Goal: Task Accomplishment & Management: Contribute content

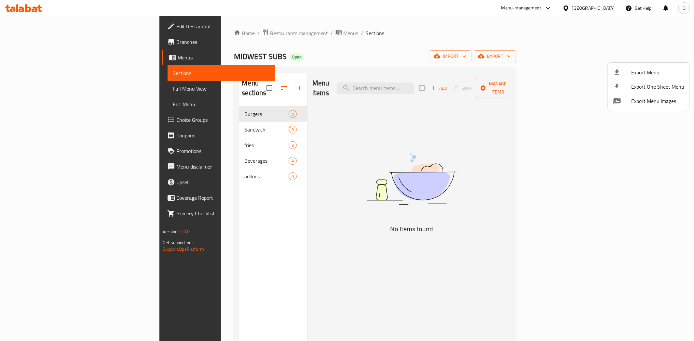
click at [588, 7] on div at bounding box center [347, 170] width 694 height 341
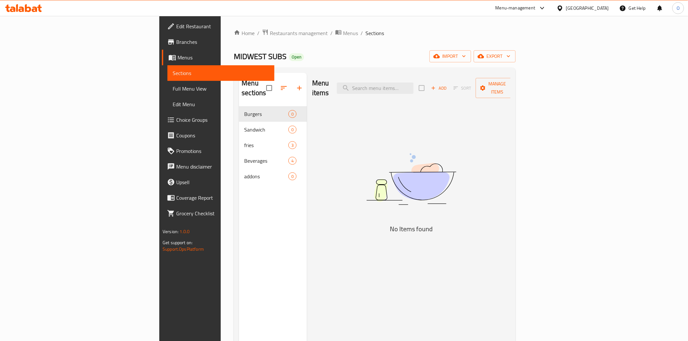
click at [587, 8] on div "United Arab Emirates" at bounding box center [587, 8] width 43 height 7
click at [532, 98] on div "Jordan" at bounding box center [561, 96] width 98 height 15
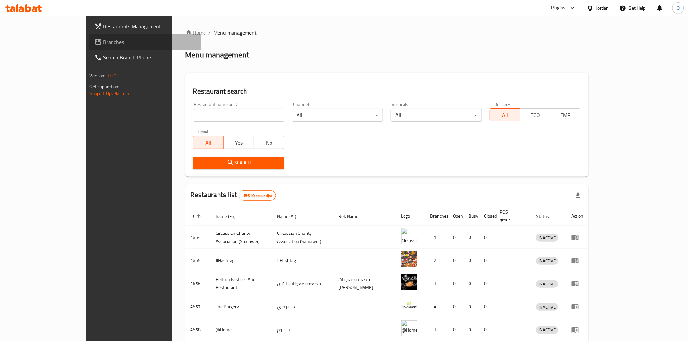
click at [103, 41] on span "Branches" at bounding box center [149, 42] width 93 height 8
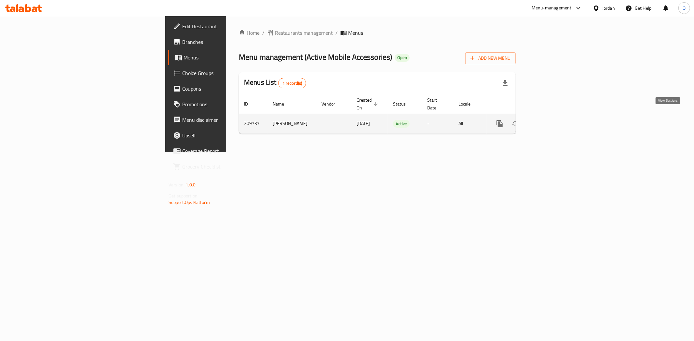
click at [549, 121] on icon "enhanced table" at bounding box center [546, 124] width 6 height 6
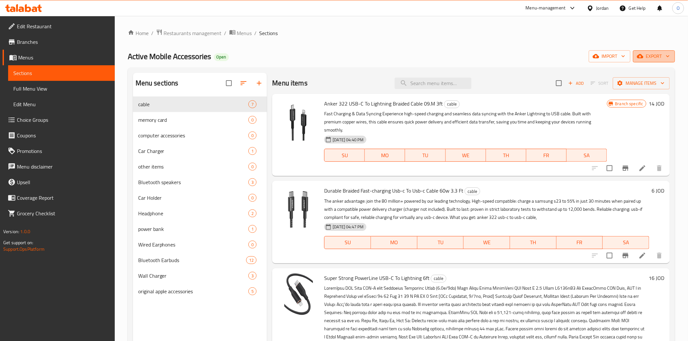
click at [643, 54] on icon "button" at bounding box center [640, 56] width 7 height 7
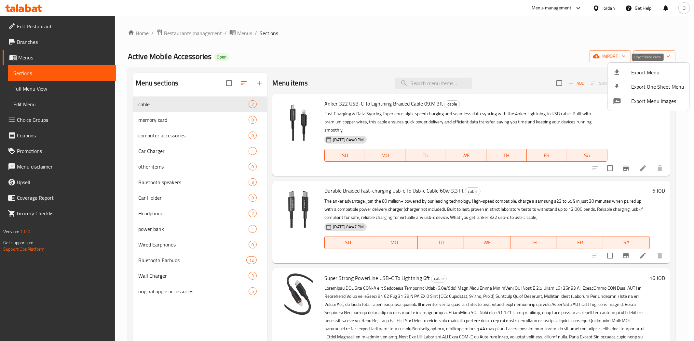
click at [633, 72] on span "Export Menu" at bounding box center [657, 73] width 53 height 8
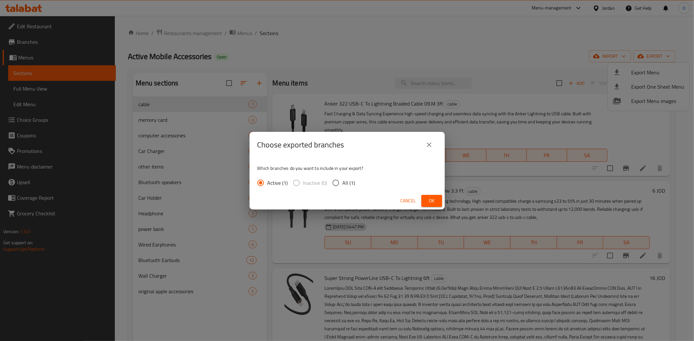
click at [430, 201] on span "Ok" at bounding box center [431, 201] width 10 height 8
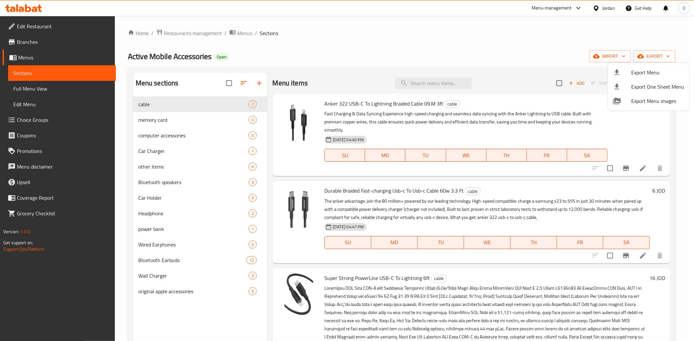
click at [154, 274] on div at bounding box center [347, 170] width 694 height 341
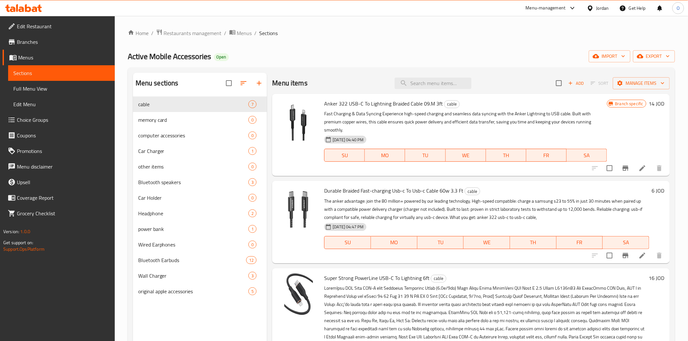
click at [154, 274] on span "Wall Charger" at bounding box center [193, 276] width 111 height 8
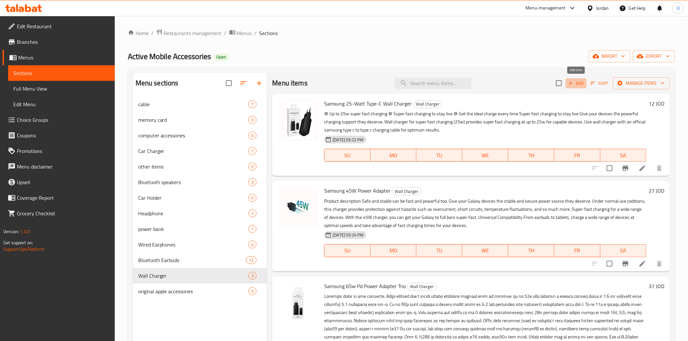
click at [567, 79] on button "Add" at bounding box center [576, 83] width 21 height 10
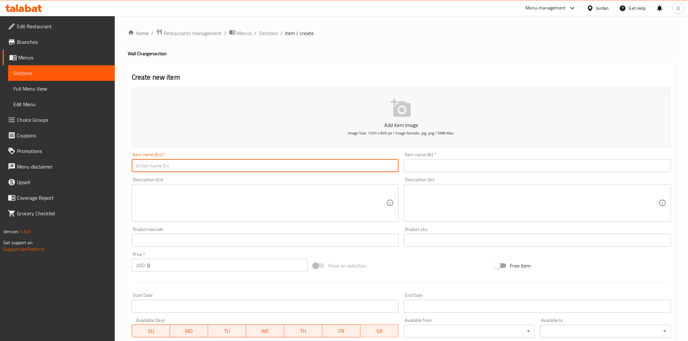
paste input "Anker Powercore Iii Fusion 5k"
type input "Anker Powercore Iii Fusion 5k"
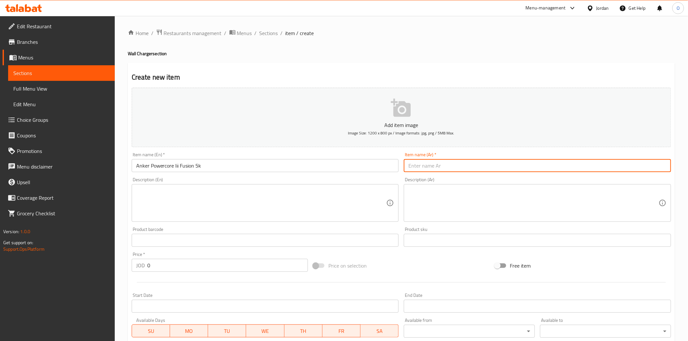
paste input "بطارية أنكر باوركور 3 فيوجن 5K"
click at [487, 170] on input "بطارية أنكر باوركور 3 فيوجن 5K" at bounding box center [537, 165] width 267 height 13
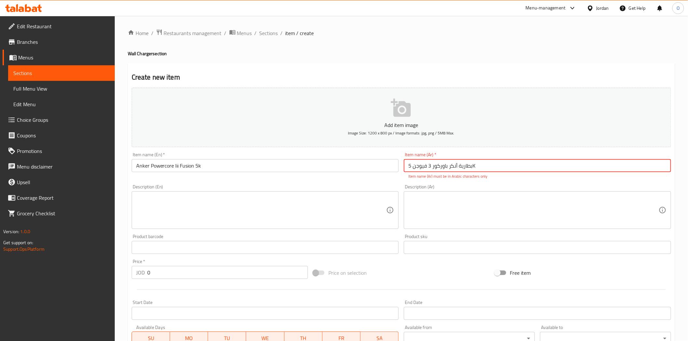
click at [485, 167] on input "بطارية أنكر باوركور 3 فيوجن 5K" at bounding box center [537, 165] width 267 height 13
click at [603, 164] on input "بطارية أنكر باوركور 3 فيوجن 5K" at bounding box center [537, 165] width 267 height 13
click at [604, 169] on input "بطارية أنكر باوركور 3 فيوجن 5كيه" at bounding box center [537, 165] width 267 height 13
click at [639, 168] on input "بطارية أنكر باوركور 3 فيوجن 5 كيه" at bounding box center [537, 165] width 267 height 13
type input "بطارية أنكر باوركور 3 فيوجن 5 كيه"
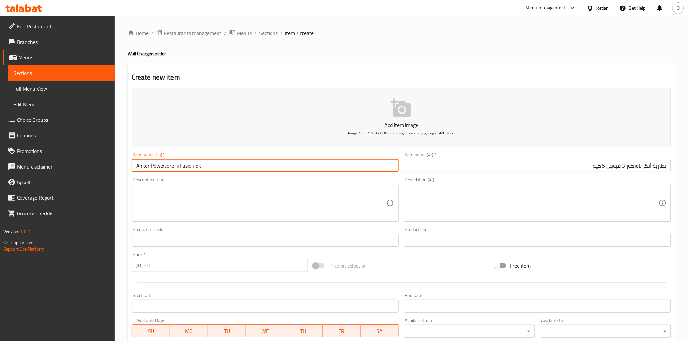
drag, startPoint x: 203, startPoint y: 168, endPoint x: 198, endPoint y: 169, distance: 5.0
click at [198, 169] on input "Anker Powercore Iii Fusion 5k" at bounding box center [265, 165] width 267 height 13
type input "Anker Powercore Iii Fusion 5K"
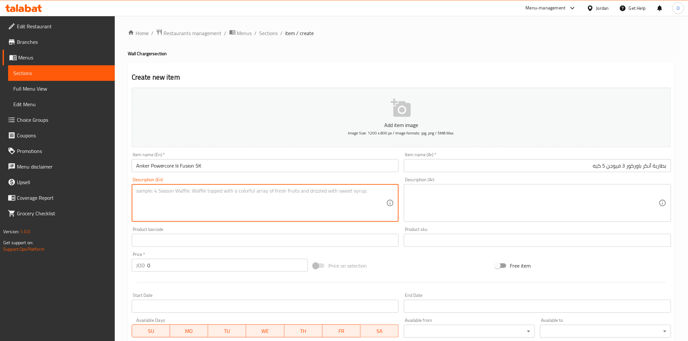
paste textarea "The anker powercore iii fusion 5k is a 2-in-1 hybrid charger that combines a 5,…"
type textarea "The anker powercore iii fusion 5k is a 2-in-1 hybrid charger that combines a 5,…"
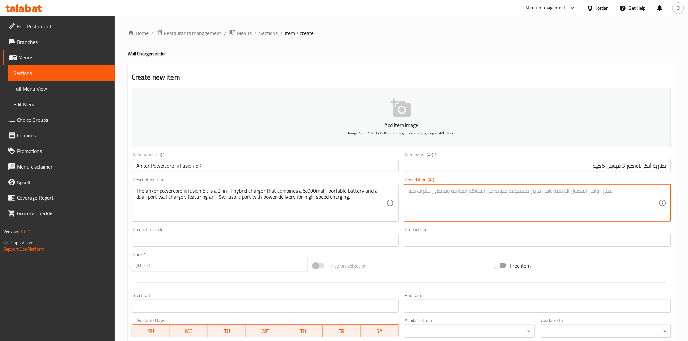
paste textarea ""شاحن هجين 2 في 1 يجمع بين بطارية متنقلة بسعة 5,000 مللي أمبير و شاحن حائط مزدو…"
type textarea ""شاحن هجين 2 في 1 يجمع بين بطارية متنقلة بسعة 5,000 مللي أمبير و شاحن حائط مزدو…"
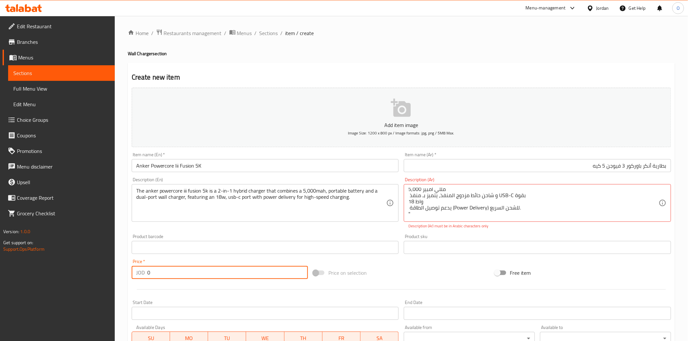
drag, startPoint x: 154, startPoint y: 274, endPoint x: 142, endPoint y: 272, distance: 11.9
click at [142, 272] on div "JOD 0 Price *" at bounding box center [220, 272] width 176 height 13
paste input "43"
type input "43"
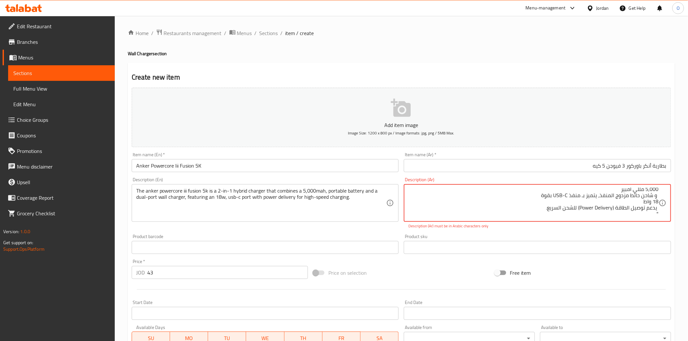
scroll to position [0, 0]
drag, startPoint x: 657, startPoint y: 191, endPoint x: 666, endPoint y: 191, distance: 8.8
click at [666, 191] on div ""شاحن هجين 2 في 1 يجمع بين بطارية متنقلة بسعة 5,000 مللي أمبير و شاحن حائط مزدو…" at bounding box center [537, 203] width 267 height 38
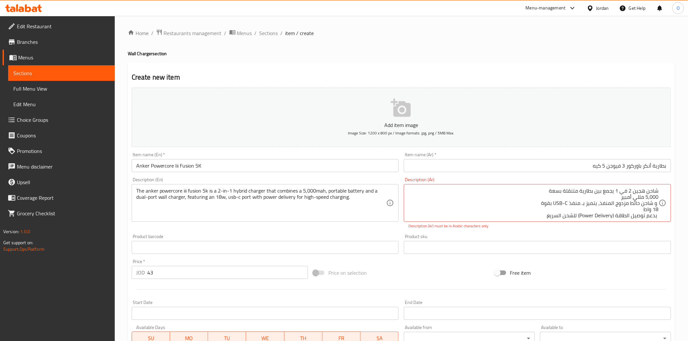
click at [661, 198] on div "شاحن هجين 2 في 1 يجمع بين بطارية متنقلة بسعة 5,000 مللي أمبير و شاحن حائط مزدوج…" at bounding box center [537, 203] width 267 height 38
click at [659, 199] on textarea "شاحن هجين 2 في 1 يجمع بين بطارية متنقلة بسعة 5,000 مللي أمبير و شاحن حائط مزدوج…" at bounding box center [533, 203] width 250 height 31
click at [659, 197] on div "شاحن هجين 2 في 1 يجمع بين بطارية متنقلة بسعة 5,000 مللي أمبير و شاحن حائط مزدوج…" at bounding box center [537, 203] width 267 height 38
click at [658, 198] on textarea "شاحن هجين 2 في 1 يجمع بين بطارية متنقلة بسعة 5,000 مللي أمبير و شاحن حائط مزدوج…" at bounding box center [533, 203] width 250 height 31
click at [658, 197] on textarea "شاحن هجين 2 في 1 يجمع بين بطارية متنقلة بسعة 5,000 مللي أمبير و شاحن حائط مزدوج…" at bounding box center [533, 203] width 250 height 31
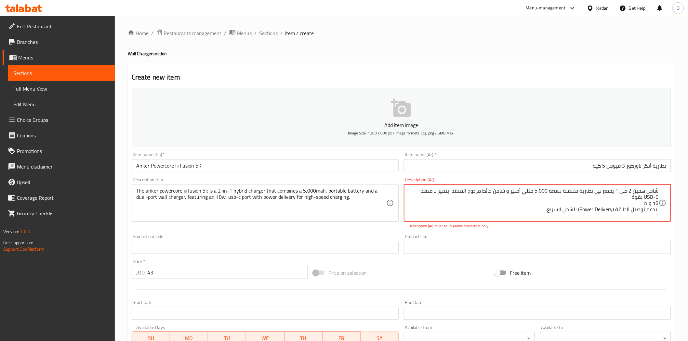
click at [658, 204] on textarea "شاحن هجين 2 في 1 يجمع بين بطارية متنقلة بسعة 5,000 مللي أمبير و شاحن حائط مزدوج…" at bounding box center [533, 203] width 250 height 31
click at [659, 205] on textarea "شاحن هجين 2 في 1 يجمع بين بطارية متنقلة بسعة 5,000 مللي أمبير و شاحن حائط مزدوج…" at bounding box center [533, 203] width 250 height 31
click at [657, 204] on textarea "شاحن هجين 2 في 1 يجمع بين بطارية متنقلة بسعة 5,000 مللي أمبير و شاحن حائط مزدوج…" at bounding box center [533, 203] width 250 height 31
click at [658, 204] on textarea "شاحن هجين 2 في 1 يجمع بين بطارية متنقلة بسعة 5,000 مللي أمبير و شاحن حائط مزدوج…" at bounding box center [533, 203] width 250 height 31
click at [645, 206] on textarea "شاحن هجين 2 في 1 يجمع بين بطارية متنقلة بسعة 5,000 مللي أمبير و شاحن حائط مزدوج…" at bounding box center [533, 203] width 250 height 31
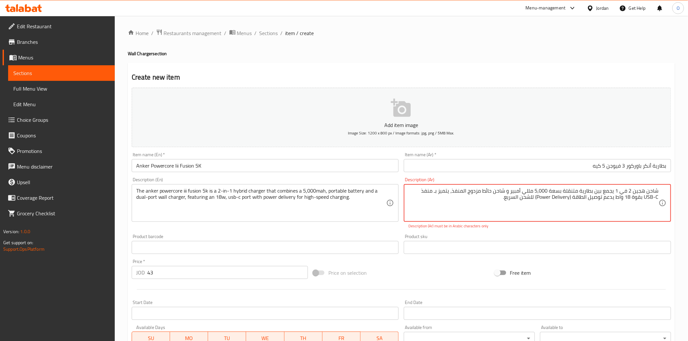
drag, startPoint x: 423, startPoint y: 192, endPoint x: 411, endPoint y: 189, distance: 12.9
click at [411, 189] on textarea "شاحن هجين 2 في 1 يجمع بين بطارية متنقلة بسعة 5,000 مللي أمبير و شاحن حائط مزدوج…" at bounding box center [533, 203] width 250 height 31
drag, startPoint x: 537, startPoint y: 198, endPoint x: 568, endPoint y: 198, distance: 31.6
click at [568, 198] on textarea "شاحن هجين 2 في 1 يجمع بين بطارية متنقلة بسعة 5,000 مللي أمبير و شاحن حائط مزدوج…" at bounding box center [533, 203] width 250 height 31
paste textarea "توصيل الطاقة"
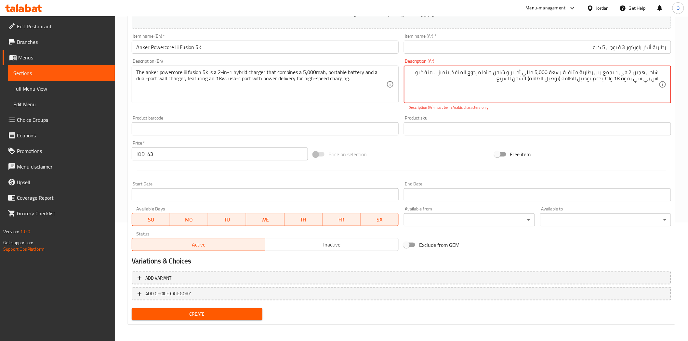
type textarea "شاحن هجين 2 في 1 يجمع بين بطارية متنقلة بسعة 5,000 مللي أمبير و شاحن حائط مزدوج…"
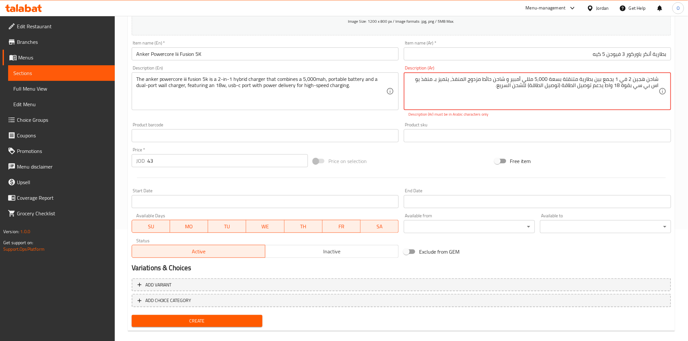
click at [306, 247] on span "Inactive" at bounding box center [332, 251] width 128 height 9
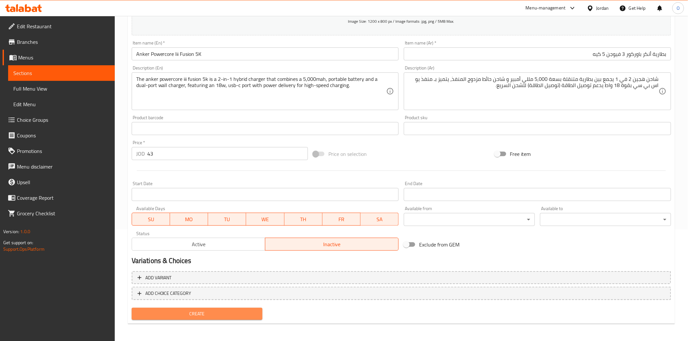
click at [227, 317] on button "Create" at bounding box center [197, 314] width 131 height 12
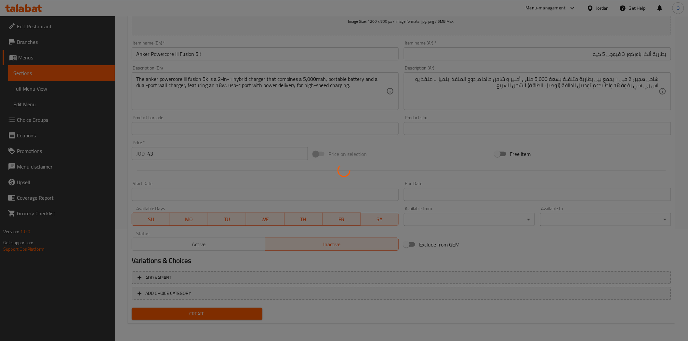
type input "0"
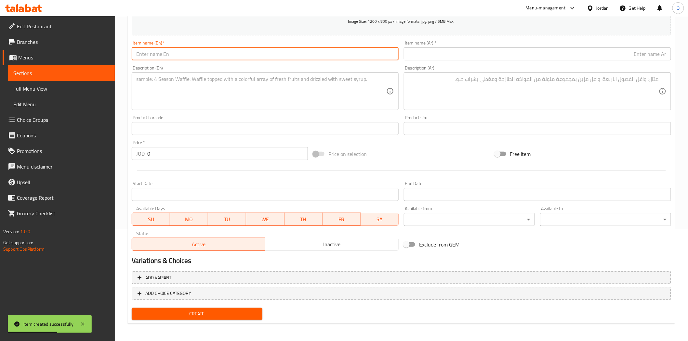
click at [255, 56] on input "text" at bounding box center [265, 53] width 267 height 13
paste input "Anker A2636 Powerport Pd+ 2 Wall Charger 35w"
drag, startPoint x: 252, startPoint y: 59, endPoint x: 240, endPoint y: 56, distance: 12.6
click at [240, 56] on input "Anker A2636 Powerport Pd+ 2 Wall Charger 35w" at bounding box center [265, 53] width 267 height 13
type input "Anker A2636 Powerport Pd+ 2 Wall Charger 35W"
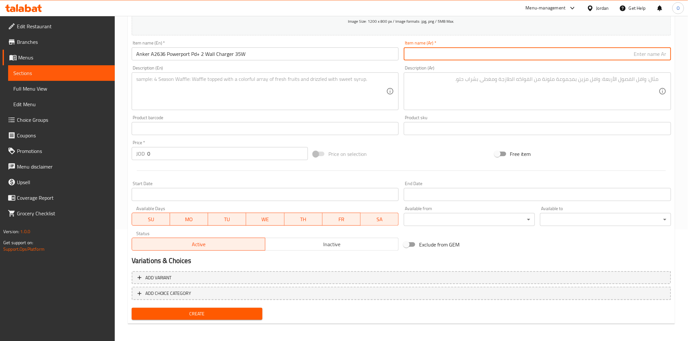
paste input "شاحن حائط انكر A2636 مدخل طاقة PD+ 2 بقوة 35 وات"
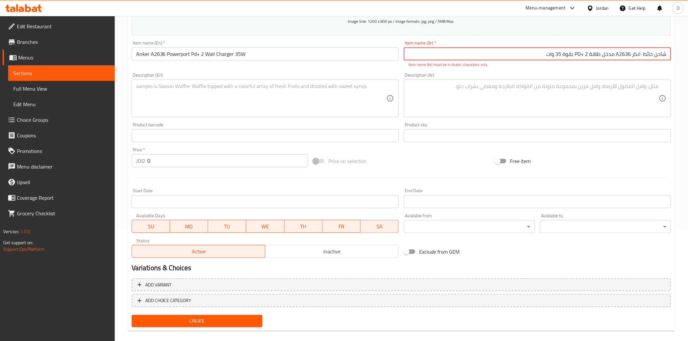
click at [617, 56] on input "شاحن حائط انكر A2636 مدخل طاقة PD+ 2 بقوة 35 وات" at bounding box center [537, 53] width 267 height 13
drag, startPoint x: 573, startPoint y: 52, endPoint x: 577, endPoint y: 53, distance: 4.0
click at [577, 53] on input "شاحن حائط انكر اية 2636 مدخل طاقة PD+ 2 بقوة 35 وات" at bounding box center [537, 53] width 267 height 13
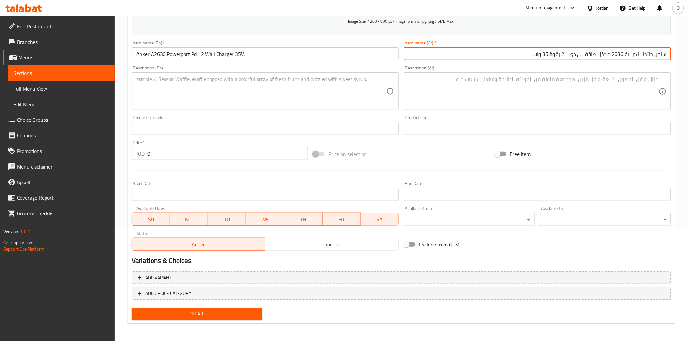
type input "شاحن حائط انكر اية 2636 مدخل طاقة بي دي+ 2 بقوة 35 وات"
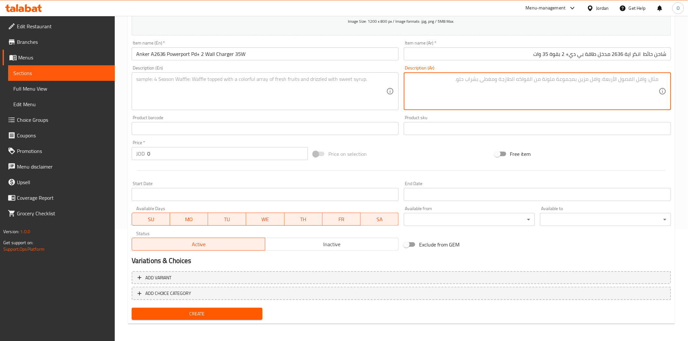
click at [562, 77] on textarea at bounding box center [533, 91] width 250 height 31
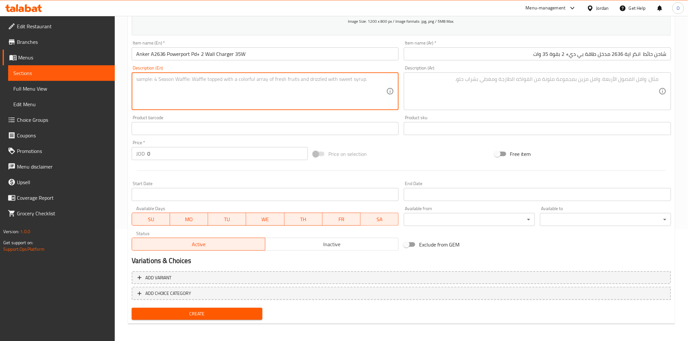
paste textarea ""The Anker PowerPort PD+ 2 Wall Charger is a dual-port adapter with a 35W total…"
drag, startPoint x: 138, startPoint y: 79, endPoint x: 133, endPoint y: 77, distance: 5.7
click at [133, 77] on div ""The Anker PowerPort PD+ 2 Wall Charger is a dual-port adapter with a 35W total…" at bounding box center [265, 92] width 267 height 38
click at [137, 85] on textarea "The Anker PowerPort PD+ 2 Wall Charger is a dual-port adapter with a 35W total …" at bounding box center [261, 91] width 250 height 31
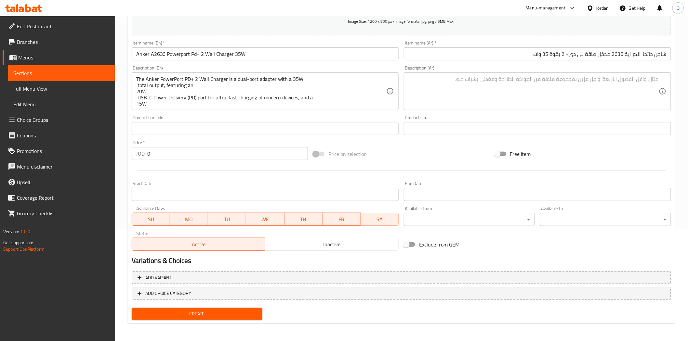
click at [135, 87] on div "The Anker PowerPort PD+ 2 Wall Charger is a dual-port adapter with a 35W total …" at bounding box center [265, 92] width 267 height 38
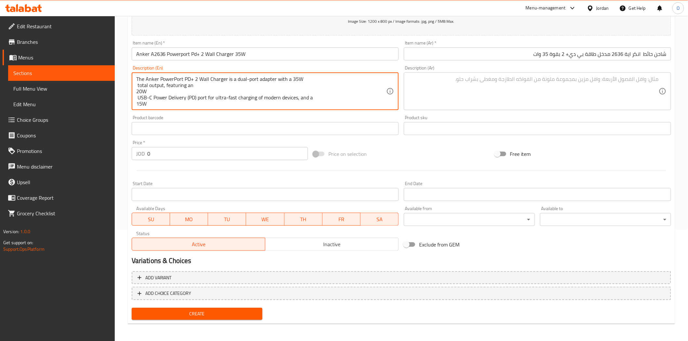
click at [137, 86] on textarea "The Anker PowerPort PD+ 2 Wall Charger is a dual-port adapter with a 35W total …" at bounding box center [261, 91] width 250 height 31
click at [138, 90] on textarea "The Anker PowerPort PD+ 2 Wall Charger is a dual-port adapter with a 35W total …" at bounding box center [261, 91] width 250 height 31
click at [137, 92] on textarea "The Anker PowerPort PD+ 2 Wall Charger is a dual-port adapter with a 35W total …" at bounding box center [261, 91] width 250 height 31
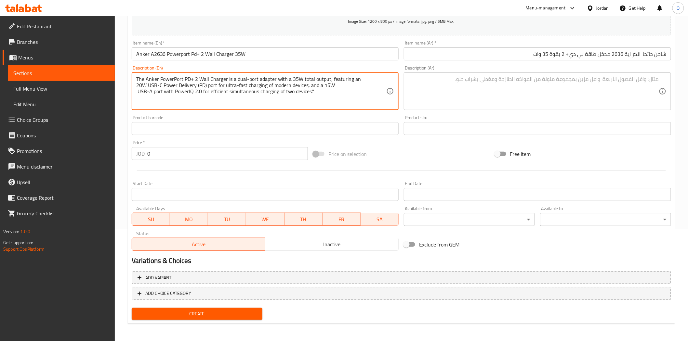
click at [138, 91] on textarea "The Anker PowerPort PD+ 2 Wall Charger is a dual-port adapter with a 35W total …" at bounding box center [261, 91] width 250 height 31
click at [278, 92] on textarea "The Anker PowerPort PD+ 2 Wall Charger is a dual-port adapter with a 35W total …" at bounding box center [261, 91] width 250 height 31
type textarea "The Anker PowerPort PD+ 2 Wall Charger is a dual-port adapter with a 35W total …"
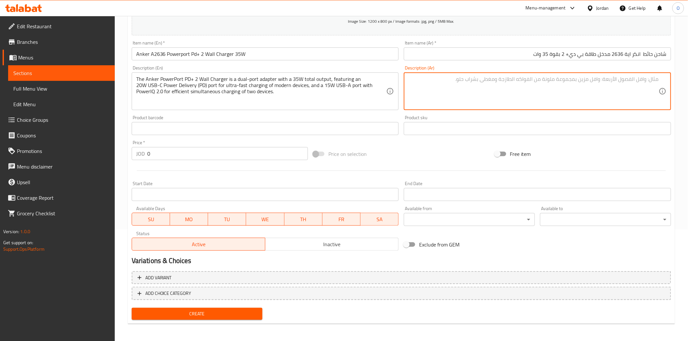
paste textarea ""شاحن حائط مزدوج المنفذ يتميز بـ إجمالي طاقة 35 واط ، مع منفذ USB-C بقوة 20 واط…"
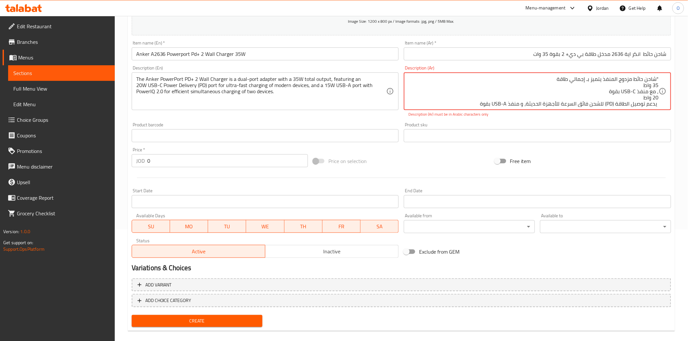
drag, startPoint x: 658, startPoint y: 77, endPoint x: 663, endPoint y: 77, distance: 5.9
click at [671, 79] on div ""شاحن حائط مزدوج المنفذ يتميز بـ إجمالي طاقة 35 واط ، مع منفذ USB-C بقوة 20 واط…" at bounding box center [537, 92] width 267 height 38
click at [659, 84] on div "شاحن حائط مزدوج المنفذ يتميز بـ إجمالي طاقة 35 واط ، مع منفذ USB-C بقوة 20 واط …" at bounding box center [537, 92] width 267 height 38
click at [659, 87] on textarea "شاحن حائط مزدوج المنفذ يتميز بـ إجمالي طاقة 35 واط ، مع منفذ USB-C بقوة 20 واط …" at bounding box center [533, 91] width 250 height 31
click at [659, 85] on textarea "شاحن حائط مزدوج المنفذ يتميز بـ إجمالي طاقة 35 واط ، مع منفذ USB-C بقوة 20 واط …" at bounding box center [533, 91] width 250 height 31
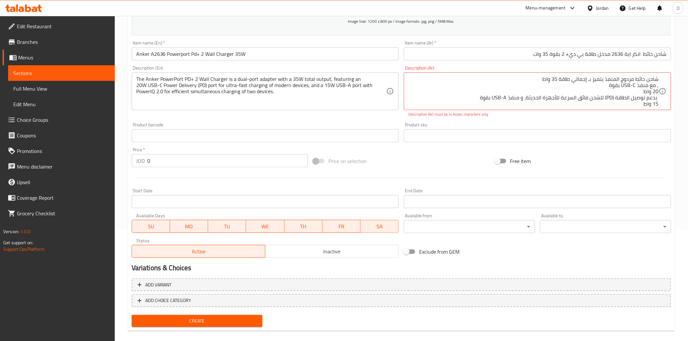
click at [659, 86] on div "شاحن حائط مزدوج المنفذ يتميز بـ إجمالي طاقة 35 واط ، مع منفذ USB-C بقوة 20 واط …" at bounding box center [537, 92] width 267 height 38
click at [658, 87] on textarea "شاحن حائط مزدوج المنفذ يتميز بـ إجمالي طاقة 35 واط ، مع منفذ USB-C بقوة 20 واط …" at bounding box center [533, 91] width 250 height 31
click at [660, 88] on icon at bounding box center [663, 91] width 8 height 8
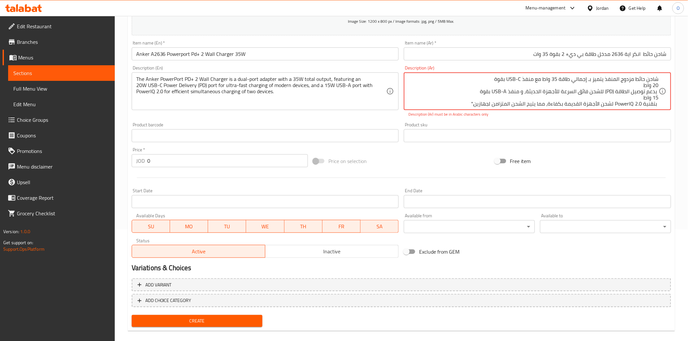
click at [657, 91] on textarea "شاحن حائط مزدوج المنفذ يتميز بـ إجمالي طاقة 35 واط مع منفذ USB-C بقوة 20 واط يد…" at bounding box center [533, 91] width 250 height 31
click at [658, 99] on textarea "شاحن حائط مزدوج المنفذ يتميز بـ إجمالي طاقة 35 واط مع منفذ USB-C بقوة 20 واط يد…" at bounding box center [533, 91] width 250 height 31
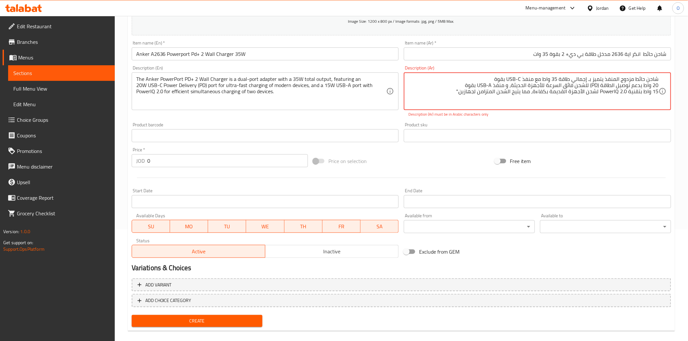
click at [459, 96] on textarea "شاحن حائط مزدوج المنفذ يتميز بـ إجمالي طاقة 35 واط مع منفذ USB-C بقوة 20 واط يد…" at bounding box center [533, 91] width 250 height 31
type textarea "شاحن حائط مزدوج المنفذ يتميز بـ إجمالي طاقة 35 واط مع منفذ USB-C بقوة 20 واط يد…"
click at [504, 123] on div "Product sku Product sku" at bounding box center [537, 133] width 267 height 20
drag, startPoint x: 151, startPoint y: 160, endPoint x: 133, endPoint y: 165, distance: 19.1
click at [133, 165] on div "JOD 0 Price *" at bounding box center [220, 160] width 176 height 13
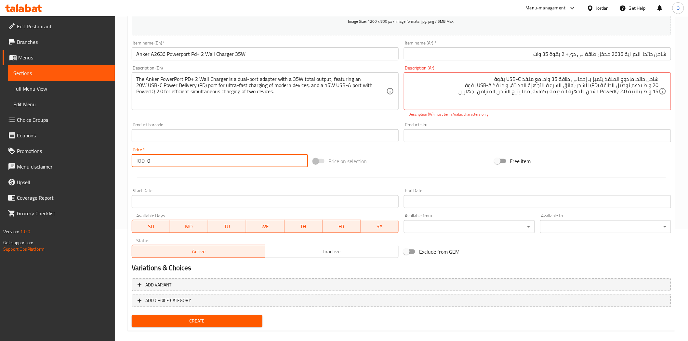
paste input "3"
type input "30"
click at [165, 185] on div at bounding box center [401, 178] width 545 height 16
drag, startPoint x: 598, startPoint y: 85, endPoint x: 592, endPoint y: 83, distance: 6.1
click at [523, 79] on textarea "شاحن حائط مزدوج المنفذ يتميز بـ إجمالي طاقة 35 واط مع منفذ USB-C بقوة 20 واط يد…" at bounding box center [533, 91] width 250 height 31
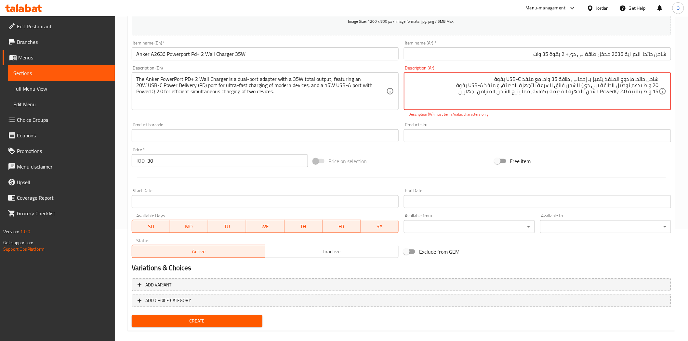
drag, startPoint x: 510, startPoint y: 80, endPoint x: 523, endPoint y: 78, distance: 12.8
click at [523, 78] on textarea "شاحن حائط مزدوج المنفذ يتميز بـ إجمالي طاقة 35 واط مع منفذ USB-C بقوة 20 واط يد…" at bounding box center [533, 91] width 250 height 31
drag, startPoint x: 473, startPoint y: 85, endPoint x: 487, endPoint y: 84, distance: 13.8
click at [487, 84] on textarea "شاحن حائط مزدوج المنفذ يتميز بـ إجمالي طاقة 35 واط مع منفذ يو اس بي سي بقوة 20 …" at bounding box center [533, 91] width 250 height 31
click at [600, 111] on div "Description (Ar) شاحن حائط مزدوج المنفذ يتميز بـ إجمالي طاقة 35 واط مع منفذ يو …" at bounding box center [537, 92] width 267 height 52
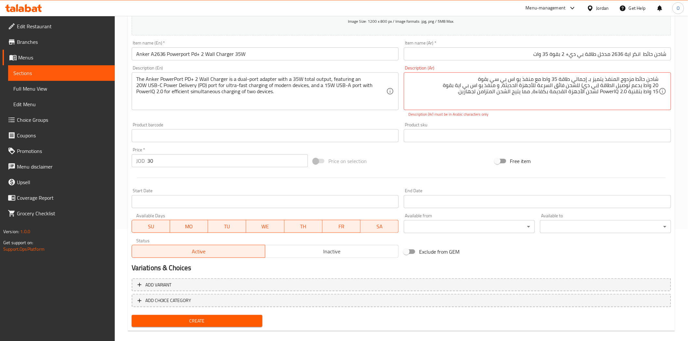
click at [585, 117] on p "Description (Ar) must be in Arabic characters only" at bounding box center [537, 115] width 258 height 6
drag, startPoint x: 601, startPoint y: 91, endPoint x: 620, endPoint y: 92, distance: 19.2
paste textarea "باور آي كيو"
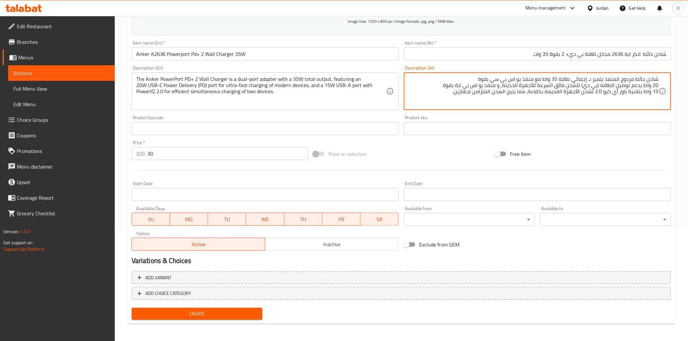
type textarea "شاحن حائط مزدوج المنفذ يتميز بـ إجمالي طاقة 35 واط مع منفذ يو اس بي سي بقوة 20 …"
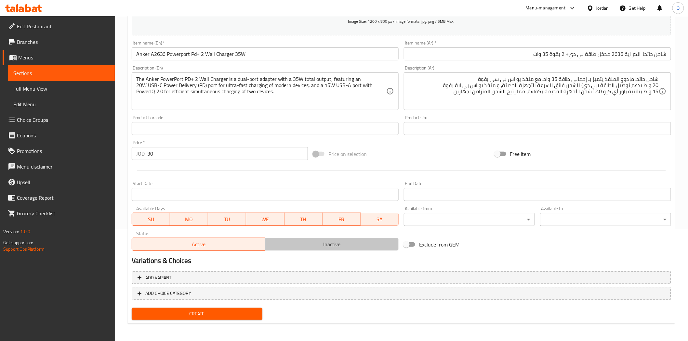
click at [296, 246] on span "Inactive" at bounding box center [332, 244] width 128 height 9
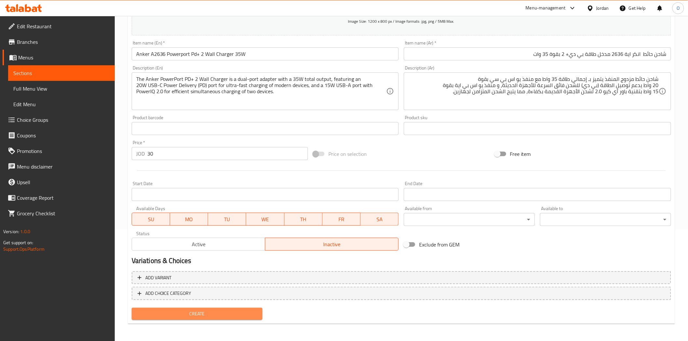
click at [197, 312] on span "Create" at bounding box center [197, 314] width 121 height 8
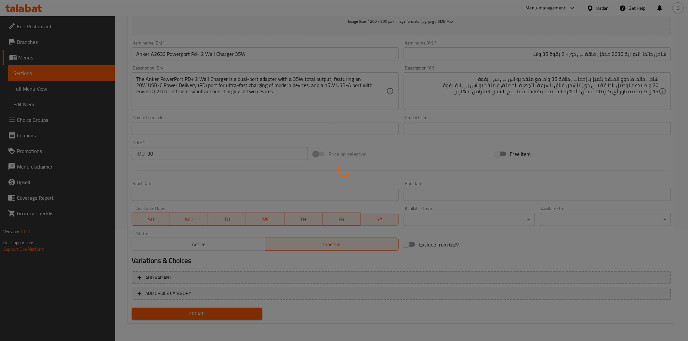
type input "0"
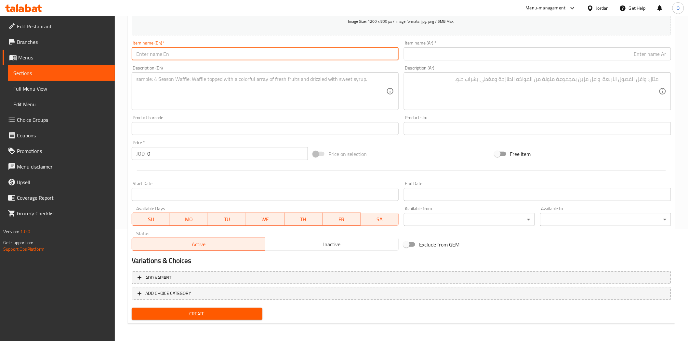
paste input "Anker 323 Charger (33W)"
type input "Anker 323 Charger (33W)"
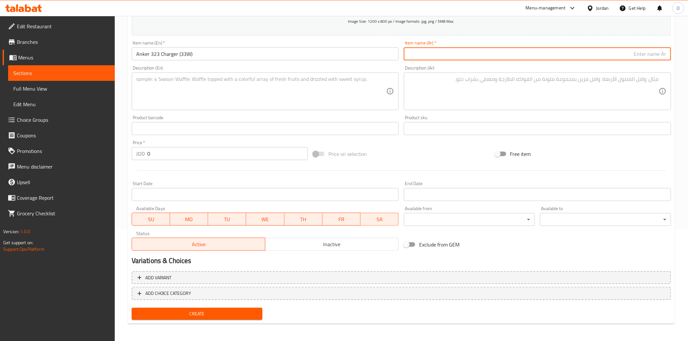
paste input "انكر شاحن 323 بقوة 33 واط"
type input "انكر شاحن 323 بقوة 33 واط"
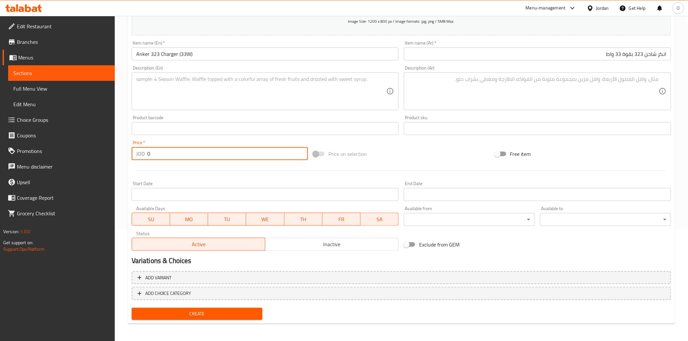
drag, startPoint x: 160, startPoint y: 157, endPoint x: 147, endPoint y: 154, distance: 13.7
click at [140, 153] on div "JOD 0 Price *" at bounding box center [220, 153] width 176 height 13
paste input "28"
type input "28"
click at [188, 99] on textarea at bounding box center [261, 91] width 250 height 31
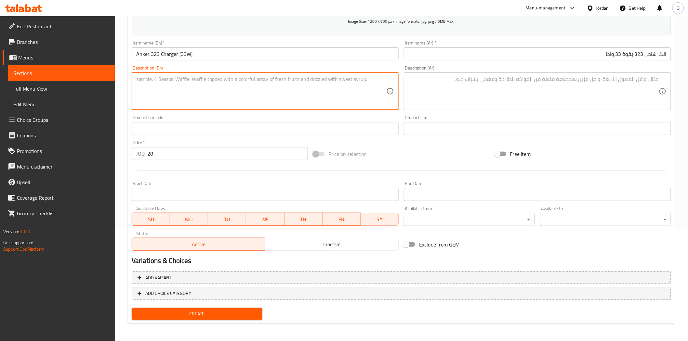
paste textarea "The Anker 323 Charger (33W) is an ultra-compact, dual-port wall charger that de…"
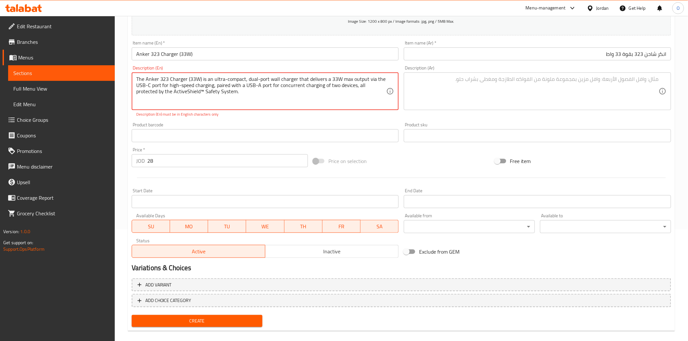
drag, startPoint x: 182, startPoint y: 92, endPoint x: 178, endPoint y: 90, distance: 4.2
click at [178, 90] on textarea "The Anker 323 Charger (33W) is an ultra-compact, dual-port wall charger that de…" at bounding box center [261, 91] width 250 height 31
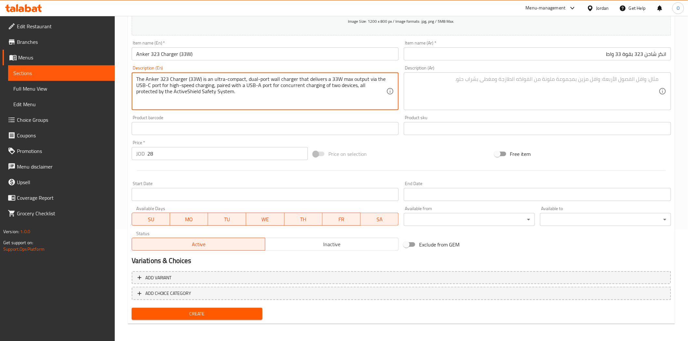
click at [199, 97] on textarea "The Anker 323 Charger (33W) is an ultra-compact, dual-port wall charger that de…" at bounding box center [261, 91] width 250 height 31
type textarea "The Anker 323 Charger (33W) is an ultra-compact, dual-port wall charger that de…"
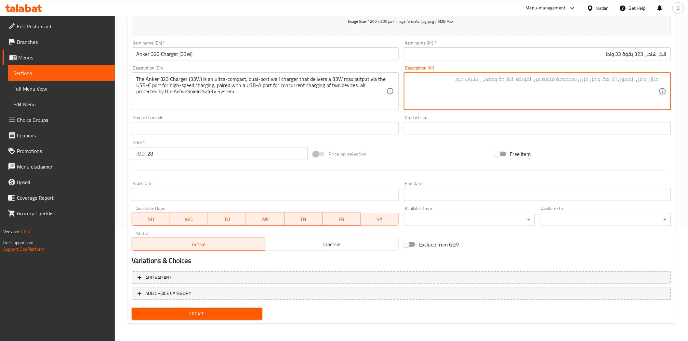
paste textarea ""شاحن حائط صغير الحجم ومزدوج المنفذ بقوة 33 واط إجمالية، يضم منفذ USB-C بقوة 33…"
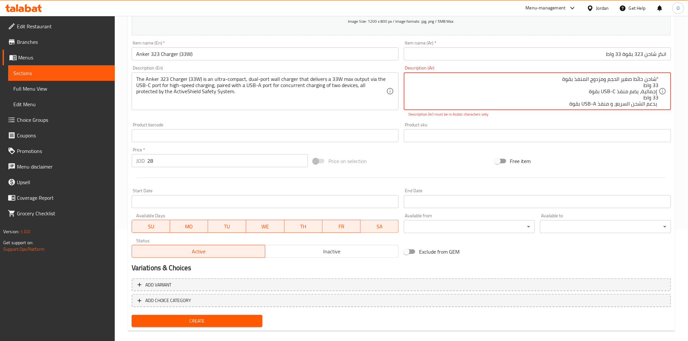
click at [659, 85] on textarea ""شاحن حائط صغير الحجم ومزدوج المنفذ بقوة 33 واط إجمالية، يضم منفذ USB-C بقوة 33…" at bounding box center [533, 91] width 250 height 31
click at [656, 79] on textarea ""شاحن حائط صغير الحجم ومزدوج المنفذ بقوة 33 واط إجمالية، يضم منفذ USB-C بقوة 33…" at bounding box center [533, 91] width 250 height 31
click at [658, 85] on textarea "شاحن حائط صغير الحجم ومزدوج المنفذ بقوة 33 واط إجمالية، يضم منفذ USB-C بقوة 33 …" at bounding box center [533, 91] width 250 height 31
click at [656, 85] on textarea "شاحن حائط صغير الحجم ومزدوج المنفذ بقوة 33 واط إجمالية، يضم منفذ USB-C بقوة 33 …" at bounding box center [533, 91] width 250 height 31
click at [657, 86] on textarea "شاحن حائط صغير الحجم ومزدوج المنفذ بقوة 33 واط إجمالية، يضم منفذ USB-C بقوة 33 …" at bounding box center [533, 91] width 250 height 31
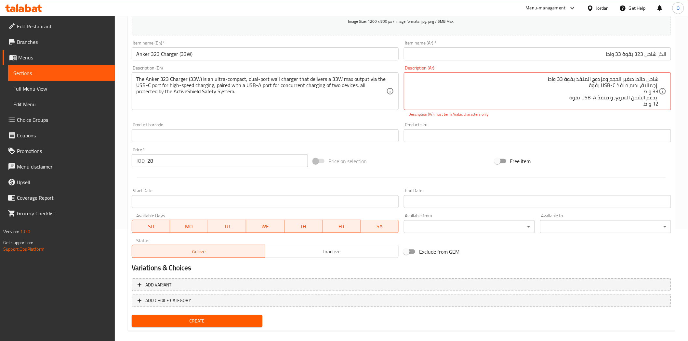
click at [659, 85] on div "شاحن حائط صغير الحجم ومزدوج المنفذ بقوة 33 واط إجمالية، يضم منفذ USB-C بقوة 33 …" at bounding box center [537, 92] width 267 height 38
click at [657, 88] on textarea "شاحن حائط صغير الحجم ومزدوج المنفذ بقوة 33 واط إجمالية، يضم منفذ USB-C بقوة 33 …" at bounding box center [533, 91] width 250 height 31
click at [659, 86] on div "شاحن حائط صغير الحجم ومزدوج المنفذ بقوة 33 واط إجمالية، يضم منفذ USB-C بقوة 33 …" at bounding box center [537, 92] width 267 height 38
click at [658, 86] on textarea "شاحن حائط صغير الحجم ومزدوج المنفذ بقوة 33 واط إجمالية، يضم منفذ USB-C بقوة 33 …" at bounding box center [533, 91] width 250 height 31
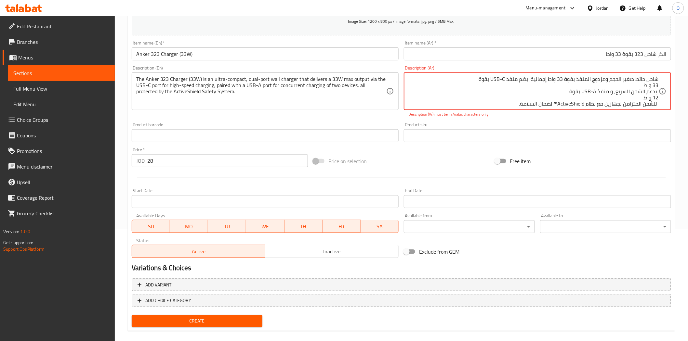
click at [659, 85] on textarea "شاحن حائط صغير الحجم ومزدوج المنفذ بقوة 33 واط إجمالية، يضم منفذ USB-C بقوة 33 …" at bounding box center [533, 91] width 250 height 31
click at [658, 86] on textarea "شاحن حائط صغير الحجم ومزدوج المنفذ بقوة 33 واط إجمالية، يضم منفذ USB-C بقوة 33 …" at bounding box center [533, 91] width 250 height 31
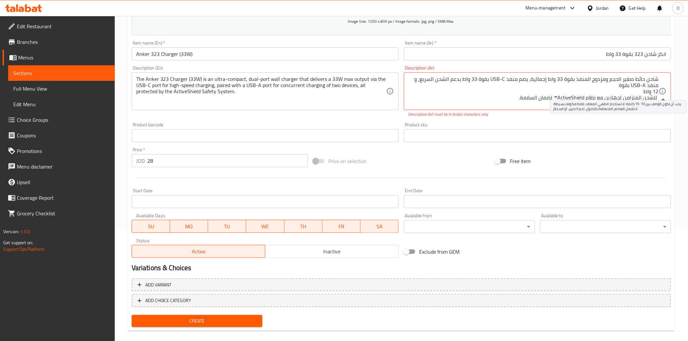
click at [659, 92] on icon at bounding box center [663, 91] width 8 height 8
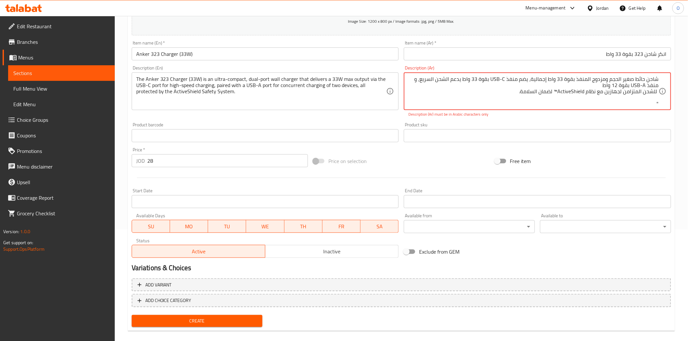
click at [658, 93] on textarea "شاحن حائط صغير الحجم ومزدوج المنفذ بقوة 33 واط إجمالية، يضم منفذ USB-C بقوة 33 …" at bounding box center [533, 91] width 250 height 31
drag, startPoint x: 494, startPoint y: 79, endPoint x: 508, endPoint y: 80, distance: 14.6
click at [508, 80] on textarea "شاحن حائط صغير الحجم ومزدوج المنفذ بقوة 33 واط إجمالية، يضم منفذ USB-C بقوة 33 …" at bounding box center [533, 91] width 250 height 31
click at [494, 76] on textarea "شاحن حائط صغير الحجم ومزدوج المنفذ بقوة 33 واط إجمالية، يضم منفذ USB-C بقوة 33 …" at bounding box center [533, 91] width 250 height 31
click at [495, 80] on textarea "شاحن حائط صغير الحجم ومزدوج المنفذ بقوة 33 واط إجمالية، يضم منفذ USB-C بقوة 33 …" at bounding box center [533, 91] width 250 height 31
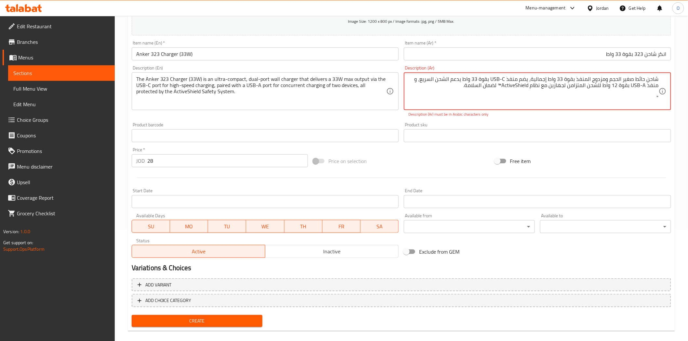
drag, startPoint x: 493, startPoint y: 80, endPoint x: 508, endPoint y: 80, distance: 14.6
click at [508, 80] on textarea "شاحن حائط صغير الحجم ومزدوج المنفذ بقوة 33 واط إجمالية، يضم منفذ USB-C بقوة 33 …" at bounding box center [533, 91] width 250 height 31
drag, startPoint x: 612, startPoint y: 86, endPoint x: 626, endPoint y: 86, distance: 13.7
click at [626, 86] on textarea "شاحن حائط صغير الحجم ومزدوج المنفذ بقوة 33 واط إجمالية، يضم منفذ يو اس بي سي بق…" at bounding box center [533, 91] width 250 height 31
drag, startPoint x: 472, startPoint y: 85, endPoint x: 476, endPoint y: 86, distance: 5.0
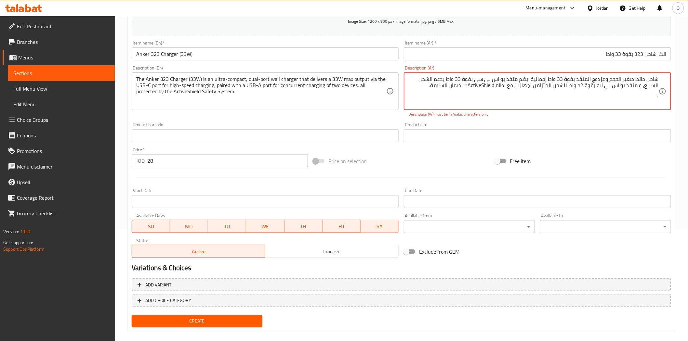
click at [476, 86] on textarea "شاحن حائط صغير الحجم ومزدوج المنفذ بقوة 33 واط إجمالية، يضم منفذ يو اس بي سي بق…" at bounding box center [533, 91] width 250 height 31
click at [479, 87] on textarea "شاحن حائط صغير الحجم ومزدوج المنفذ بقوة 33 واط إجمالية، يضم منفذ يو اس بي سي بق…" at bounding box center [533, 91] width 250 height 31
drag, startPoint x: 473, startPoint y: 86, endPoint x: 497, endPoint y: 85, distance: 24.4
click at [497, 85] on textarea "شاحن حائط صغير الحجم ومزدوج المنفذ بقوة 33 واط إجمالية، يضم منفذ يو اس بي سي بق…" at bounding box center [533, 91] width 250 height 31
paste textarea "[PERSON_NAME]"
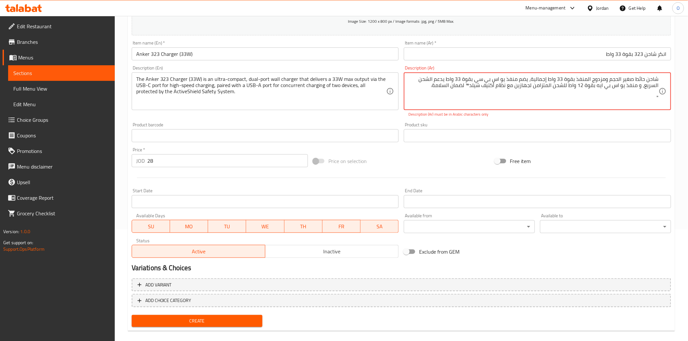
click at [469, 86] on textarea "شاحن حائط صغير الحجم ومزدوج المنفذ بقوة 33 واط إجمالية، يضم منفذ يو اس بي سي بق…" at bounding box center [533, 91] width 250 height 31
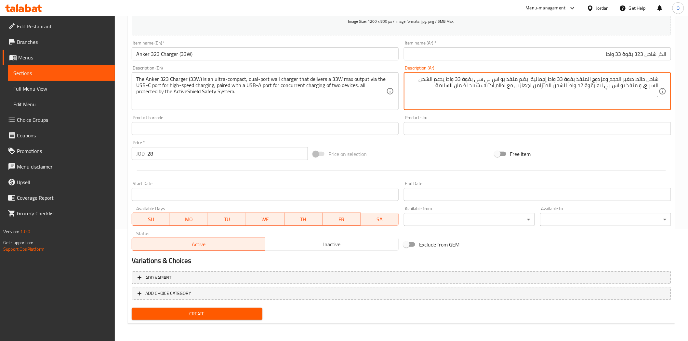
type textarea "شاحن حائط صغير الحجم ومزدوج المنفذ بقوة 33 واط إجمالية، يضم منفذ يو اس بي سي بق…"
click at [475, 151] on div "Price on selection" at bounding box center [401, 154] width 181 height 18
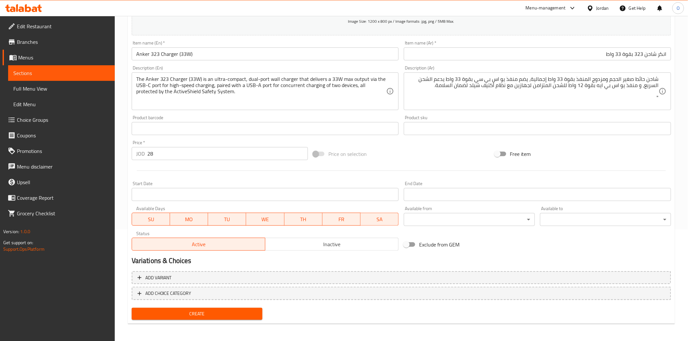
click at [311, 250] on button "Inactive" at bounding box center [332, 244] width 134 height 13
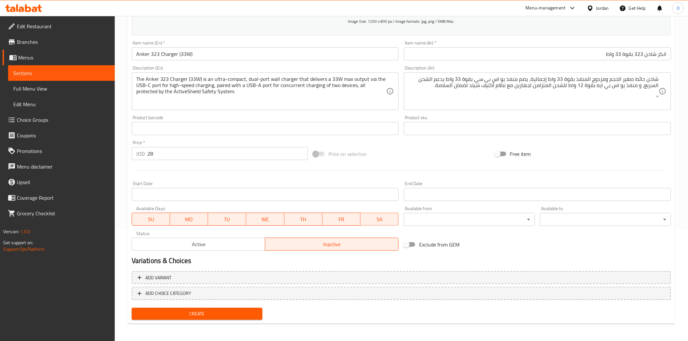
click at [220, 316] on span "Create" at bounding box center [197, 314] width 121 height 8
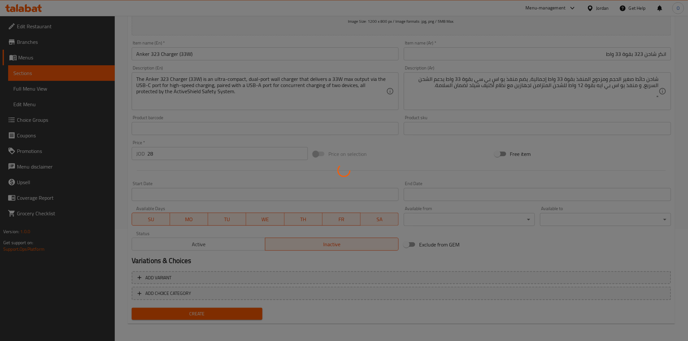
click at [220, 314] on div at bounding box center [344, 170] width 688 height 341
type input "0"
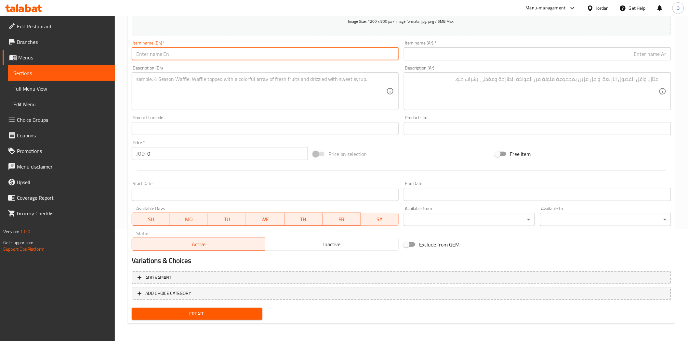
paste input ""Anker Wall Charger, 1Port, 20Watts, White ""
click at [170, 57] on input ""Anker Wall Charger, 1Port, 20Watts, White "" at bounding box center [265, 53] width 267 height 13
paste input "Anker Wall Charger, 1 Port, 20 Watts, White"
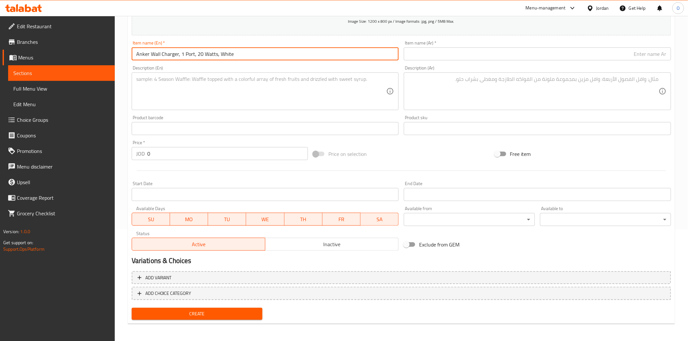
type input "Anker Wall Charger, 1 Port, 20 Watts, White"
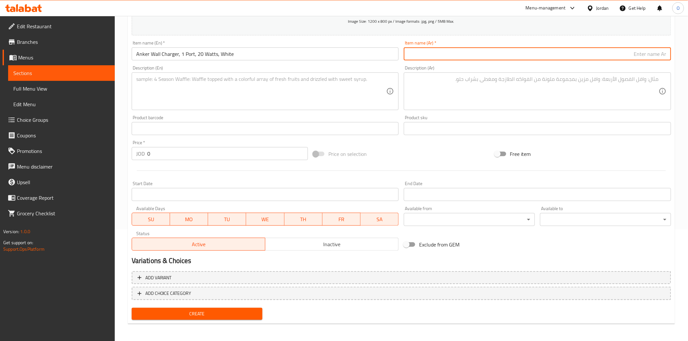
paste input "شاحن حائطي من أنكر، منفذ واحد، 20 واط،"
type input "شاحن حائطي من أنكر، منفذ واحد، 20 واط،"
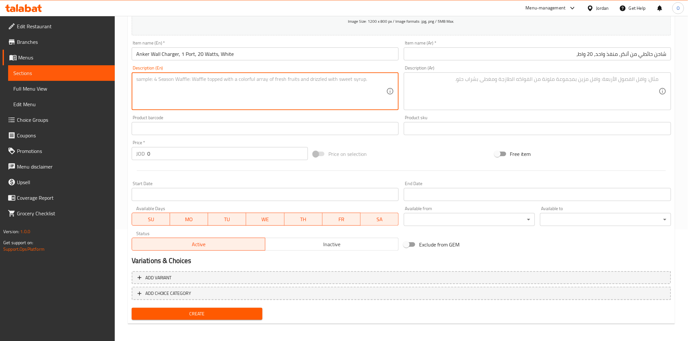
paste textarea ""The Anker 20W Single-Port Wall Charger is a compact adapter featuring a 20W US…"
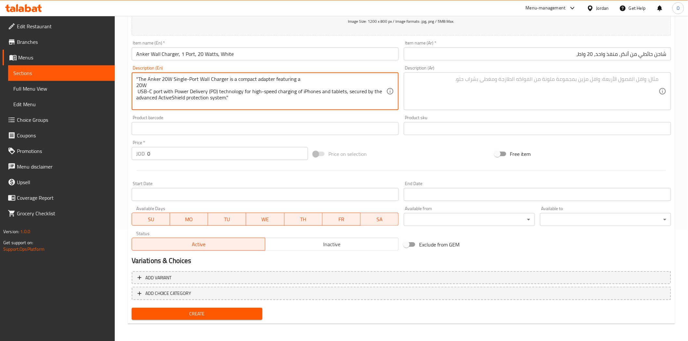
type textarea ""The Anker 20W Single-Port Wall Charger is a compact adapter featuring a 20W US…"
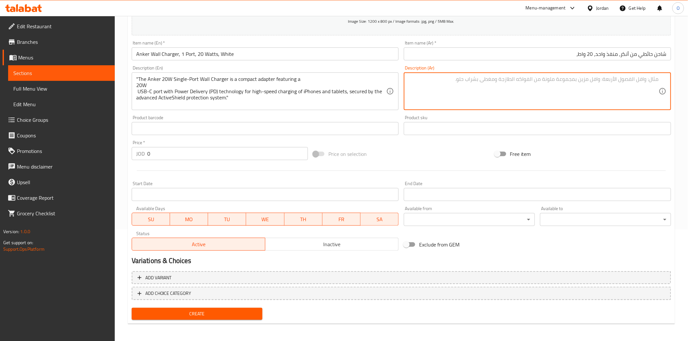
paste textarea ""شاحن حائط صغير الحجم بقوة 20 واط يتميز بمنفذ USB-C يدعم تقنية توصيل الطاقة (Po…"
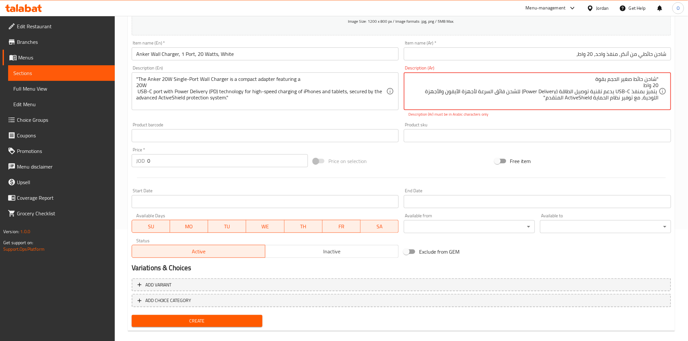
scroll to position [76, 0]
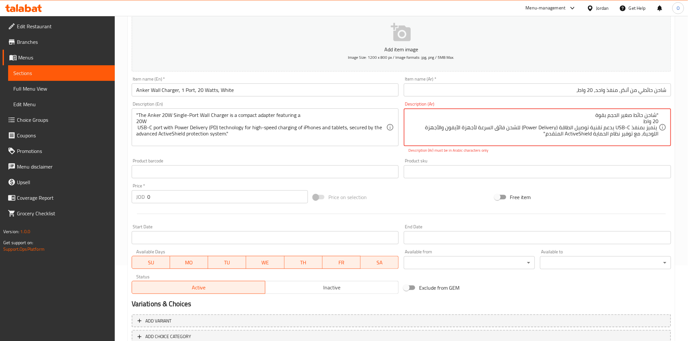
type textarea ""شاحن حائط صغير الحجم بقوة 20 واط يتميز بمنفذ USB-C يدعم تقنية توصيل الطاقة (Po…"
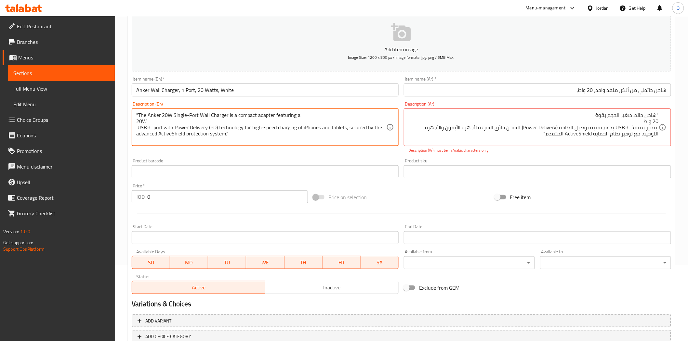
drag, startPoint x: 137, startPoint y: 114, endPoint x: 129, endPoint y: 114, distance: 7.8
click at [137, 123] on textarea "The Anker 20W Single-Port Wall Charger is a compact adapter featuring a 20W USB…" at bounding box center [261, 127] width 250 height 31
drag, startPoint x: 137, startPoint y: 121, endPoint x: 138, endPoint y: 133, distance: 11.5
click at [136, 121] on textarea "The Anker 20W Single-Port Wall Charger is a compact adapter featuring a 20W USB…" at bounding box center [261, 127] width 250 height 31
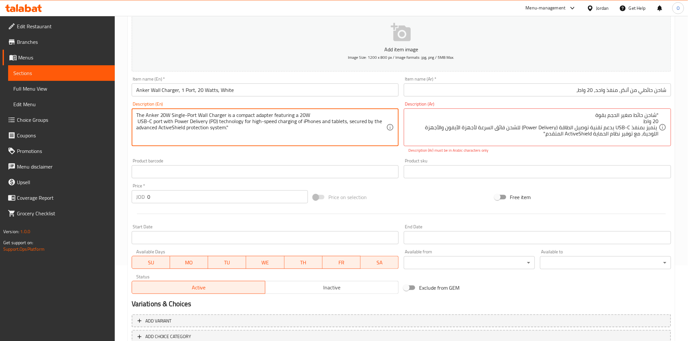
click at [137, 121] on textarea "The Anker 20W Single-Port Wall Charger is a compact adapter featuring a 20W USB…" at bounding box center [261, 127] width 250 height 31
click at [196, 130] on textarea "The Anker 20W Single-Port Wall Charger is a compact adapter featuring a 20W USB…" at bounding box center [261, 127] width 250 height 31
type textarea "The Anker 20W Single-Port Wall Charger is a compact adapter featuring a 20W USB…"
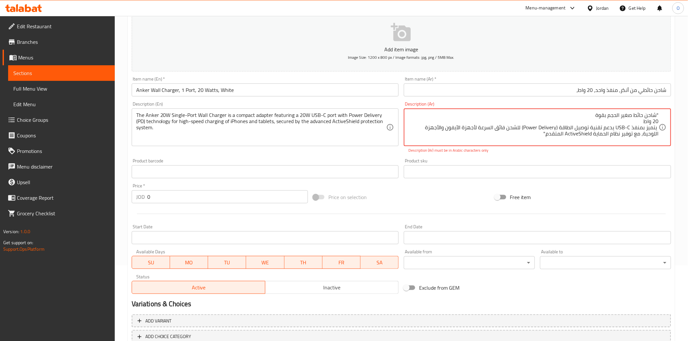
drag, startPoint x: 658, startPoint y: 116, endPoint x: 668, endPoint y: 114, distance: 10.8
click at [659, 122] on textarea "شاحن حائط صغير الحجم بقوة 20 واط يتميز بمنفذ USB-C يدعم تقنية توصيل الطاقة (Pow…" at bounding box center [533, 127] width 250 height 31
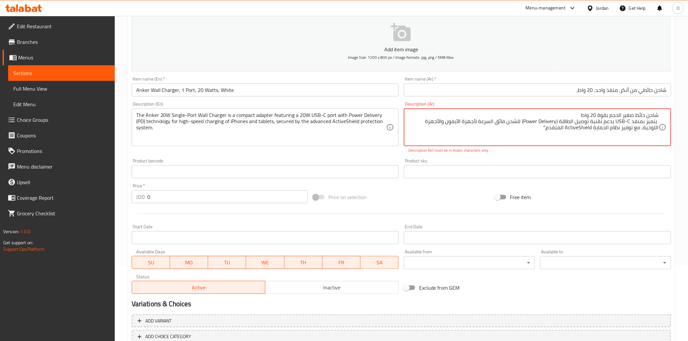
click at [657, 123] on textarea "شاحن حائط صغير الحجم بقوة 20 واط يتميز بمنفذ USB-C يدعم تقنية توصيل الطاقة (Pow…" at bounding box center [533, 127] width 250 height 31
drag, startPoint x: 540, startPoint y: 115, endPoint x: 554, endPoint y: 115, distance: 14.0
click at [554, 115] on textarea "شاحن حائط صغير الحجم بقوة 20 واط يتميز بمنفذ USB-C يدعم تقنية توصيل الطاقة (Pow…" at bounding box center [533, 127] width 250 height 31
drag, startPoint x: 433, startPoint y: 115, endPoint x: 466, endPoint y: 113, distance: 33.2
click at [466, 113] on textarea "شاحن حائط صغير الحجم بقوة 20 واط يتميز بمنفذ يو اس بي سي يدعم تقنية توصيل الطاق…" at bounding box center [533, 127] width 250 height 31
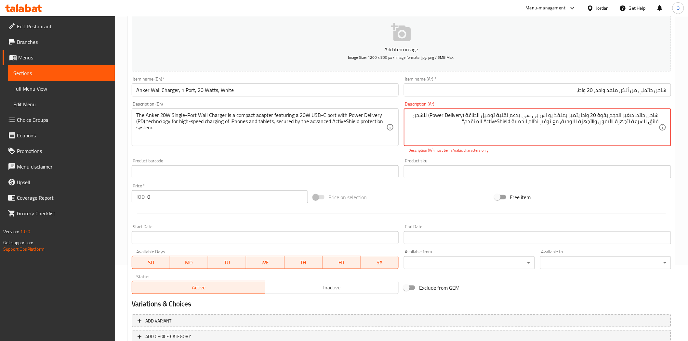
paste textarea "توصيل الطاقة"
drag, startPoint x: 486, startPoint y: 122, endPoint x: 511, endPoint y: 121, distance: 25.1
click at [511, 121] on textarea "شاحن حائط صغير الحجم بقوة 20 واط يتميز بمنفذ يو اس بي سي يدعم تقنية توصيل الطاق…" at bounding box center [533, 127] width 250 height 31
paste textarea "[PERSON_NAME]"
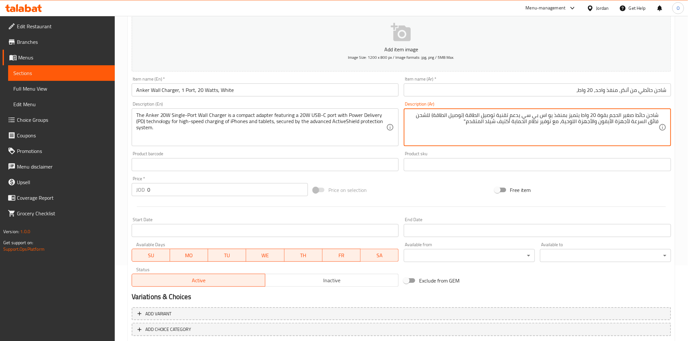
click at [468, 122] on textarea "شاحن حائط صغير الحجم بقوة 20 واط يتميز بمنفذ يو اس بي سي يدعم تقنية توصيل الطاق…" at bounding box center [533, 127] width 250 height 31
type textarea "شاحن حائط صغير الحجم بقوة 20 واط يتميز بمنفذ يو اس بي سي يدعم تقنية توصيل الطاق…"
drag, startPoint x: 153, startPoint y: 189, endPoint x: 144, endPoint y: 189, distance: 9.8
click at [144, 189] on div "JOD 0 Price *" at bounding box center [220, 189] width 176 height 13
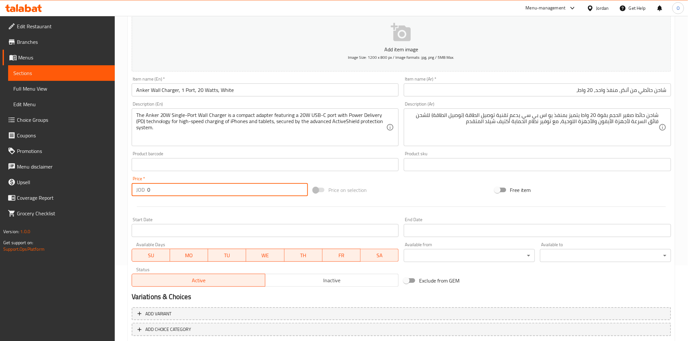
paste input "15"
type input "15"
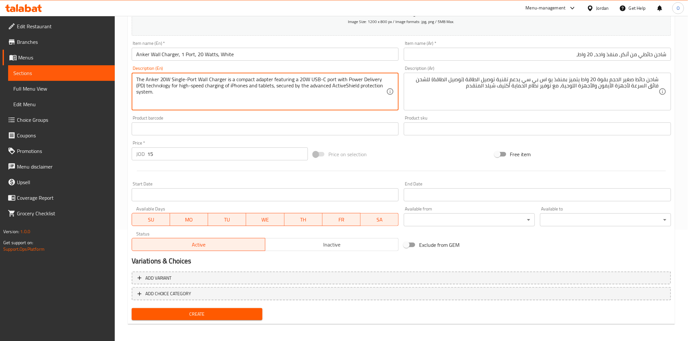
scroll to position [112, 0]
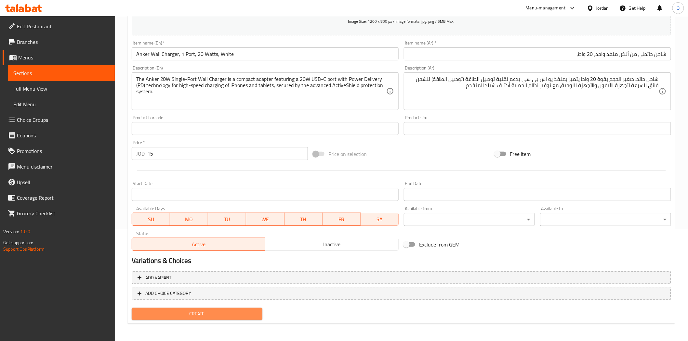
click at [174, 312] on span "Create" at bounding box center [197, 314] width 121 height 8
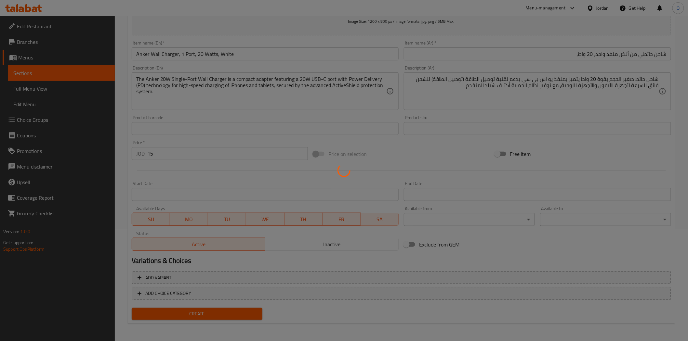
type input "0"
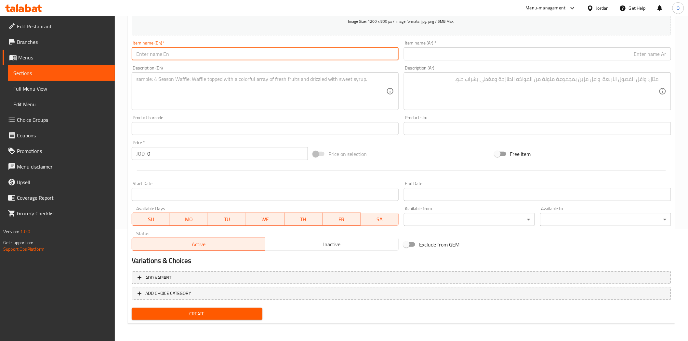
click at [167, 55] on input "text" at bounding box center [265, 53] width 267 height 13
paste input "Anker 67 W Usb C Charger, 3 Port Piq 3.0 Compact And Foldable Fast Charger"
type input "Anker 67 W Usb C Charger, 3 Port Piq 3.0 Compact And Foldable Fast Charger"
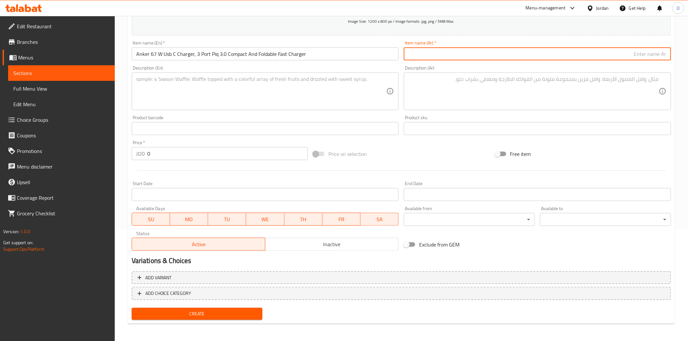
paste input "شاحن Anker USB C بقوة 67 واط، 3 منافذ PIQ 3.0، شاحن سريع صغير الحجم وقابل للطي"
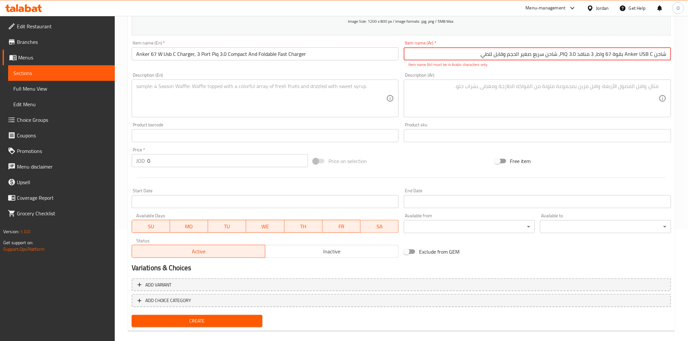
click at [628, 54] on input "شاحن Anker USB C بقوة 67 واط، 3 منافذ PIQ 3.0، شاحن سريع صغير الحجم وقابل للطي" at bounding box center [537, 53] width 267 height 13
click at [632, 55] on input "شاحن Anker USB C بقوة 67 واط، 3 منافذ PIQ 3.0، شاحن سريع صغير الحجم وقابل للطي" at bounding box center [537, 53] width 267 height 13
drag, startPoint x: 631, startPoint y: 54, endPoint x: 643, endPoint y: 54, distance: 11.4
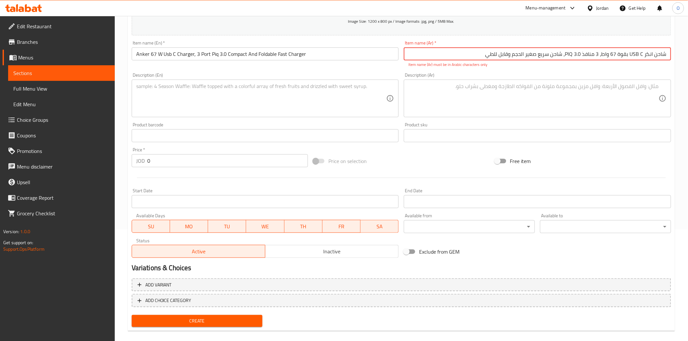
click at [643, 54] on input "شاحن انكر USB C بقوة 67 واط، 3 منافذ PIQ 3.0، شاحن سريع صغير الحجم وقابل للطي" at bounding box center [537, 53] width 267 height 13
click at [552, 53] on input "شاحن انكر يو اس بي سي بقوة 67 واط، 3 منافذ PIQ 3.0، شاحن سريع صغير الحجم وقابل …" at bounding box center [537, 53] width 267 height 13
drag, startPoint x: 551, startPoint y: 52, endPoint x: 541, endPoint y: 55, distance: 10.6
click at [541, 55] on input "شاحن انكر يو اس بي سي بقوة 67 واط، 3 منافذ PIQ 3.0، شاحن سريع صغير الحجم وقابل …" at bounding box center [537, 53] width 267 height 13
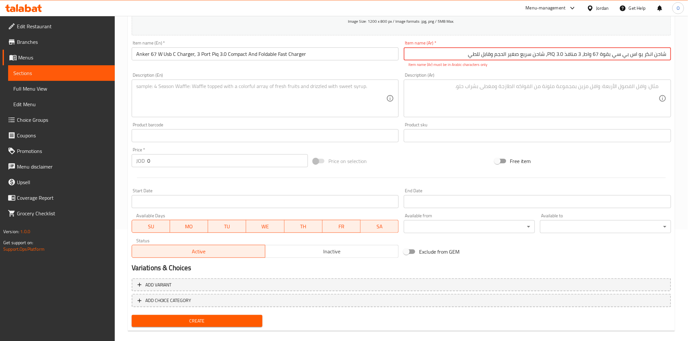
click at [551, 54] on input "شاحن انكر يو اس بي سي بقوة 67 واط، 3 منافذ PIQ 3.0، شاحن سريع صغير الحجم وقابل …" at bounding box center [537, 53] width 267 height 13
click at [554, 54] on input "شاحن انكر يو اس بي سي بقوة 67 واط، 3 منافذ PIQ 3.0، شاحن سريع صغير الحجم وقابل …" at bounding box center [537, 53] width 267 height 13
paste input "بيكيو"
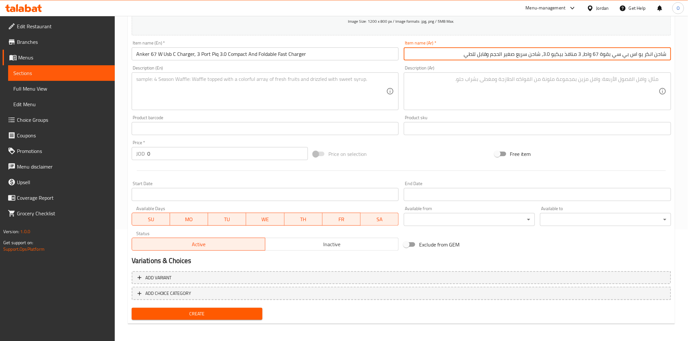
type input "شاحن انكر يو اس بي سي بقوة 67 واط، 3 منافذ بيكيو 3.0، شاحن سريع صغير الحجم وقاب…"
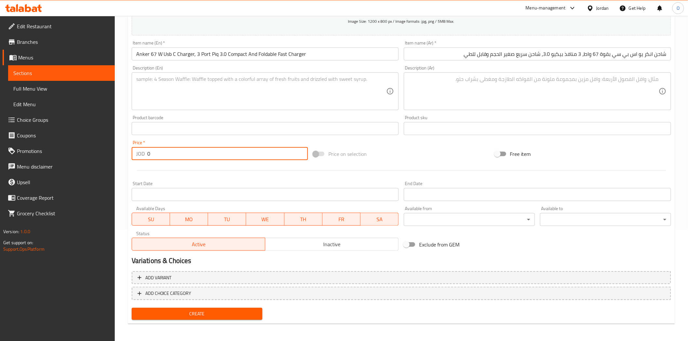
drag, startPoint x: 159, startPoint y: 155, endPoint x: 141, endPoint y: 154, distance: 18.2
click at [141, 154] on div "JOD 0 Price *" at bounding box center [220, 153] width 176 height 13
paste input "29"
type input "29"
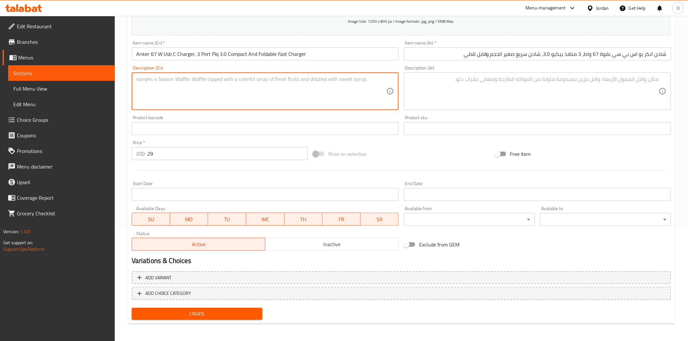
click at [194, 91] on textarea at bounding box center [261, 91] width 250 height 31
paste textarea ""The Anker 67W 3-Port USB-C Charger is an ultra-compact, foldable wall adapter …"
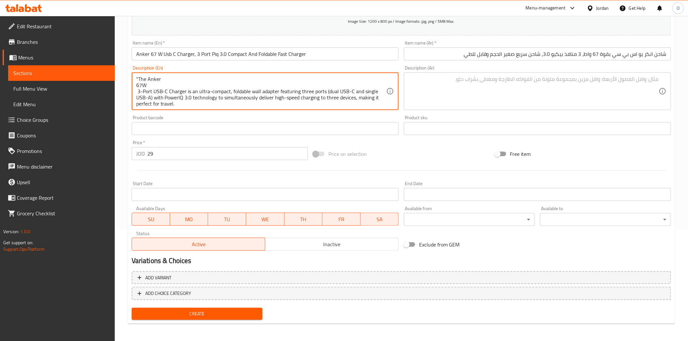
scroll to position [45, 0]
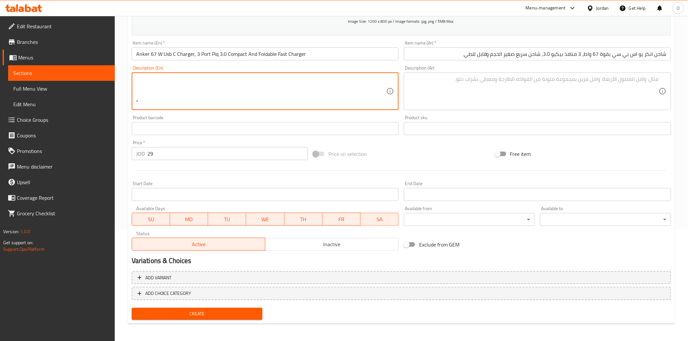
type textarea ""The Anker 67W 3-Port USB-C Charger is an ultra-compact, foldable wall adapter …"
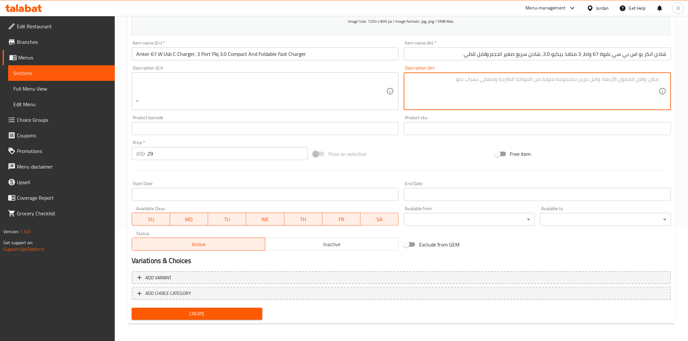
paste textarea ""شاحن حائط فائق الصغر وقابل للطي بقوة 67 واط يتميز بثلاثة منافذ (USB-C مزدوج و …"
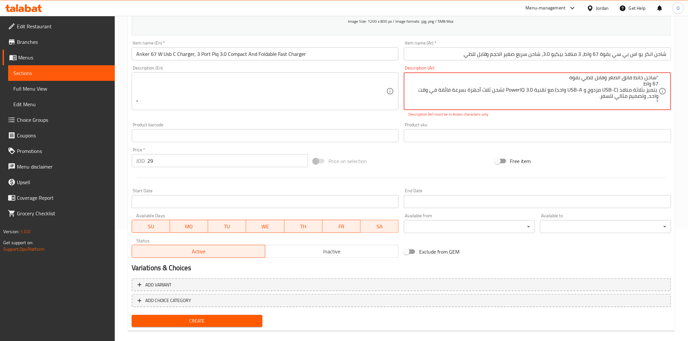
type textarea ""شاحن حائط فائق الصغر وقابل للطي بقوة 67 واط يتميز بثلاثة منافذ (USB-C مزدوج و …"
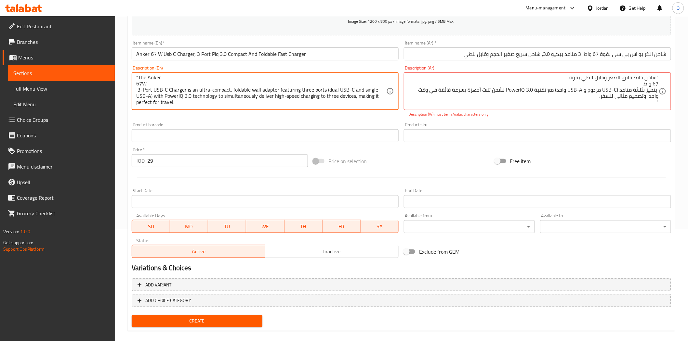
scroll to position [0, 0]
drag, startPoint x: 138, startPoint y: 79, endPoint x: 134, endPoint y: 77, distance: 4.1
click at [134, 77] on div ""The Anker 67W 3-Port USB-C Charger is an ultra-compact, foldable wall adapter …" at bounding box center [265, 92] width 267 height 38
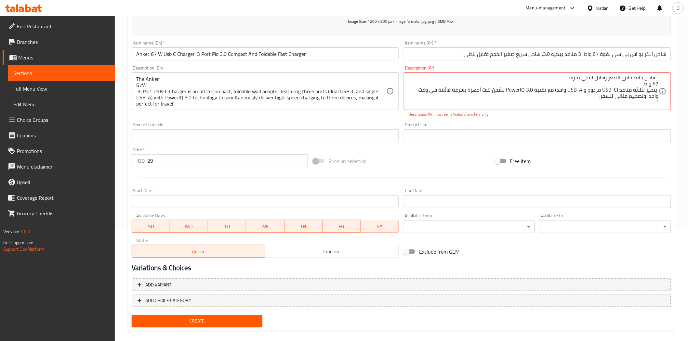
drag, startPoint x: 135, startPoint y: 86, endPoint x: 139, endPoint y: 88, distance: 4.7
click at [135, 86] on div "The Anker 67W 3-Port USB-C Charger is an ultra-compact, foldable wall adapter f…" at bounding box center [265, 92] width 267 height 38
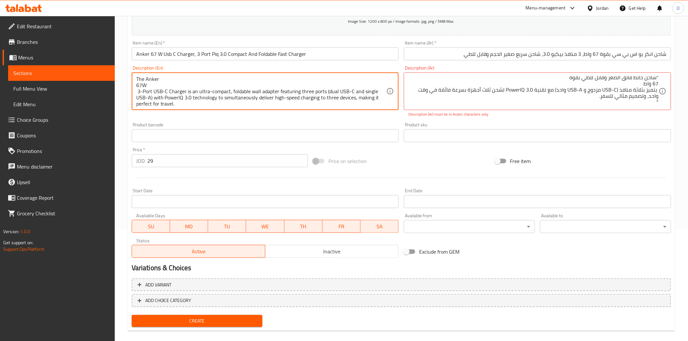
click at [137, 86] on textarea "The Anker 67W 3-Port USB-C Charger is an ultra-compact, foldable wall adapter f…" at bounding box center [261, 91] width 250 height 31
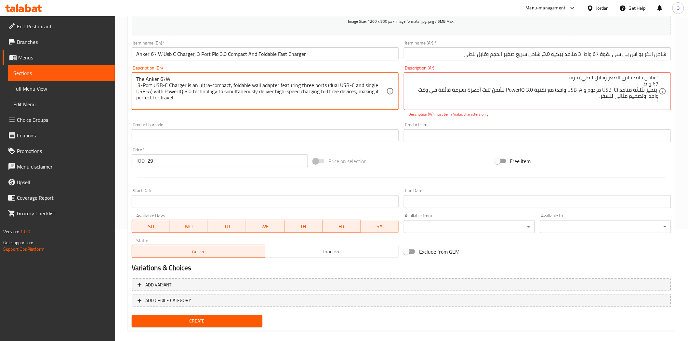
click at [139, 87] on textarea "The Anker 67W 3-Port USB-C Charger is an ultra-compact, foldable wall adapter f…" at bounding box center [261, 91] width 250 height 31
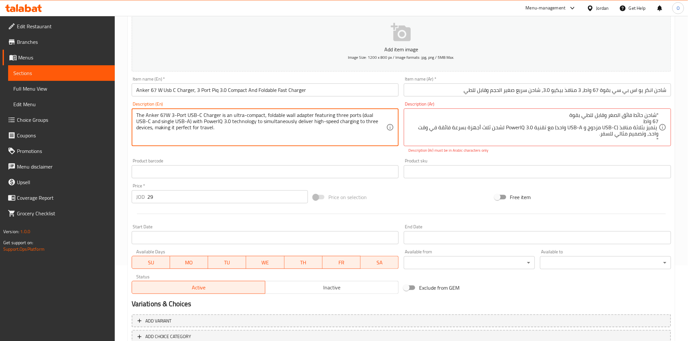
type textarea "The Anker 67W 3-Port USB-C Charger is an ultra-compact, foldable wall adapter f…"
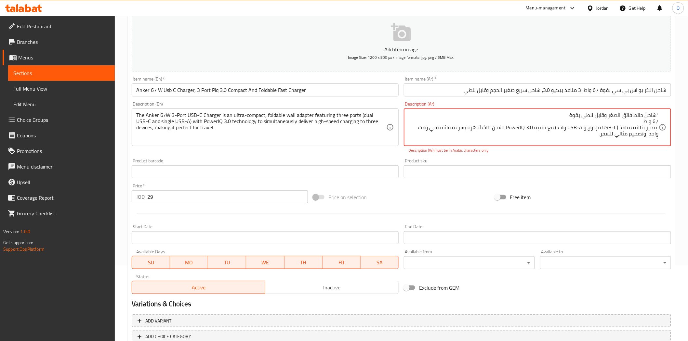
drag, startPoint x: 657, startPoint y: 115, endPoint x: 665, endPoint y: 115, distance: 7.8
click at [657, 119] on textarea "شاحن حائط فائق الصغر وقابل للطي بقوة 67 واط يتميز بثلاثة منافذ (USB-C مزدوج و U…" at bounding box center [533, 127] width 250 height 31
click at [659, 120] on textarea "شاحن حائط فائق الصغر وقابل للطي بقوة 67 واط يتميز بثلاثة منافذ (USB-C مزدوج و U…" at bounding box center [533, 127] width 250 height 31
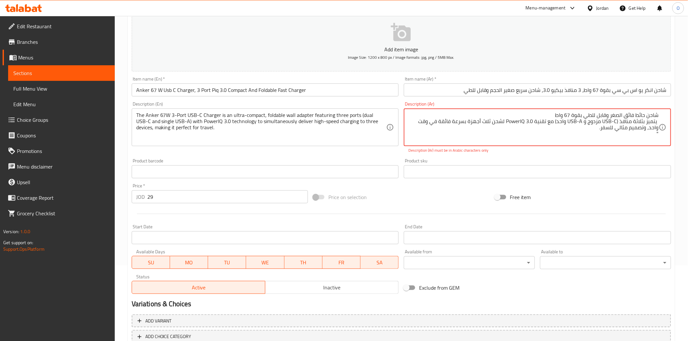
click at [658, 122] on textarea "شاحن حائط فائق الصغر وقابل للطي بقوة 67 واط يتميز بثلاثة منافذ (USB-C مزدوج و U…" at bounding box center [533, 127] width 250 height 31
click at [645, 130] on textarea "شاحن حائط فائق الصغر وقابل للطي بقوة 67 واط يتميز بثلاثة منافذ (USB-C مزدوج و U…" at bounding box center [533, 127] width 250 height 31
drag, startPoint x: 502, startPoint y: 114, endPoint x: 515, endPoint y: 113, distance: 13.0
click at [515, 113] on textarea "شاحن حائط فائق الصغر وقابل للطي بقوة 67 واط يتميز بثلاثة منافذ (USB-C مزدوج و U…" at bounding box center [533, 127] width 250 height 31
drag, startPoint x: 465, startPoint y: 115, endPoint x: 451, endPoint y: 115, distance: 14.6
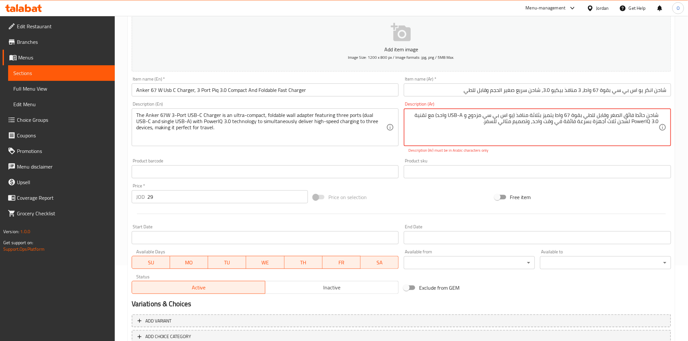
click at [451, 115] on textarea "شاحن حائط فائق الصغر وقابل للطي بقوة 67 واط يتميز بثلاثة منافذ (يو اس بي سي مزد…" at bounding box center [533, 127] width 250 height 31
drag, startPoint x: 611, startPoint y: 123, endPoint x: 629, endPoint y: 123, distance: 17.9
click at [632, 123] on textarea "شاحن حائط فائق الصغر وقابل للطي بقوة 67 واط يتميز بثلاثة منافذ (يو اس بي سي مزد…" at bounding box center [533, 127] width 250 height 31
paste textarea "باور آي كيو"
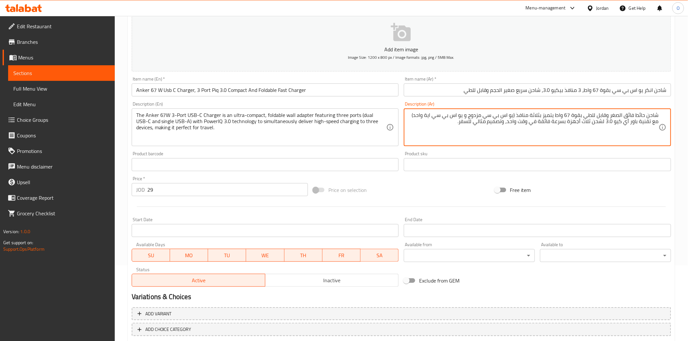
type textarea "شاحن حائط فائق الصغر وقابل للطي بقوة 67 واط يتميز بثلاثة منافذ (يو اس بي سي مزد…"
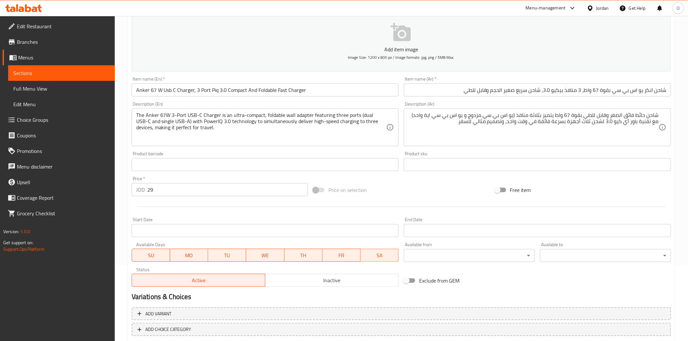
click at [463, 183] on div "Price on selection" at bounding box center [401, 190] width 181 height 18
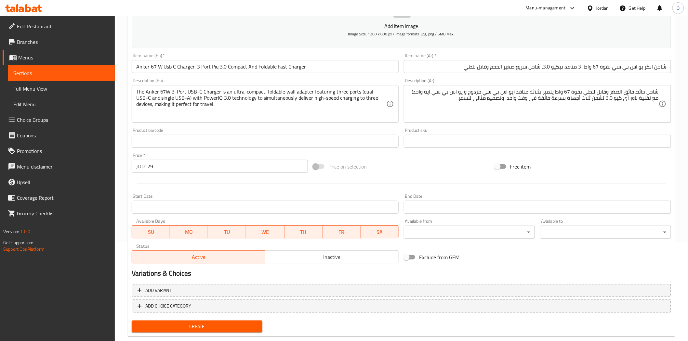
scroll to position [112, 0]
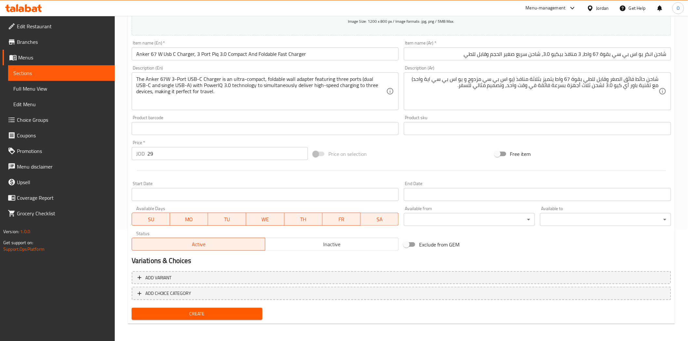
click at [290, 244] on span "Inactive" at bounding box center [332, 244] width 128 height 9
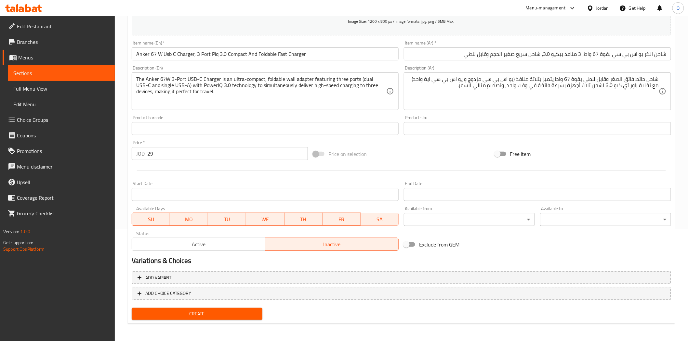
click at [211, 316] on span "Create" at bounding box center [197, 314] width 121 height 8
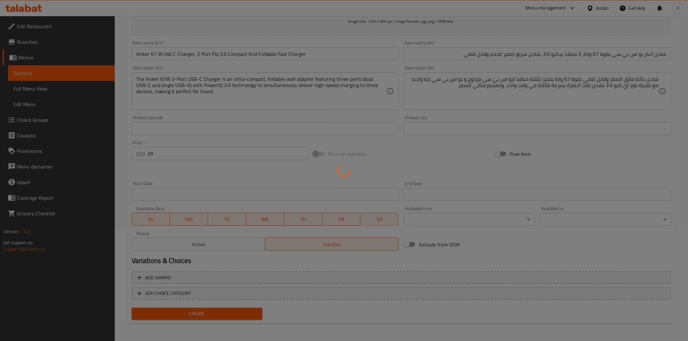
type input "0"
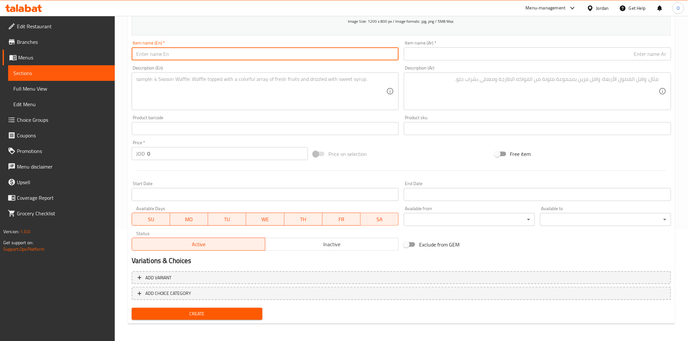
paste input "Anker Laptop Charger, 140w Max Usb C Charger, 4-port Multi-device Fast"
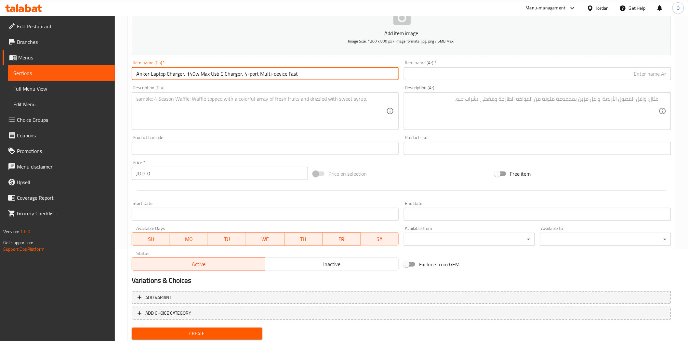
scroll to position [76, 0]
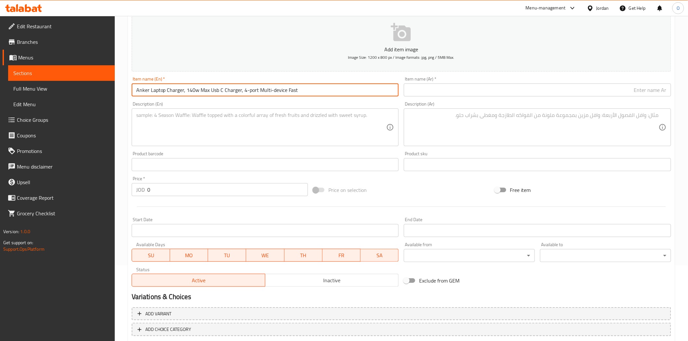
click at [260, 92] on input "Anker Laptop Charger, 140w Max Usb C Charger, 4-port Multi-device Fast" at bounding box center [265, 90] width 267 height 13
paste input "W Max Usb C Charger, 4- Port Multi- D"
type input "Anker Laptop Charger, 140 W Max Usb C Charger, 4- Port Multi- Device Fast"
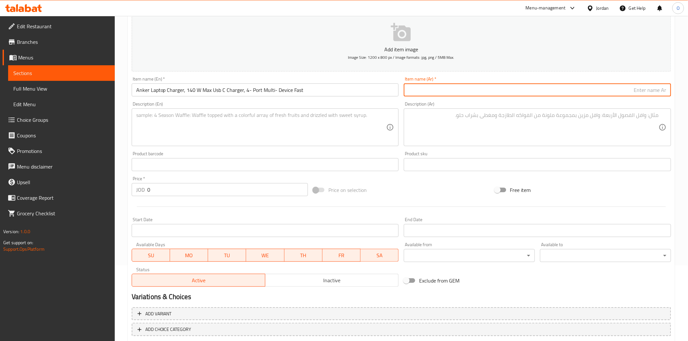
drag, startPoint x: 474, startPoint y: 95, endPoint x: 460, endPoint y: 87, distance: 16.2
click at [460, 87] on input "text" at bounding box center [537, 90] width 267 height 13
paste input "شاحن أنكر للكمبيوتر المحمول، شاحن USB C بقوة 140 واط، 4 منافذ متعددة الأجهزة سر…"
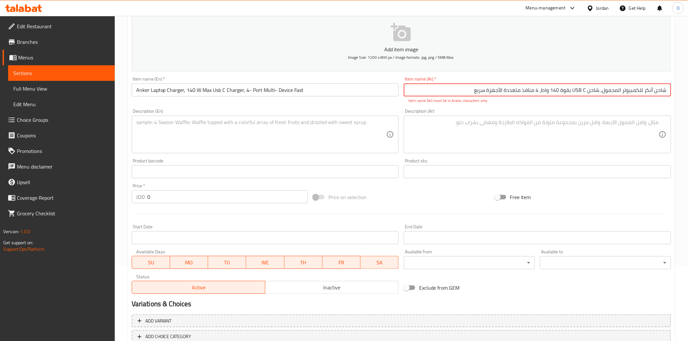
drag, startPoint x: 574, startPoint y: 88, endPoint x: 587, endPoint y: 86, distance: 12.9
click at [587, 86] on input "شاحن أنكر للكمبيوتر المحمول، شاحن USB C بقوة 140 واط، 4 منافذ متعددة الأجهزة سر…" at bounding box center [537, 90] width 267 height 13
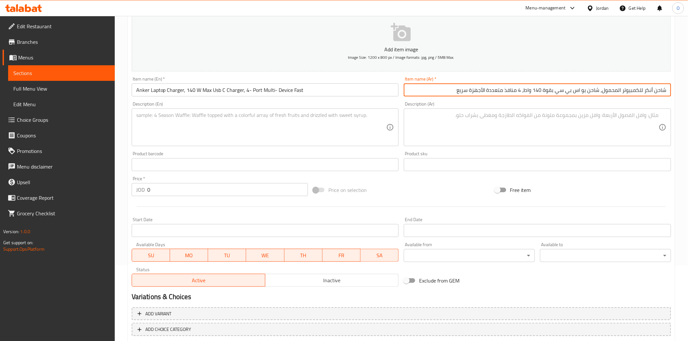
type input "شاحن أنكر للكمبيوتر المحمول، شاحن يو اس بي سي بقوة 140 واط، 4 منافذ متعددة الأج…"
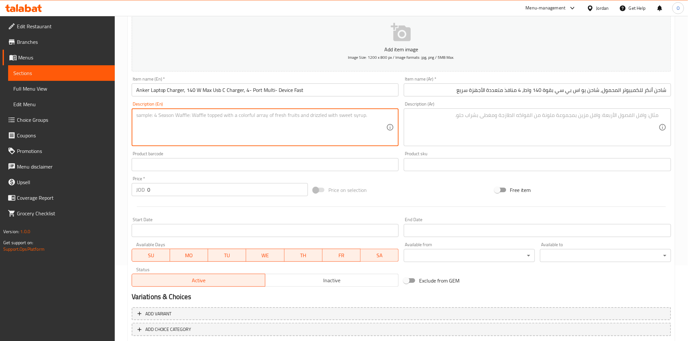
paste textarea ""The Anker 140W 4-Port Laptop Charger is an ultra-fast charging hub with a 140W…"
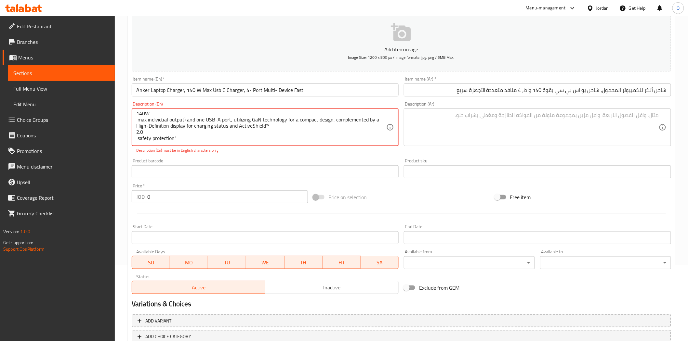
type textarea ""The Anker 140W 4-Port Laptop Charger is an ultra-fast charging hub with a 140W…"
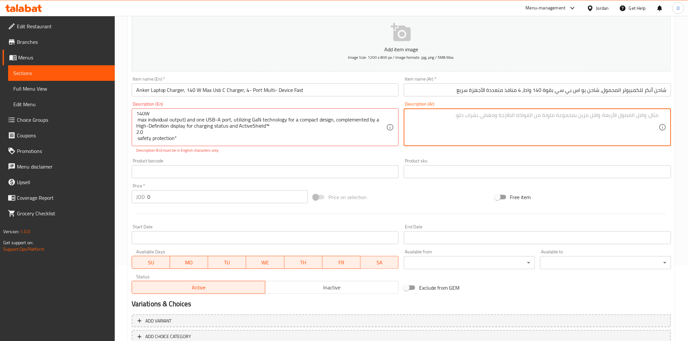
drag, startPoint x: 428, startPoint y: 114, endPoint x: 433, endPoint y: 119, distance: 6.7
click at [430, 118] on textarea at bounding box center [533, 127] width 250 height 31
click at [436, 119] on textarea at bounding box center [533, 127] width 250 height 31
paste textarea ""شاحن كمبيوتر محمول فائق السرعة بقوة إجمالية 140 واط ، مزود بثلاثة منافذ USB-C …"
type textarea ""شاحن كمبيوتر محمول فائق السرعة بقوة إجمالية 140 واط ، مزود بثلاثة منافذ USB-C …"
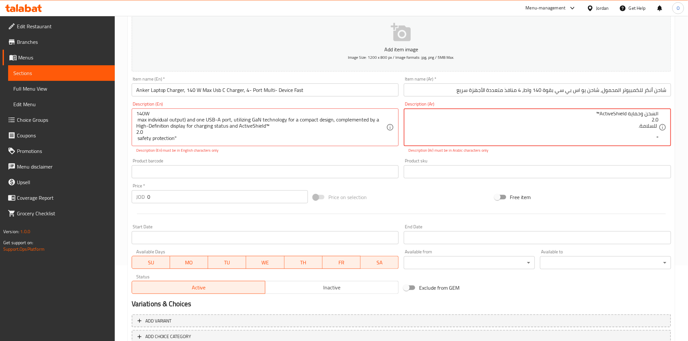
drag, startPoint x: 157, startPoint y: 198, endPoint x: 137, endPoint y: 196, distance: 20.5
click at [137, 196] on div "JOD 0 Price *" at bounding box center [220, 197] width 176 height 13
paste input "69"
type input "69"
click at [206, 214] on hr at bounding box center [401, 214] width 529 height 0
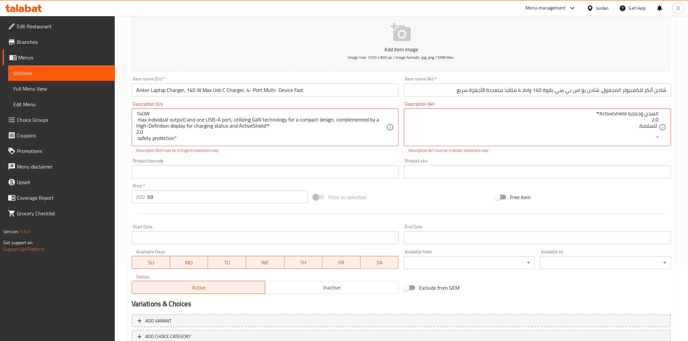
scroll to position [0, 0]
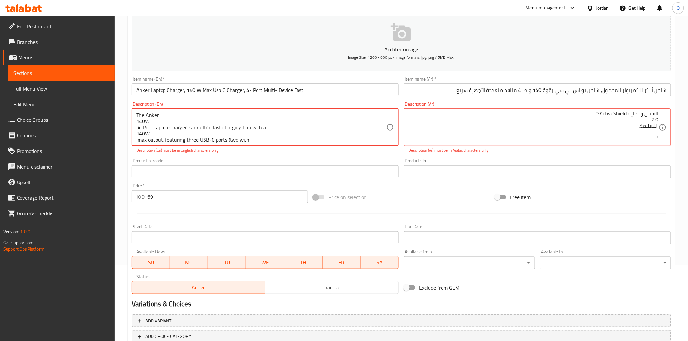
click at [137, 122] on textarea "The Anker 140W 4-Port Laptop Charger is an ultra-fast charging hub with a 140W …" at bounding box center [261, 127] width 250 height 31
click at [137, 123] on textarea "The Anker 140W 4-Port Laptop Charger is an ultra-fast charging hub with a 140W …" at bounding box center [261, 127] width 250 height 31
click at [138, 120] on textarea "The Anker 140W 4-Port Laptop Charger is an ultra-fast charging hub with a 140W …" at bounding box center [261, 127] width 250 height 31
click at [138, 128] on textarea "The Anker 140W 4-Port Laptop Charger is an ultra-fast charging hub with a 140W …" at bounding box center [261, 127] width 250 height 31
click at [138, 134] on textarea "The Anker 140W 4-Port Laptop Charger is an ultra-fast charging hub with a 140W …" at bounding box center [261, 127] width 250 height 31
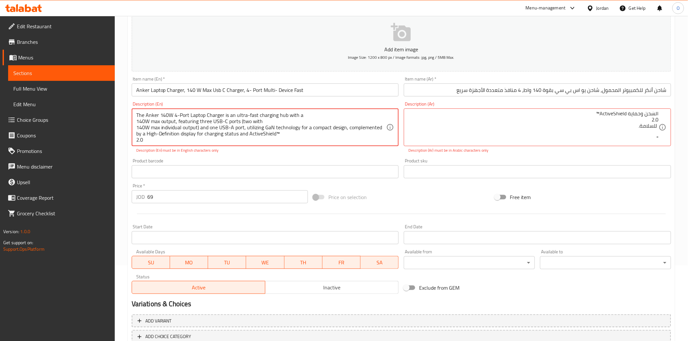
click at [137, 135] on textarea "The Anker 140W 4-Port Laptop Charger is an ultra-fast charging hub with a 140W …" at bounding box center [261, 127] width 250 height 31
click at [290, 135] on textarea "The Anker 140W 4-Port Laptop Charger is an ultra-fast charging hub with a 140W …" at bounding box center [261, 127] width 250 height 31
type textarea "The Anker 140W 4-Port Laptop Charger is an ultra-fast charging hub with a 140W …"
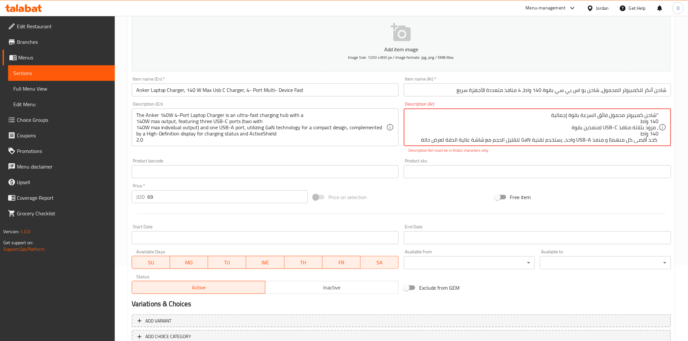
drag, startPoint x: 657, startPoint y: 115, endPoint x: 661, endPoint y: 115, distance: 4.2
click at [661, 114] on div ""شاحن كمبيوتر محمول فائق السرعة بقوة إجمالية 140 واط ، مزود بثلاثة منافذ USB-C …" at bounding box center [537, 128] width 267 height 38
click at [659, 122] on textarea "شاحن كمبيوتر محمول فائق السرعة بقوة إجمالية 140 واط ، مزود بثلاثة منافذ USB-C (…" at bounding box center [533, 127] width 250 height 31
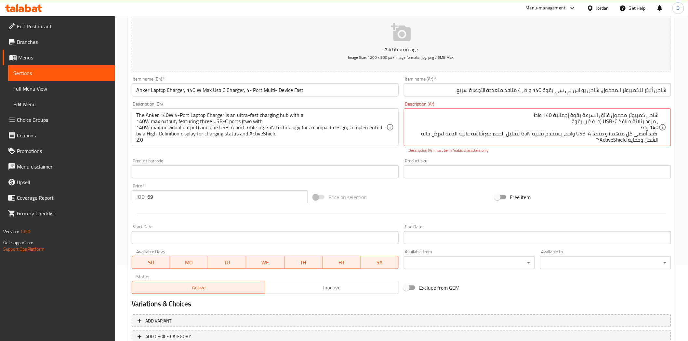
click at [660, 122] on div "شاحن كمبيوتر محمول فائق السرعة بقوة إجمالية 140 واط ، مزود بثلاثة منافذ USB-C (…" at bounding box center [537, 128] width 267 height 38
click at [659, 122] on textarea "شاحن كمبيوتر محمول فائق السرعة بقوة إجمالية 140 واط ، مزود بثلاثة منافذ USB-C (…" at bounding box center [533, 127] width 250 height 31
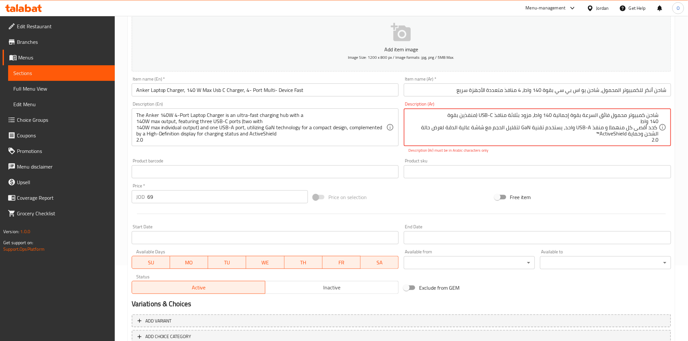
click at [656, 129] on textarea "شاحن كمبيوتر محمول فائق السرعة بقوة إجمالية 140 واط، مزود بثلاثة منافذ USB-C (م…" at bounding box center [533, 127] width 250 height 31
click at [657, 129] on textarea "شاحن كمبيوتر محمول فائق السرعة بقوة إجمالية 140 واط، مزود بثلاثة منافذ USB-C (م…" at bounding box center [533, 127] width 250 height 31
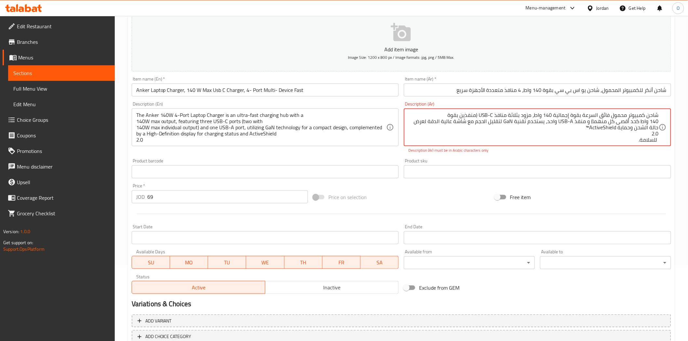
click at [660, 134] on div "شاحن كمبيوتر محمول فائق السرعة بقوة إجمالية 140 واط، مزود بثلاثة منافذ USB-C (م…" at bounding box center [537, 128] width 267 height 38
click at [659, 136] on textarea "شاحن كمبيوتر محمول فائق السرعة بقوة إجمالية 140 واط، مزود بثلاثة منافذ USB-C (م…" at bounding box center [533, 127] width 250 height 31
click at [658, 135] on textarea "شاحن كمبيوتر محمول فائق السرعة بقوة إجمالية 140 واط، مزود بثلاثة منافذ USB-C (م…" at bounding box center [533, 127] width 250 height 31
drag, startPoint x: 607, startPoint y: 128, endPoint x: 580, endPoint y: 128, distance: 27.0
click at [580, 128] on textarea "شاحن كمبيوتر محمول فائق السرعة بقوة إجمالية 140 واط، مزود بثلاثة منافذ USB-C (م…" at bounding box center [533, 127] width 250 height 31
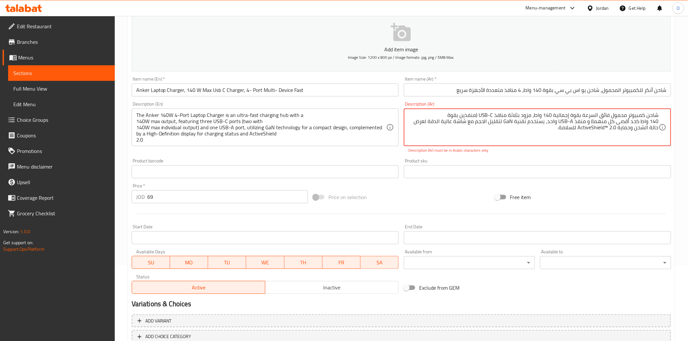
drag, startPoint x: 580, startPoint y: 128, endPoint x: 575, endPoint y: 133, distance: 6.9
click at [569, 133] on textarea "شاحن كمبيوتر محمول فائق السرعة بقوة إجمالية 140 واط، مزود بثلاثة منافذ USB-C (م…" at bounding box center [533, 127] width 250 height 31
drag, startPoint x: 606, startPoint y: 128, endPoint x: 581, endPoint y: 127, distance: 24.7
click at [581, 127] on textarea "شاحن كمبيوتر محمول فائق السرعة بقوة إجمالية 140 واط، مزود بثلاثة منافذ USB-C (م…" at bounding box center [533, 127] width 250 height 31
paste textarea "[PERSON_NAME]"
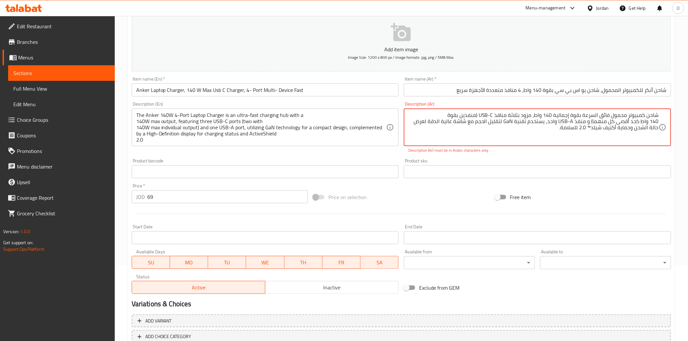
click at [594, 153] on p "Description (Ar) must be in Arabic characters only" at bounding box center [537, 151] width 258 height 6
click at [520, 155] on div "Description (Ar) شاحن كمبيوتر محمول فائق السرعة بقوة إجمالية 140 واط، مزود بثلا…" at bounding box center [537, 127] width 273 height 57
drag, startPoint x: 482, startPoint y: 114, endPoint x: 494, endPoint y: 114, distance: 12.0
drag, startPoint x: 561, startPoint y: 121, endPoint x: 573, endPoint y: 120, distance: 12.1
click at [573, 120] on textarea "شاحن كمبيوتر محمول فائق السرعة بقوة إجمالية 140 واط، مزود بثلاثة منافذ يو اس بي…" at bounding box center [533, 127] width 250 height 31
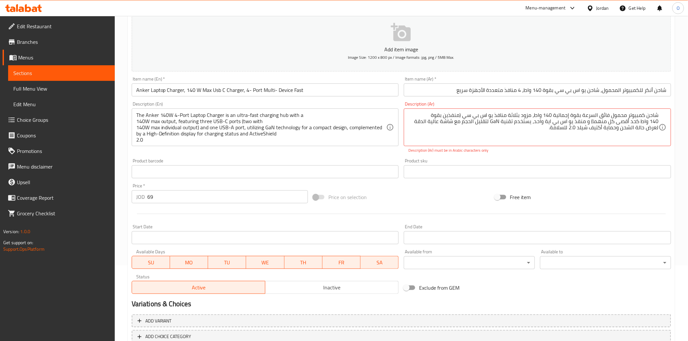
click at [583, 156] on div "Product sku Product sku" at bounding box center [537, 168] width 273 height 25
click at [563, 148] on p "Description (Ar) must be in Arabic characters only" at bounding box center [537, 151] width 258 height 6
drag, startPoint x: 493, startPoint y: 122, endPoint x: 502, endPoint y: 122, distance: 8.8
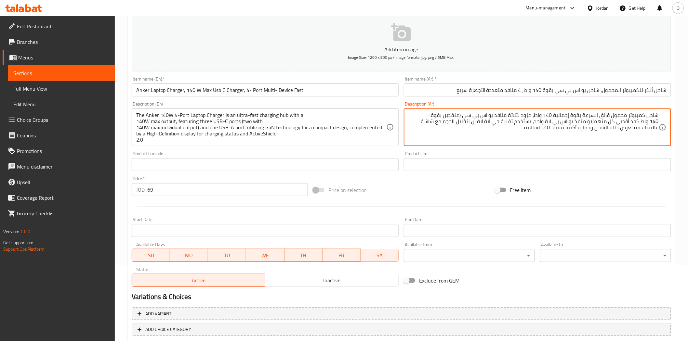
click at [595, 123] on textarea "شاحن كمبيوتر محمول فائق السرعة بقوة إجمالية 140 واط، مزود بثلاثة منافذ يو اس بي…" at bounding box center [533, 127] width 250 height 31
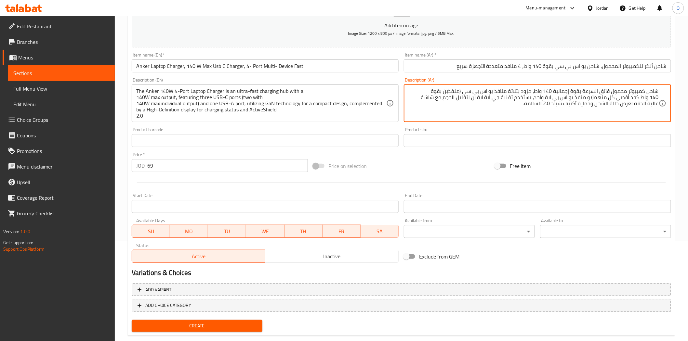
scroll to position [112, 0]
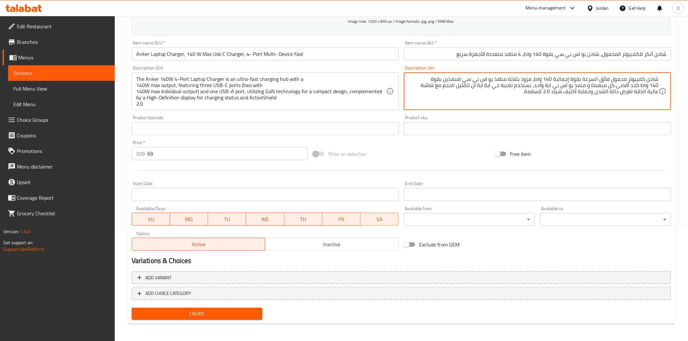
type textarea "شاحن كمبيوتر محمول فائق السرعة بقوة إجمالية 140 واط، مزود بثلاثة منافذ يو اس بي…"
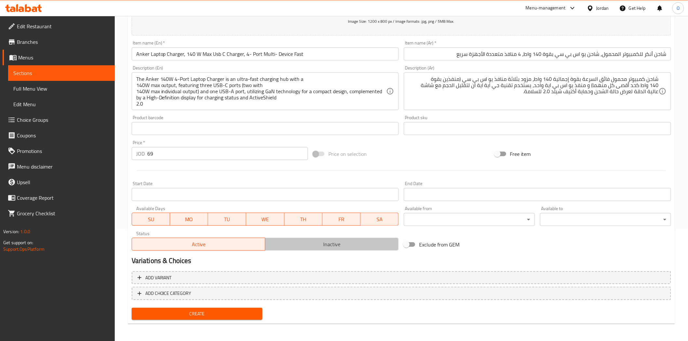
click at [315, 243] on span "Inactive" at bounding box center [332, 244] width 128 height 9
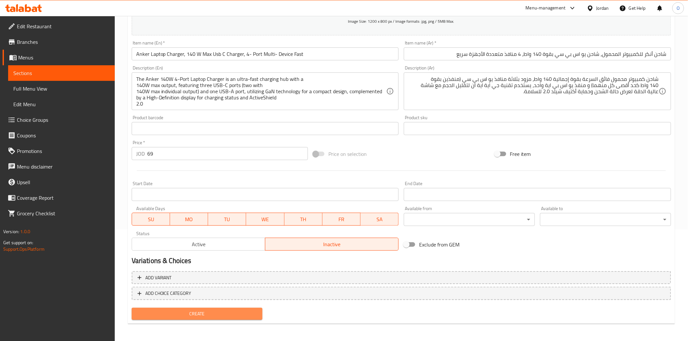
click at [238, 310] on span "Create" at bounding box center [197, 314] width 121 height 8
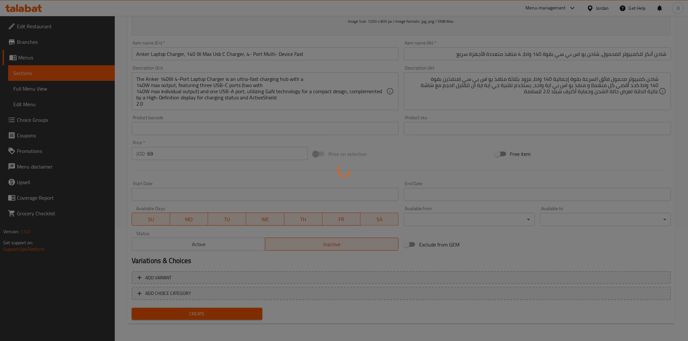
type input "0"
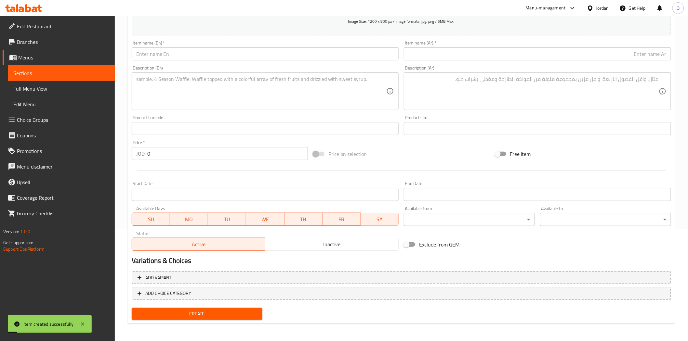
scroll to position [0, 0]
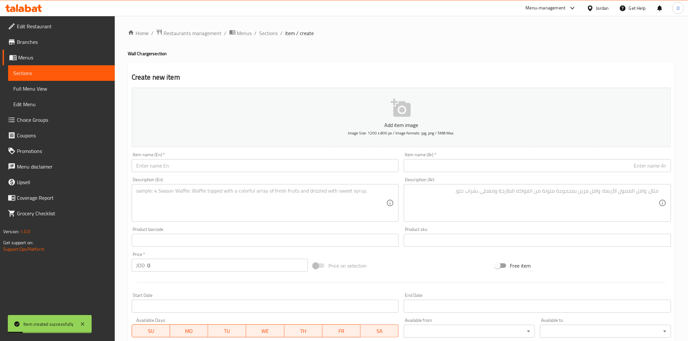
click at [262, 25] on div "Home / Restaurants management / Menus / Sections / item / create Wall Charger s…" at bounding box center [401, 235] width 573 height 438
click at [267, 31] on span "Sections" at bounding box center [269, 33] width 19 height 8
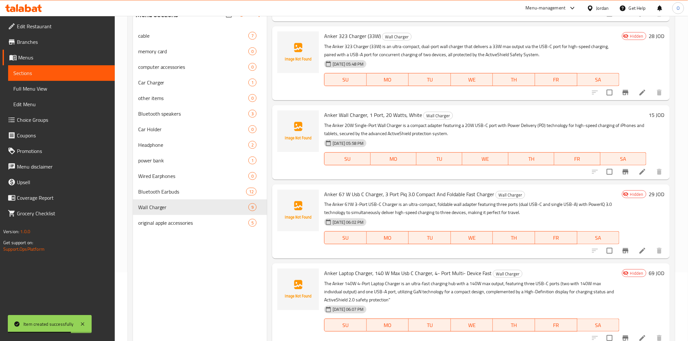
scroll to position [91, 0]
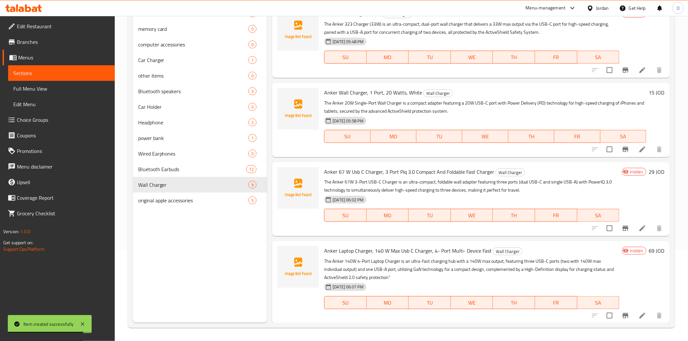
click at [543, 264] on p "The Anker 140W 4-Port Laptop Charger is an ultra-fast charging hub with a 140W …" at bounding box center [471, 270] width 295 height 24
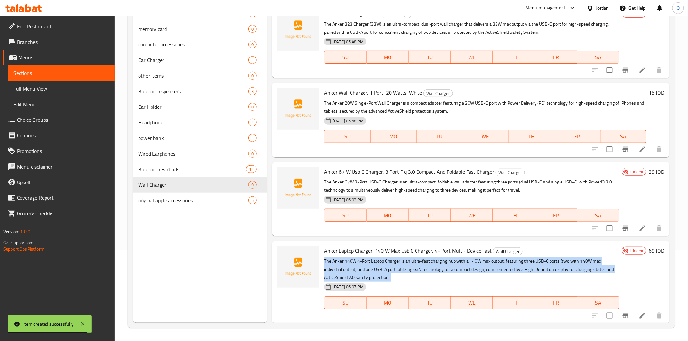
click at [543, 264] on p "The Anker 140W 4-Port Laptop Charger is an ultra-fast charging hub with a 140W …" at bounding box center [471, 270] width 295 height 24
click at [639, 225] on icon at bounding box center [643, 229] width 8 height 8
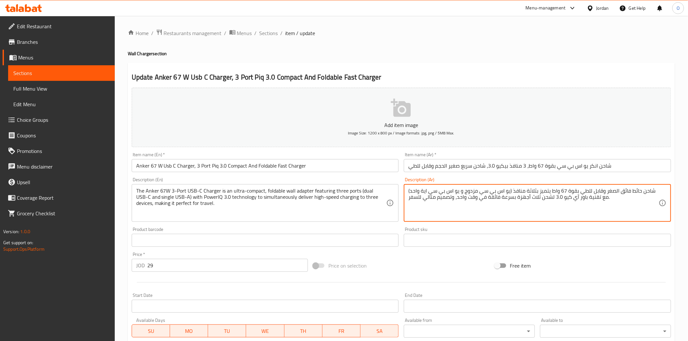
click at [436, 193] on textarea "شاحن حائط فائق الصغر وقابل للطي بقوة 67 واط يتميز بثلاثة منافذ (يو اس بي سي مزد…" at bounding box center [533, 203] width 250 height 31
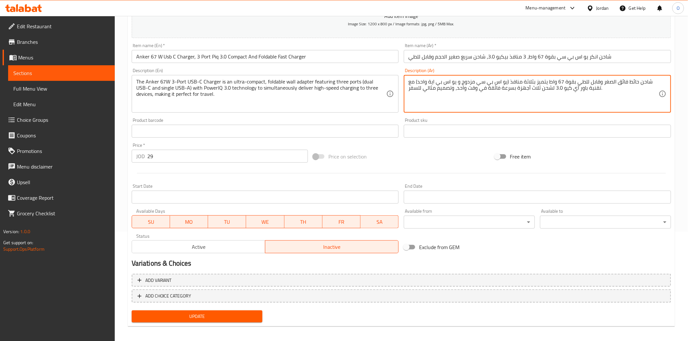
scroll to position [112, 0]
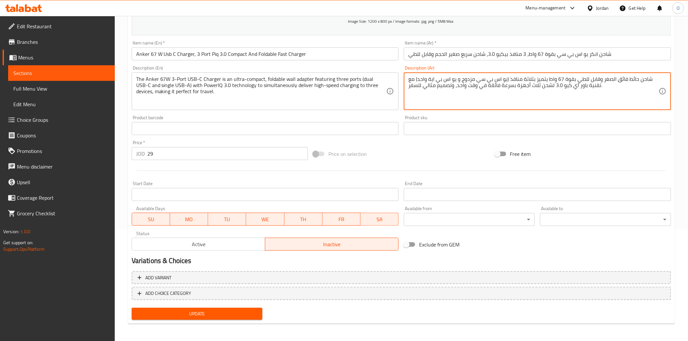
type textarea "شاحن حائط فائق الصغر وقابل للطي بقوة 67 واط يتميز بثلاثة منافذ (يو اس بي سي مزد…"
click at [216, 317] on span "Update" at bounding box center [197, 314] width 121 height 8
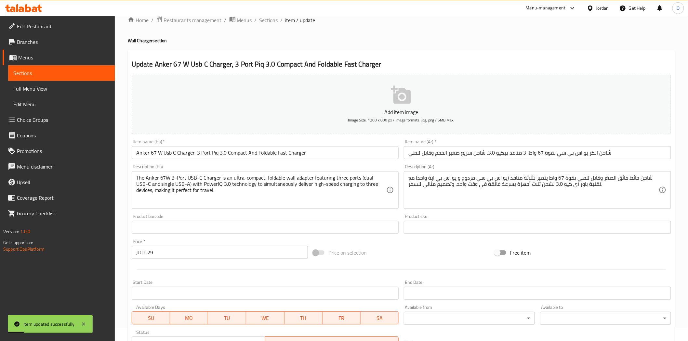
scroll to position [0, 0]
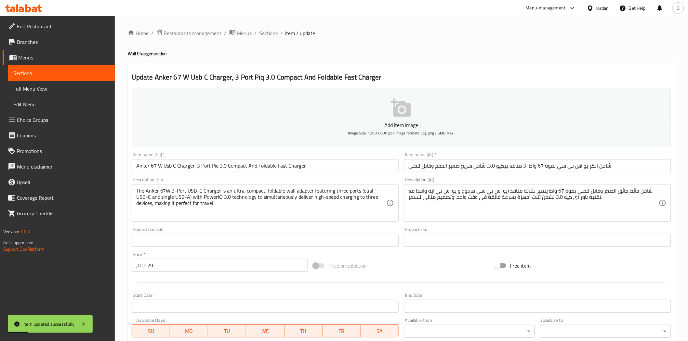
click at [268, 27] on div "Home / Restaurants management / Menus / Sections / item / update Wall Charger s…" at bounding box center [401, 235] width 573 height 438
click at [268, 34] on span "Sections" at bounding box center [269, 33] width 19 height 8
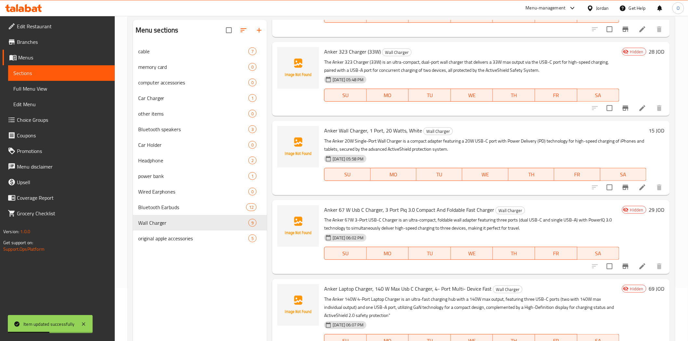
scroll to position [91, 0]
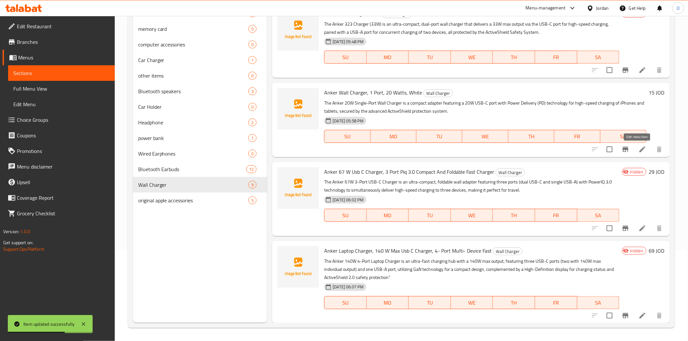
click at [640, 150] on icon at bounding box center [643, 150] width 6 height 6
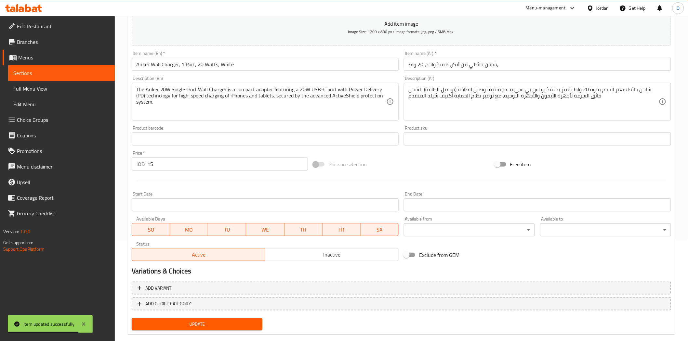
scroll to position [112, 0]
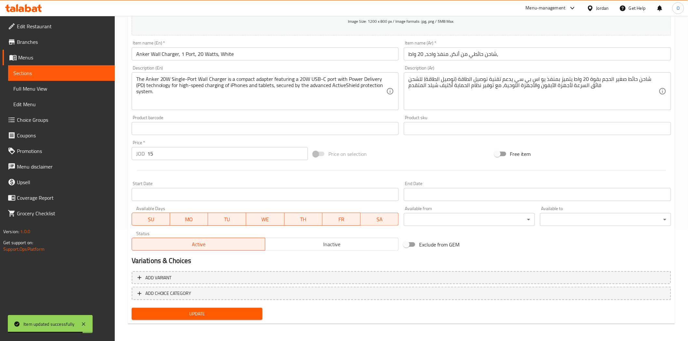
click at [304, 243] on span "Inactive" at bounding box center [332, 244] width 128 height 9
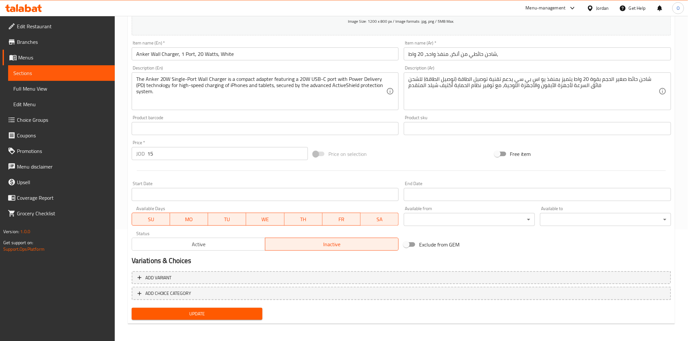
click at [193, 317] on span "Update" at bounding box center [197, 314] width 121 height 8
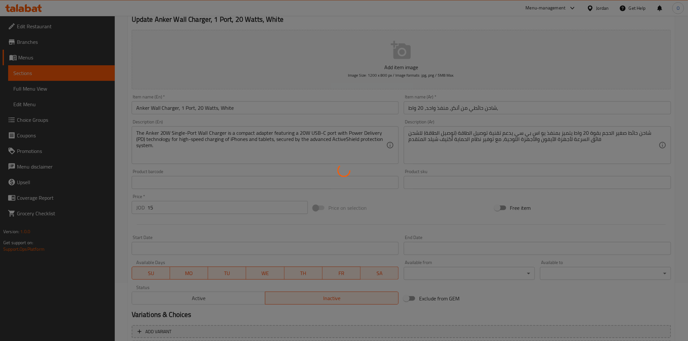
scroll to position [0, 0]
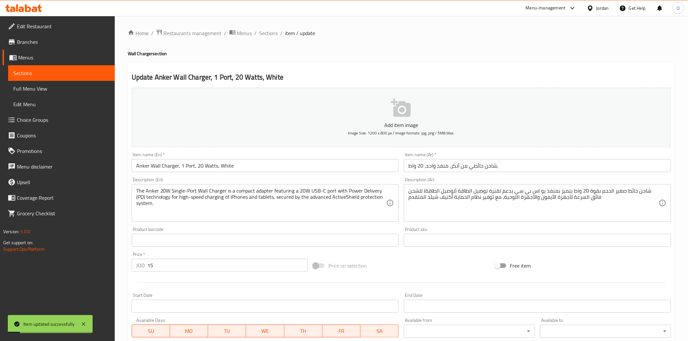
drag, startPoint x: 268, startPoint y: 36, endPoint x: 268, endPoint y: 47, distance: 11.7
click at [268, 36] on span "Sections" at bounding box center [269, 33] width 19 height 8
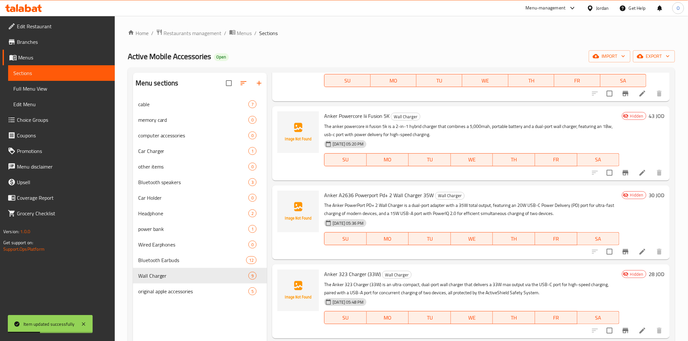
scroll to position [289, 0]
click at [639, 174] on icon at bounding box center [643, 174] width 8 height 8
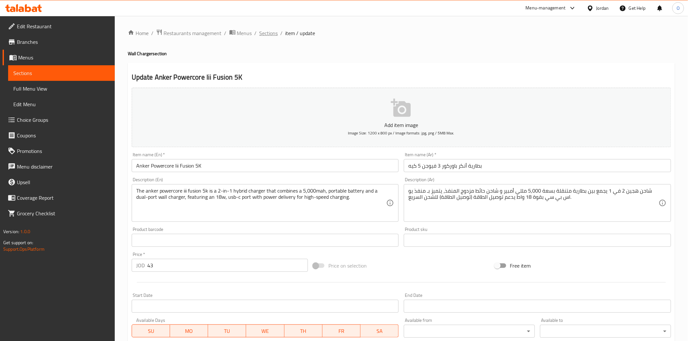
click at [268, 34] on span "Sections" at bounding box center [269, 33] width 19 height 8
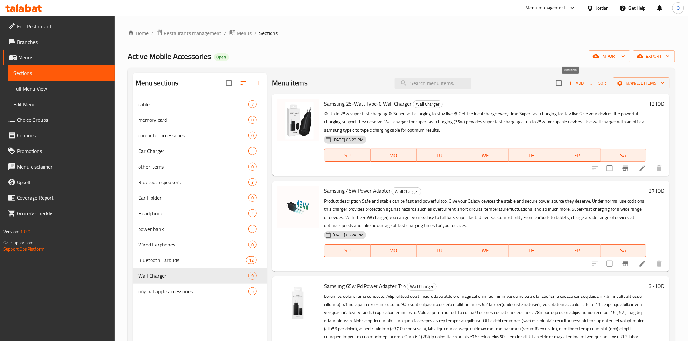
click at [575, 85] on span "Add" at bounding box center [576, 83] width 18 height 7
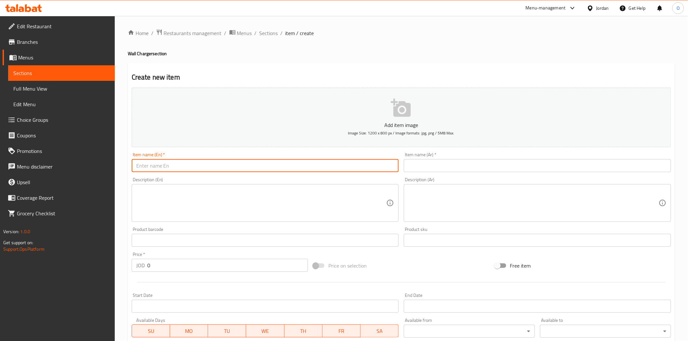
paste input "Anker Charger 312 Powerport 25W USB C Charger"
click at [209, 167] on input "Anker Charger 312 Powerport 25W USB C Charger" at bounding box center [265, 165] width 267 height 13
click at [220, 165] on input "Anker Charger 312 Powerport 25 W USB C Charger" at bounding box center [265, 165] width 267 height 13
paste input "sb"
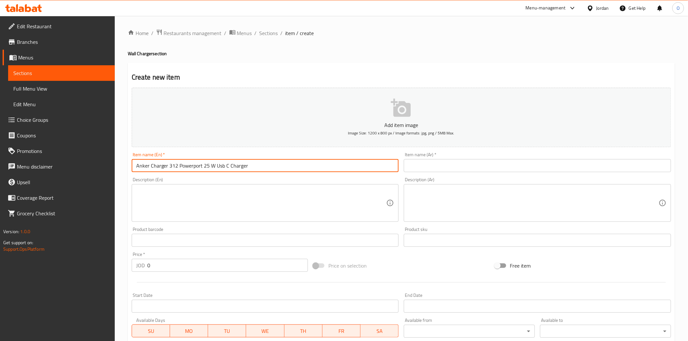
type input "Anker Charger 312 Powerport 25 W Usb C Charger"
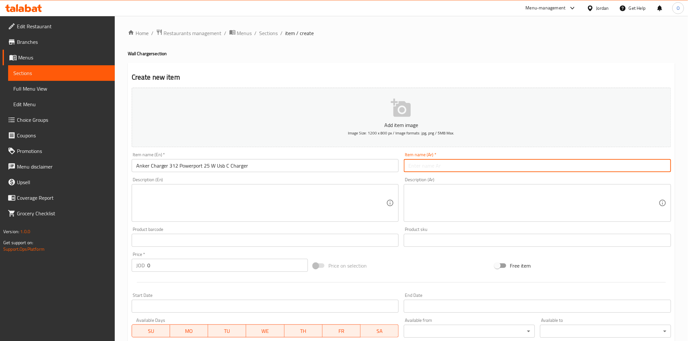
paste input "شاحن Anker Charger 312 Powerport 25W USB C"
type input "شاحن Anker Charger 312 Powerport 25W USB C"
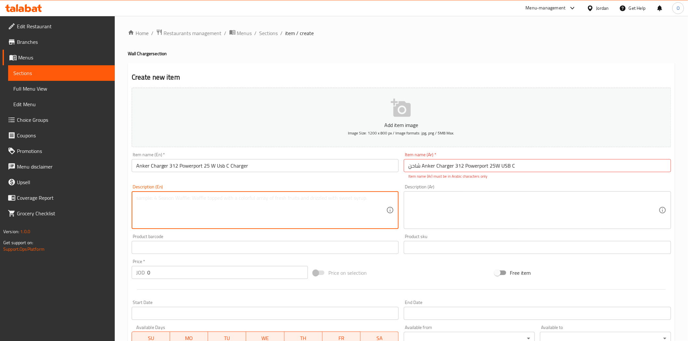
paste textarea ""The Anker 312 Charger ( 25W ) USB-C is an ultra-compact wall charger with a si…"
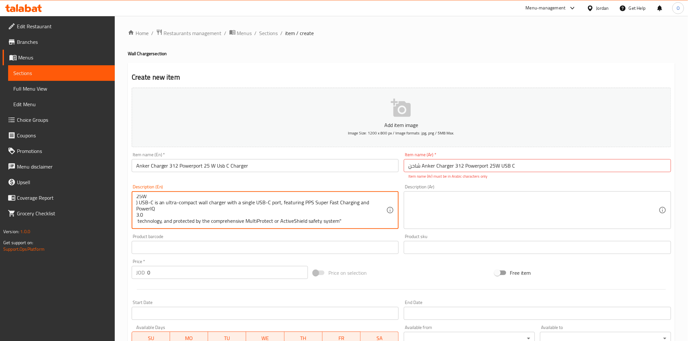
type textarea ""The Anker 312 Charger ( 25W ) USB-C is an ultra-compact wall charger with a si…"
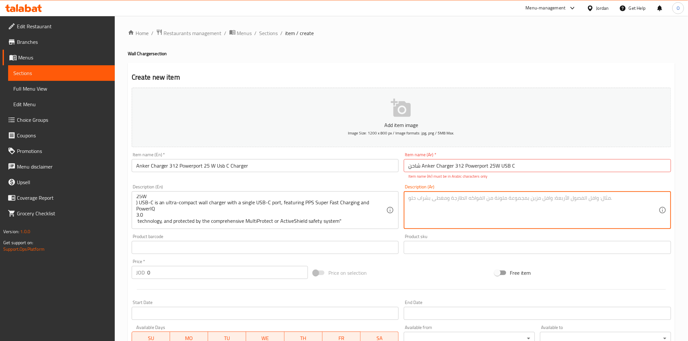
paste textarea ""شاحن حائط صغير الحجم بقوة 25 واط ومنفذ USB-C واحد، يدعم تقنية الشحن فائق السرع…"
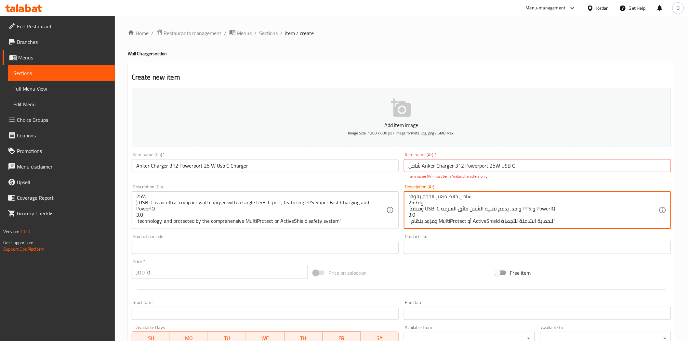
type textarea ""شاحن حائط صغير الحجم بقوة 25 واط ومنفذ USB-C واحد، يدعم تقنية الشحن فائق السرع…"
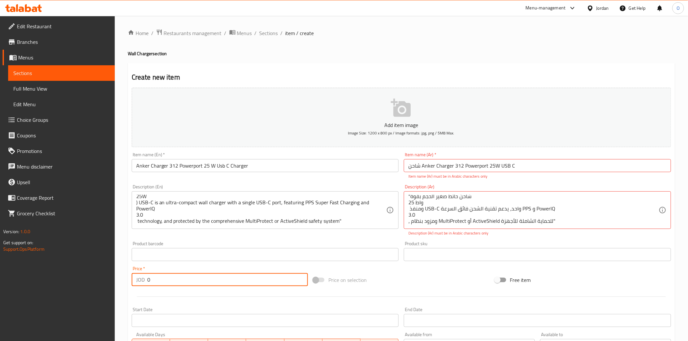
drag, startPoint x: 154, startPoint y: 279, endPoint x: 145, endPoint y: 282, distance: 9.7
click at [145, 280] on div "JOD 0 Price *" at bounding box center [220, 280] width 176 height 13
paste input "2"
type input "20"
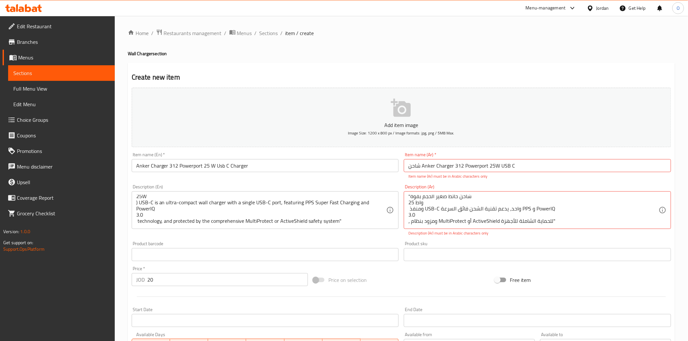
click at [545, 186] on div "Description (Ar) "شاحن حائط صغير الحجم بقوة 25 واط ومنفذ USB-C واحد، يدعم تقنية…" at bounding box center [537, 211] width 267 height 52
drag, startPoint x: 422, startPoint y: 168, endPoint x: 452, endPoint y: 165, distance: 30.4
click at [452, 165] on input "شاحن Anker Charger 312 Powerport 25W USB C" at bounding box center [537, 165] width 267 height 13
paste input "شاحن أنكر"
drag, startPoint x: 455, startPoint y: 166, endPoint x: 477, endPoint y: 167, distance: 22.8
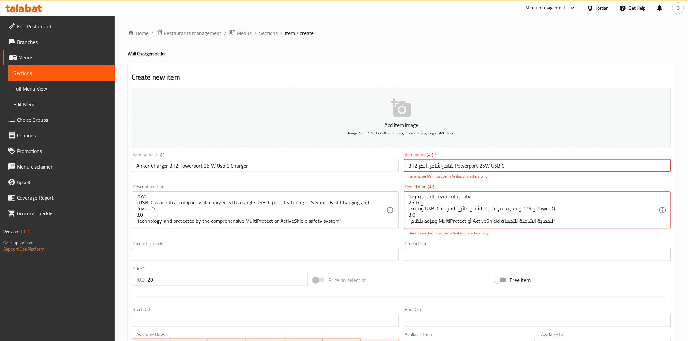
click at [477, 167] on input "شاحن شاحن أنكر 312 Powerport 25W USB C" at bounding box center [537, 165] width 267 height 13
paste input "باوربورت"
click at [481, 167] on input "شاحن شاحن أنكر 312 باوربورت 25W USB C" at bounding box center [537, 165] width 267 height 13
drag, startPoint x: 489, startPoint y: 167, endPoint x: 516, endPoint y: 168, distance: 27.0
click at [516, 168] on input "شاحن شاحن أنكر 312 باوربورت 25وات USB C" at bounding box center [537, 165] width 267 height 13
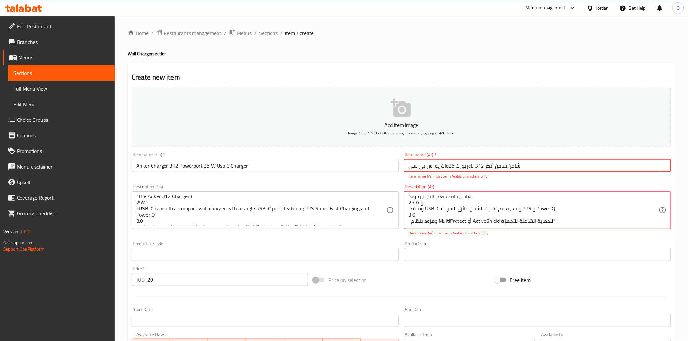
scroll to position [0, 0]
type input "شاحن شاحن أنكر 312 باوربورت 25وات يو اس بي سي"
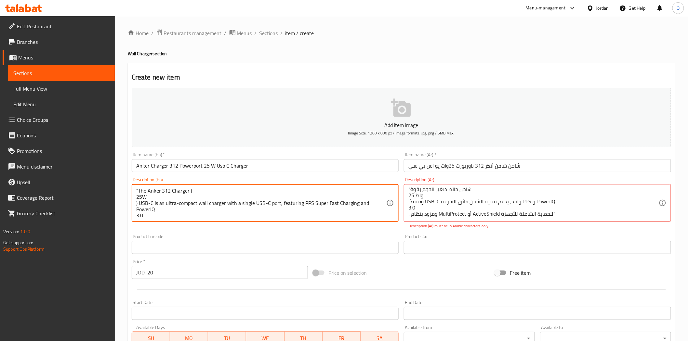
drag, startPoint x: 139, startPoint y: 191, endPoint x: 135, endPoint y: 190, distance: 3.3
click at [135, 190] on div ""The Anker 312 Charger ( 25W ) USB-C is an ultra-compact wall charger with a si…" at bounding box center [265, 203] width 267 height 38
click at [135, 197] on div "The Anker 312 Charger ( 25W ) USB-C is an ultra-compact wall charger with a sin…" at bounding box center [265, 203] width 267 height 38
click at [137, 199] on textarea "The Anker 312 Charger ( 25W ) USB-C is an ultra-compact wall charger with a sin…" at bounding box center [261, 203] width 250 height 31
click at [137, 198] on textarea "The Anker 312 Charger ( 25W ) USB-C is an ultra-compact wall charger with a sin…" at bounding box center [261, 203] width 250 height 31
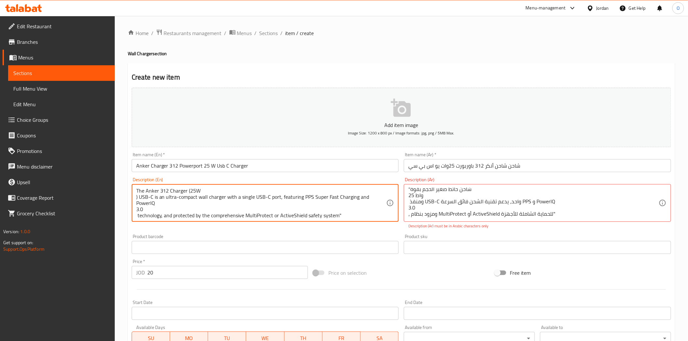
drag, startPoint x: 136, startPoint y: 197, endPoint x: 135, endPoint y: 200, distance: 3.3
click at [135, 197] on div "The Anker 312 Charger (25W ) USB-C is an ultra-compact wall charger with a sing…" at bounding box center [265, 203] width 267 height 38
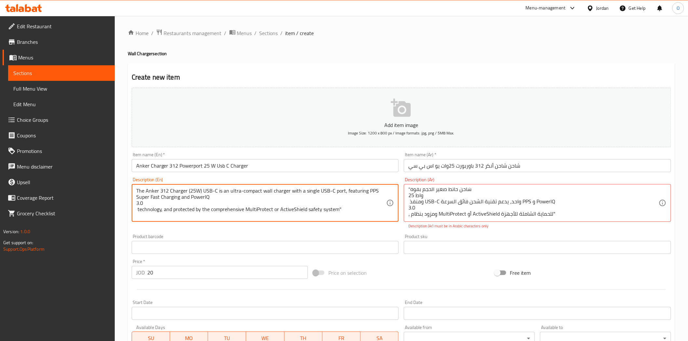
click at [137, 204] on textarea "The Anker 312 Charger (25W) USB-C is an ultra-compact wall charger with a singl…" at bounding box center [261, 203] width 250 height 31
click at [138, 204] on textarea "The Anker 312 Charger (25W) USB-C is an ultra-compact wall charger with a singl…" at bounding box center [261, 203] width 250 height 31
type textarea "The Anker 312 Charger (25W) USB-C is an ultra-compact wall charger with a singl…"
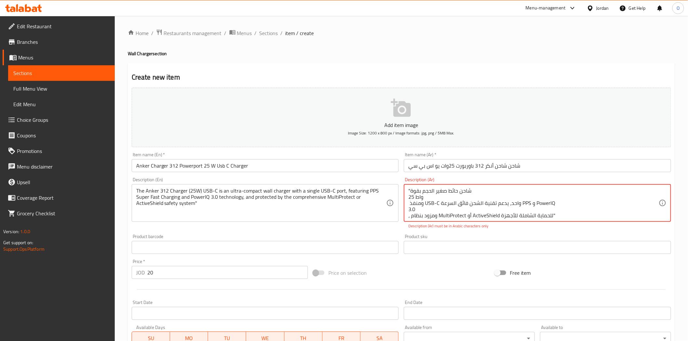
drag, startPoint x: 410, startPoint y: 190, endPoint x: 407, endPoint y: 189, distance: 3.3
click at [407, 189] on div ""شاحن حائط صغير الحجم بقوة 25 واط ومنفذ USB-C واحد، يدعم تقنية الشحن فائق السرع…" at bounding box center [537, 203] width 267 height 38
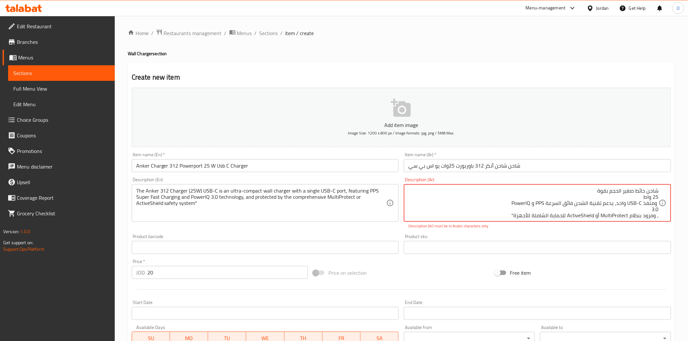
click at [658, 198] on textarea "شاحن حائط صغير الحجم بقوة 25 واط ومنفذ USB-C واحد، يدعم تقنية الشحن فائق السرعة…" at bounding box center [533, 203] width 250 height 31
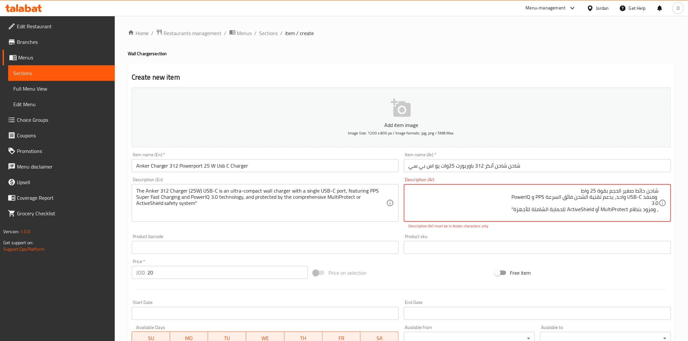
click at [658, 199] on textarea "شاحن حائط صغير الحجم بقوة 25 واط ومنفذ USB-C واحد، يدعم تقنية الشحن فائق السرعة…" at bounding box center [533, 203] width 250 height 31
click at [657, 198] on textarea "شاحن حائط صغير الحجم بقوة 25 واط ومنفذ USB-C واحد، يدعم تقنية الشحن فائق السرعة…" at bounding box center [533, 203] width 250 height 31
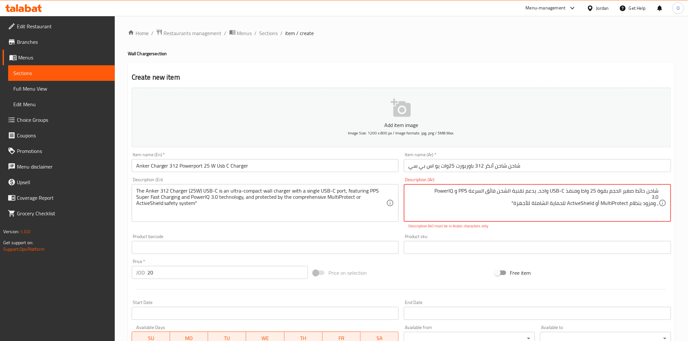
click at [658, 206] on textarea "شاحن حائط صغير الحجم بقوة 25 واط ومنفذ USB-C واحد، يدعم تقنية الشحن فائق السرعة…" at bounding box center [533, 203] width 250 height 31
drag, startPoint x: 553, startPoint y: 191, endPoint x: 568, endPoint y: 191, distance: 15.0
click at [568, 191] on textarea "شاحن حائط صغير الحجم بقوة 25 واط ومنفذ USB-C واحد، يدعم تقنية الشحن فائق السرعة…" at bounding box center [533, 203] width 250 height 31
click at [449, 191] on textarea "شاحن حائط صغير الحجم بقوة 25 واط ومنفذ يو اس بي سي واحد، يدعم تقنية الشحن فائق …" at bounding box center [533, 203] width 250 height 31
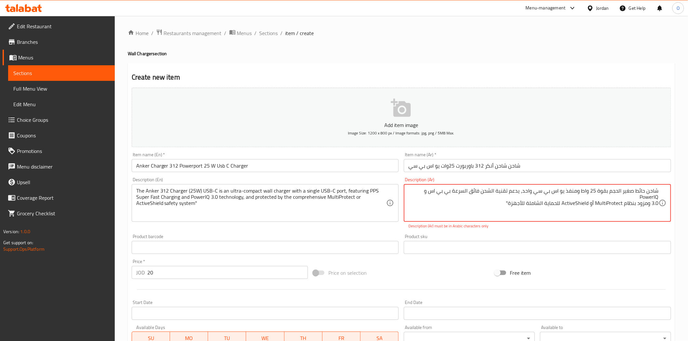
click at [646, 198] on textarea "شاحن حائط صغير الحجم بقوة 25 واط ومنفذ يو اس بي سي واحد، يدعم تقنية الشحن فائق …" at bounding box center [533, 203] width 250 height 31
paste textarea "باور آي كيو"
drag, startPoint x: 597, startPoint y: 204, endPoint x: 624, endPoint y: 202, distance: 27.1
click at [624, 202] on textarea "شاحن حائط صغير الحجم بقوة 25 واط ومنفذ يو اس بي سي واحد، يدعم تقنية الشحن فائق …" at bounding box center [533, 203] width 250 height 31
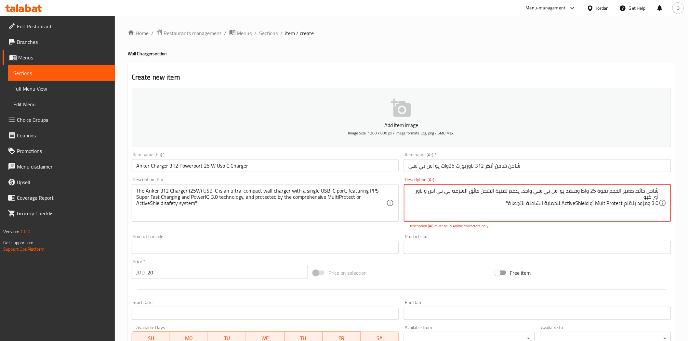
paste textarea "حماية متعددة"
drag, startPoint x: 560, startPoint y: 204, endPoint x: 575, endPoint y: 204, distance: 14.6
click at [575, 204] on textarea "شاحن حائط صغير الحجم بقوة 25 واط ومنفذ يو اس بي سي واحد، يدعم تقنية الشحن فائق …" at bounding box center [533, 203] width 250 height 31
click at [564, 209] on textarea "شاحن حائط صغير الحجم بقوة 25 واط ومنفذ يو اس بي سي واحد، يدعم تقنية الشحن فائق …" at bounding box center [533, 203] width 250 height 31
click at [562, 204] on textarea "شاحن حائط صغير الحجم بقوة 25 واط ومنفذ يو اس بي سي واحد، يدعم تقنية الشحن فائق …" at bounding box center [533, 203] width 250 height 31
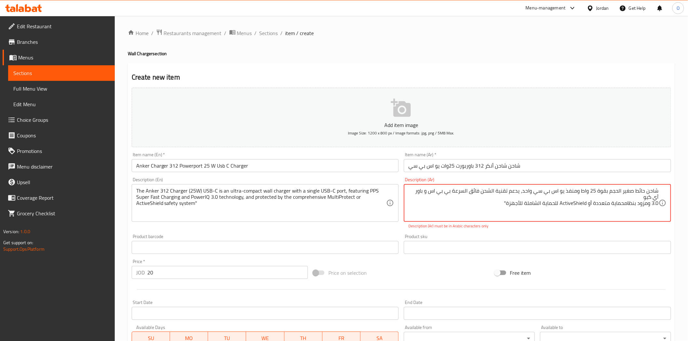
click at [561, 204] on textarea "شاحن حائط صغير الحجم بقوة 25 واط ومنفذ يو اس بي سي واحد، يدعم تقنية الشحن فائق …" at bounding box center [533, 203] width 250 height 31
drag, startPoint x: 562, startPoint y: 204, endPoint x: 586, endPoint y: 202, distance: 24.8
click at [586, 202] on textarea "شاحن حائط صغير الحجم بقوة 25 واط ومنفذ يو اس بي سي واحد، يدعم تقنية الشحن فائق …" at bounding box center [533, 203] width 250 height 31
paste textarea "[PERSON_NAME]"
drag, startPoint x: 508, startPoint y: 204, endPoint x: 503, endPoint y: 204, distance: 4.9
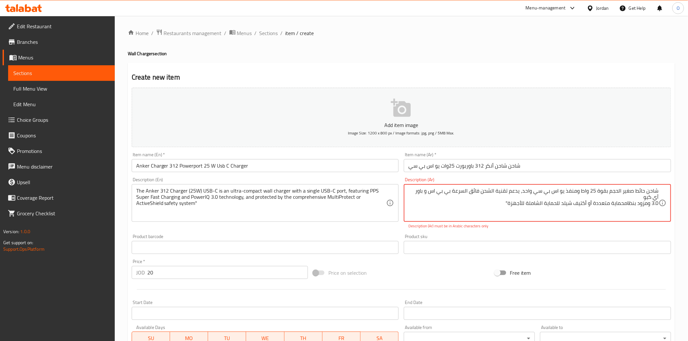
click at [503, 204] on textarea "شاحن حائط صغير الحجم بقوة 25 واط ومنفذ يو اس بي سي واحد، يدعم تقنية الشحن فائق …" at bounding box center [533, 203] width 250 height 31
click at [654, 207] on textarea "شاحن حائط صغير الحجم بقوة 25 واط ومنفذ يو اس بي سي واحد، يدعم تقنية الشحن فائق …" at bounding box center [533, 203] width 250 height 31
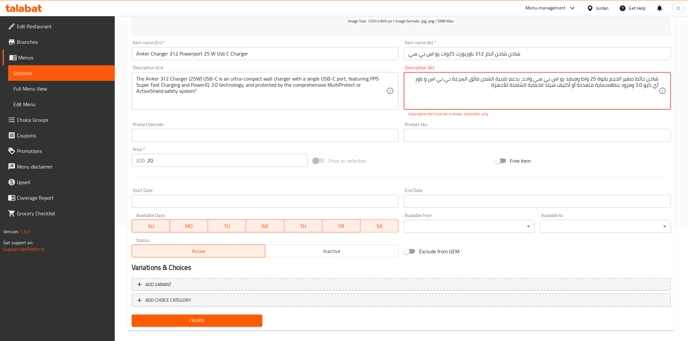
scroll to position [119, 0]
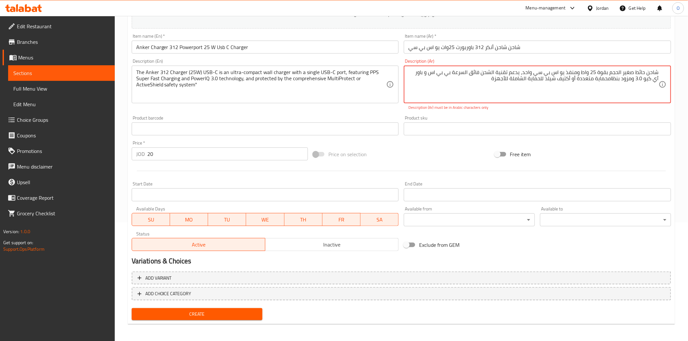
type textarea "شاحن حائط صغير الحجم بقوة 25 واط ومنفذ يو اس بي سي واحد، يدعم تقنية الشحن فائق …"
click at [324, 241] on span "Inactive" at bounding box center [332, 244] width 128 height 9
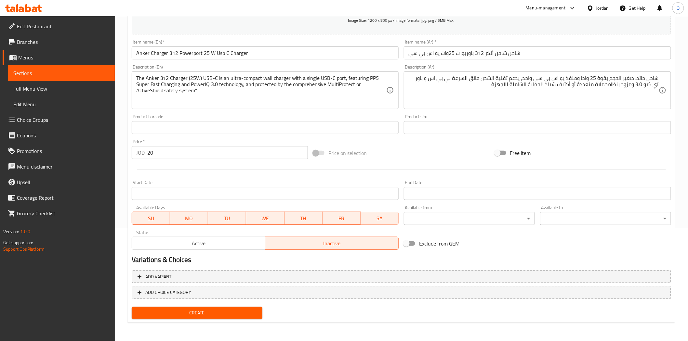
scroll to position [112, 0]
click at [222, 314] on span "Create" at bounding box center [197, 314] width 121 height 8
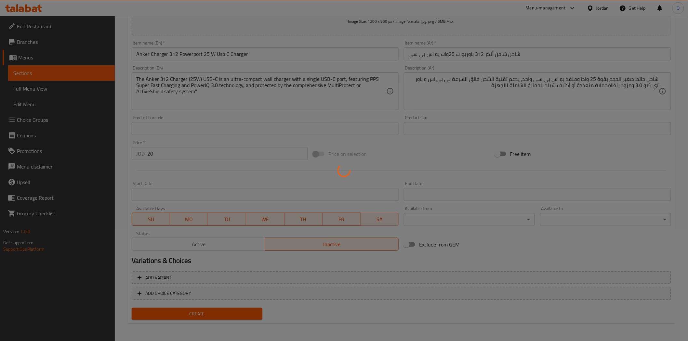
type input "0"
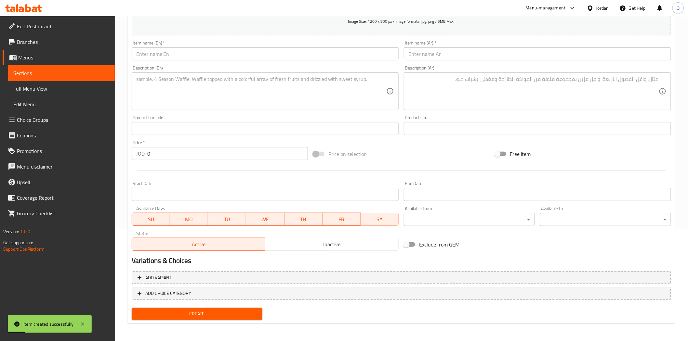
scroll to position [40, 0]
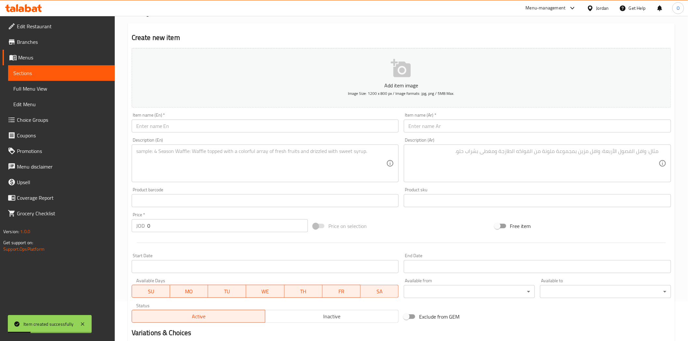
drag, startPoint x: 193, startPoint y: 113, endPoint x: 183, endPoint y: 129, distance: 19.0
click at [183, 129] on input "text" at bounding box center [265, 126] width 267 height 13
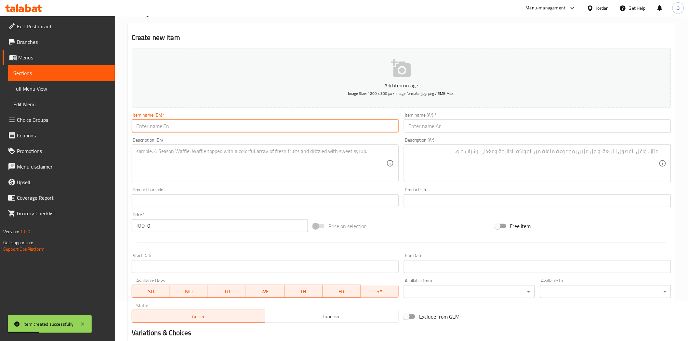
paste input "Anker Charger 312 Powerport 25W USB C Charger"
click at [209, 129] on input "Anker Charger 312 Powerport 25W USB C Charger" at bounding box center [265, 126] width 267 height 13
click at [223, 127] on input "Anker Charger 312 Powerport 25 W USB C Charger" at bounding box center [265, 126] width 267 height 13
paste input "sb"
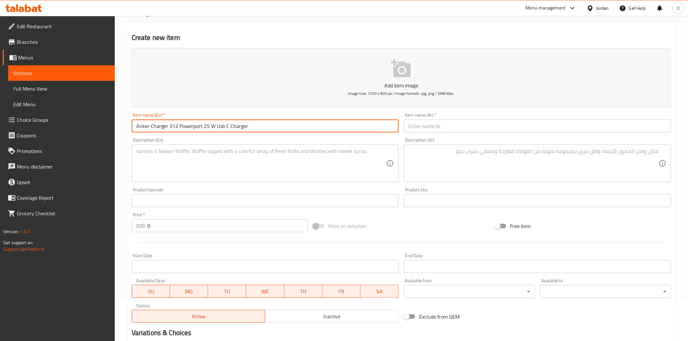
type input "Anker Charger 312 Powerport 25 W Usb C Charger"
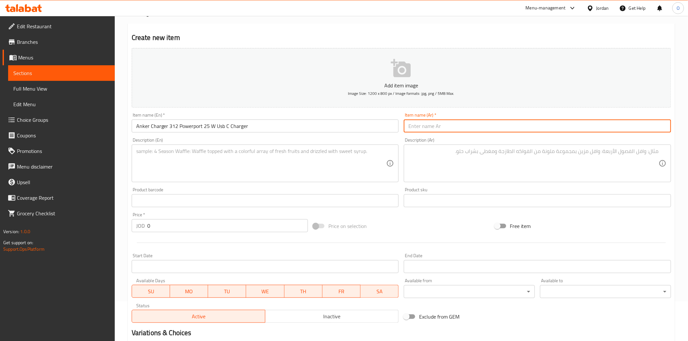
paste input "شاحن Anker Charger 312 Powerport 25W USB C"
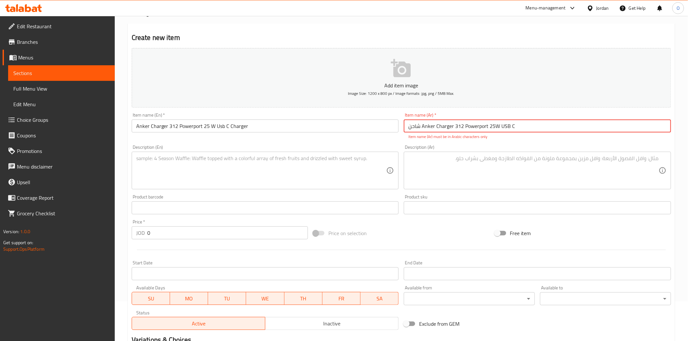
drag, startPoint x: 423, startPoint y: 127, endPoint x: 453, endPoint y: 127, distance: 29.9
click at [453, 127] on input "شاحن Anker Charger 312 Powerport 25W USB C" at bounding box center [537, 126] width 267 height 13
paste input "شاحن أنكر"
drag, startPoint x: 454, startPoint y: 125, endPoint x: 477, endPoint y: 127, distance: 22.9
click at [477, 127] on input "شاحن شاحن أنكر 312 Powerport 25W USB C" at bounding box center [537, 126] width 267 height 13
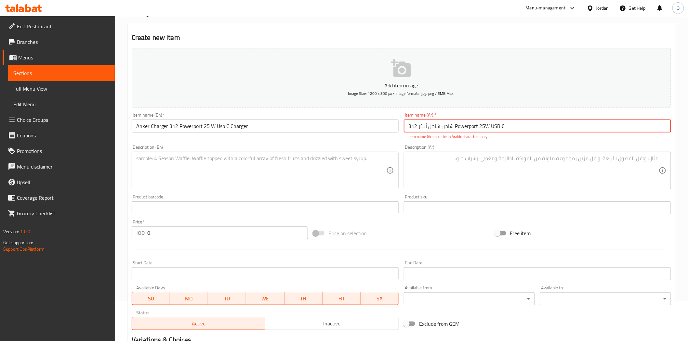
paste input "باوربورت"
drag, startPoint x: 480, startPoint y: 127, endPoint x: 484, endPoint y: 127, distance: 3.9
click at [484, 127] on input "شاحن شاحن أنكر 312 باوربورت 25W USB C" at bounding box center [537, 126] width 267 height 13
click at [417, 125] on input "شاحن شاحن أنكر 312 باوربورت 25وات USB C" at bounding box center [537, 126] width 267 height 13
click at [420, 129] on input "شاحن شاحن أنكر 312 باوربورت 25وات USB C" at bounding box center [537, 126] width 267 height 13
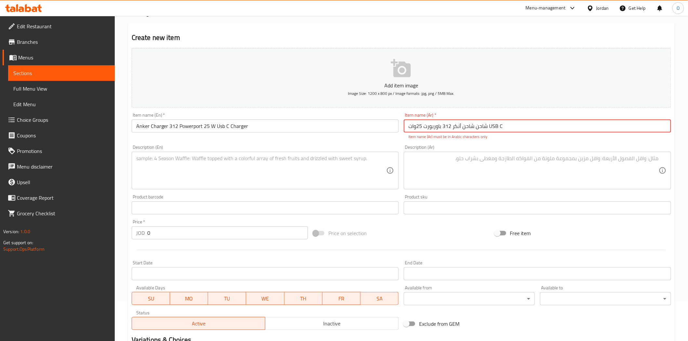
click at [421, 127] on input "شاحن شاحن أنكر 312 باوربورت 25وات USB C" at bounding box center [537, 126] width 267 height 13
drag, startPoint x: 490, startPoint y: 126, endPoint x: 512, endPoint y: 125, distance: 21.1
click at [512, 125] on input "شاحن شاحن أنكر 312 باوربورت 25 وات USB C" at bounding box center [537, 126] width 267 height 13
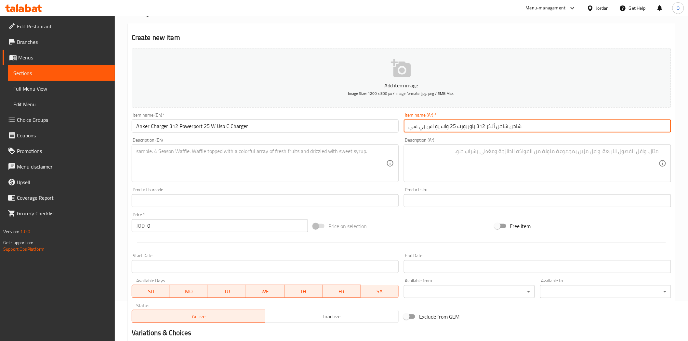
type input "شاحن شاحن أنكر 312 باوربورت 25 وات يو اس بي سي"
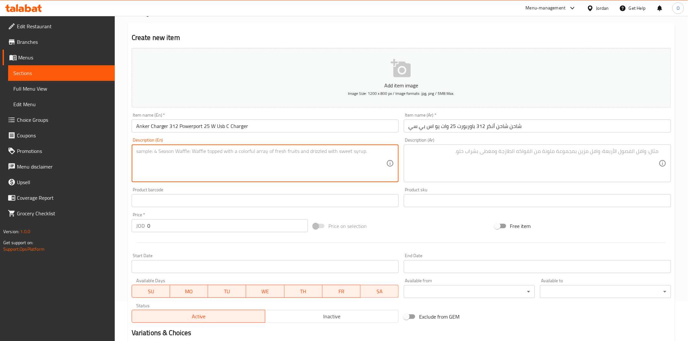
paste textarea ""The Anker 312 Charger ( 25W ) USB-C is an ultra-compact wall charger with a si…"
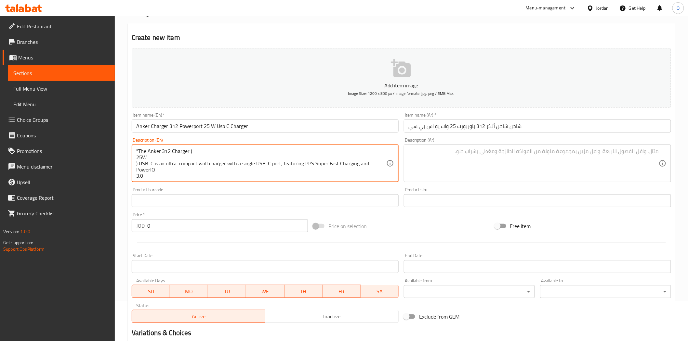
scroll to position [8, 0]
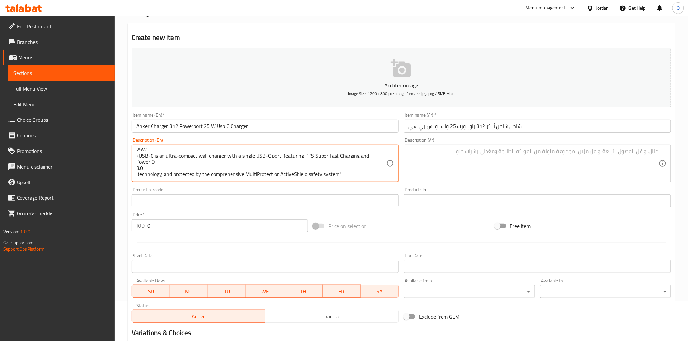
type textarea ""The Anker 312 Charger ( 25W ) USB-C is an ultra-compact wall charger with a si…"
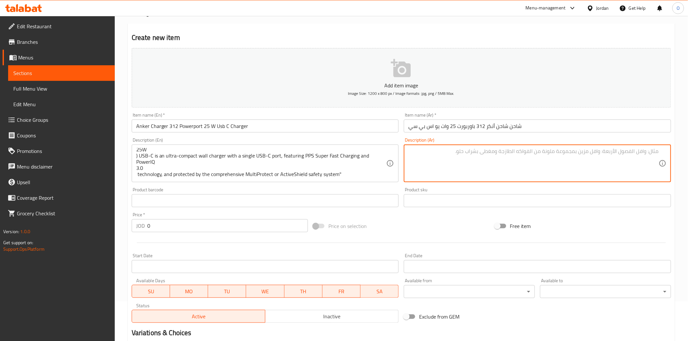
drag, startPoint x: 486, startPoint y: 161, endPoint x: 454, endPoint y: 157, distance: 32.1
click at [454, 157] on textarea at bounding box center [533, 163] width 250 height 31
paste textarea """"شاحن حائط صغير الحجم بقوة 25 واط ومنفذ USB-C واحد، يدعم تقنية الشحن فائق الس…"
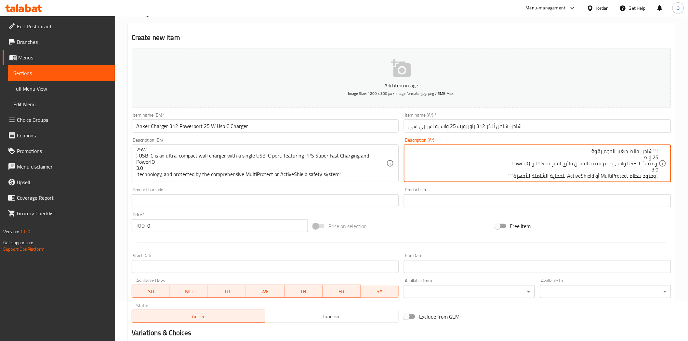
scroll to position [2, 0]
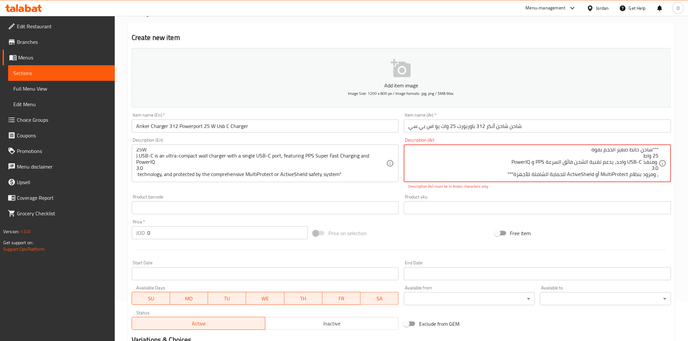
type textarea """"شاحن حائط صغير الحجم بقوة 25 واط ومنفذ USB-C واحد، يدعم تقنية الشحن فائق الس…"
drag, startPoint x: 155, startPoint y: 234, endPoint x: 143, endPoint y: 233, distance: 12.5
click at [143, 233] on div "JOD 0 Price *" at bounding box center [220, 233] width 176 height 13
paste input "3"
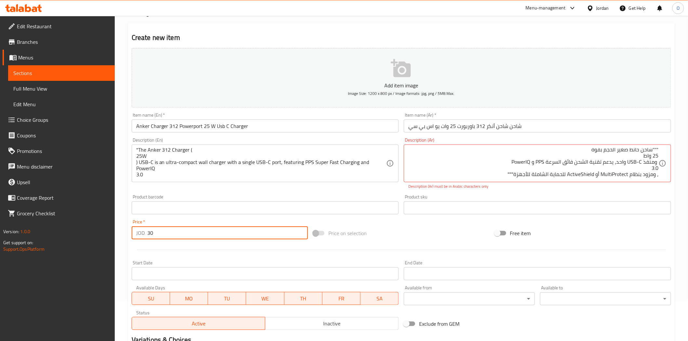
scroll to position [0, 0]
type input "30"
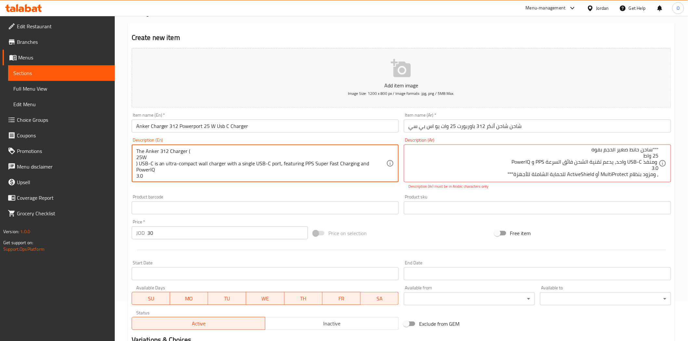
click at [137, 156] on textarea "The Anker 312 Charger ( 25W ) USB-C is an ultra-compact wall charger with a sin…" at bounding box center [261, 163] width 250 height 31
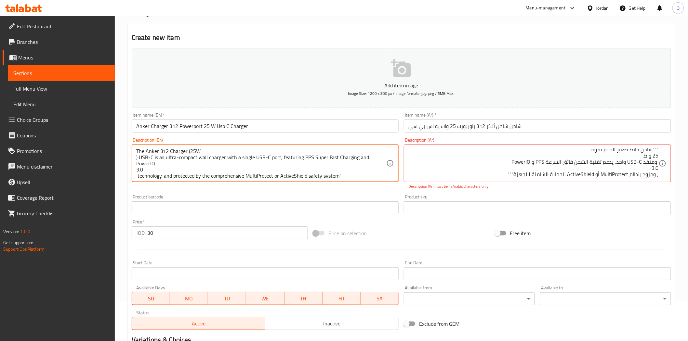
click at [136, 158] on textarea "The Anker 312 Charger (25W ) USB-C is an ultra-compact wall charger with a sing…" at bounding box center [261, 163] width 250 height 31
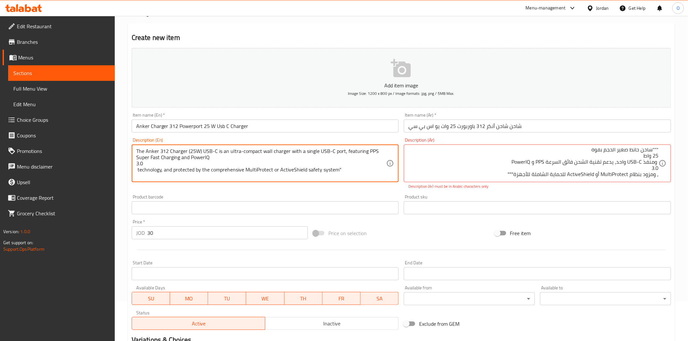
click at [137, 158] on textarea "The Anker 312 Charger (25W) USB-C is an ultra-compact wall charger with a singl…" at bounding box center [261, 163] width 250 height 31
click at [137, 170] on textarea "The Anker 312 Charger (25W) USB-C is an ultra-compact wall charger with a singl…" at bounding box center [261, 163] width 250 height 31
click at [137, 164] on textarea "The Anker 312 Charger (25W) USB-C is an ultra-compact wall charger with a singl…" at bounding box center [261, 163] width 250 height 31
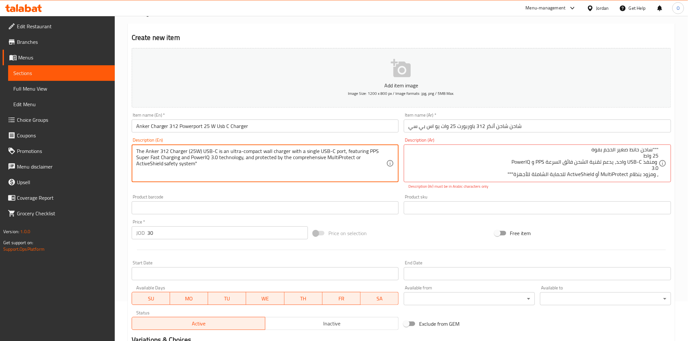
click at [187, 171] on textarea "The Anker 312 Charger (25W) USB-C is an ultra-compact wall charger with a singl…" at bounding box center [261, 163] width 250 height 31
type textarea "The Anker 312 Charger (25W) USB-C is an ultra-compact wall charger with a singl…"
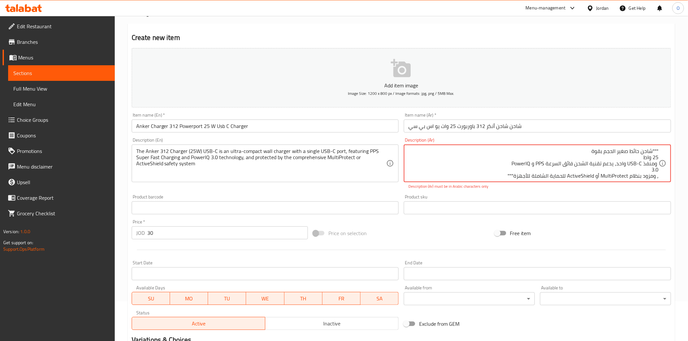
drag, startPoint x: 653, startPoint y: 151, endPoint x: 676, endPoint y: 153, distance: 22.8
click at [659, 157] on textarea "شاحن حائط صغير الحجم بقوة 25 واط ومنفذ USB-C واحد، يدعم تقنية الشحن فائق السرعة…" at bounding box center [533, 163] width 250 height 31
click at [657, 157] on textarea "شاحن حائط صغير الحجم بقوة 25 واط ومنفذ USB-C واحد، يدعم تقنية الشحن فائق السرعة…" at bounding box center [533, 163] width 250 height 31
click at [657, 165] on textarea "شاحن حائط صغير الحجم بقوة 25 واط ومنفذ USB-C واحد، يدعم تقنية الشحن فائق السرعة…" at bounding box center [533, 163] width 250 height 31
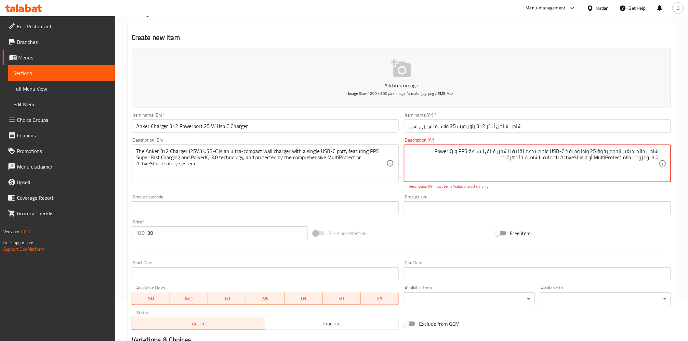
drag, startPoint x: 509, startPoint y: 157, endPoint x: 494, endPoint y: 155, distance: 15.1
click at [494, 155] on textarea "شاحن حائط صغير الحجم بقوة 25 واط ومنفذ USB-C واحد، يدعم تقنية الشحن فائق السرعة…" at bounding box center [533, 163] width 250 height 31
drag, startPoint x: 509, startPoint y: 158, endPoint x: 503, endPoint y: 156, distance: 6.7
click at [503, 156] on textarea "شاحن حائط صغير الحجم بقوة 25 واط ومنفذ USB-C واحد، يدعم تقنية الشحن فائق السرعة…" at bounding box center [533, 163] width 250 height 31
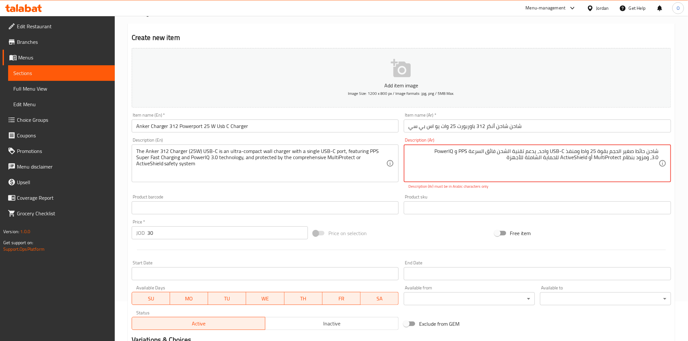
drag, startPoint x: 553, startPoint y: 151, endPoint x: 565, endPoint y: 150, distance: 12.1
click at [565, 150] on textarea "شاحن حائط صغير الحجم بقوة 25 واط ومنفذ USB-C واحد، يدعم تقنية الشحن فائق السرعة…" at bounding box center [533, 163] width 250 height 31
click at [452, 156] on textarea "شاحن حائط صغير الحجم بقوة 25 واط ومنفذ يو اس بي سي واحد، يدعم تقنية الشحن فائق …" at bounding box center [533, 163] width 250 height 31
click at [419, 154] on textarea "شاحن حائط صغير الحجم بقوة 25 واط ومنفذ يو اس بي سي واحد، يدعم تقنية الشحن فائق …" at bounding box center [533, 163] width 250 height 31
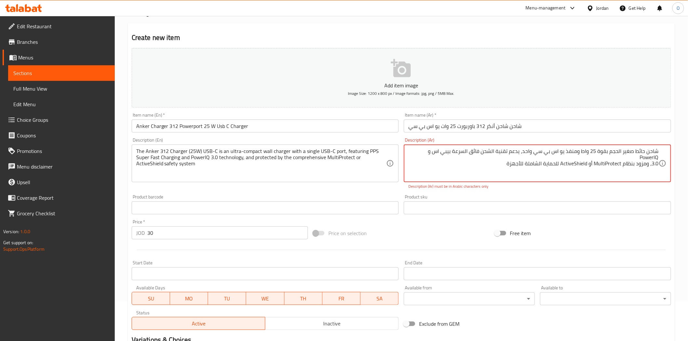
click at [419, 154] on textarea "شاحن حائط صغير الحجم بقوة 25 واط ومنفذ يو اس بي سي واحد، يدعم تقنية الشحن فائق …" at bounding box center [533, 163] width 250 height 31
drag, startPoint x: 410, startPoint y: 151, endPoint x: 408, endPoint y: 158, distance: 7.8
click at [408, 158] on div "شاحن حائط صغير الحجم بقوة 25 واط ومنفذ يو اس بي سي واحد، يدعم تقنية الشحن فائق …" at bounding box center [537, 164] width 267 height 38
click at [419, 154] on textarea "شاحن حائط صغير الحجم بقوة 25 واط ومنفذ يو اس بي سي واحد، يدعم تقنية الشحن فائق …" at bounding box center [533, 163] width 250 height 31
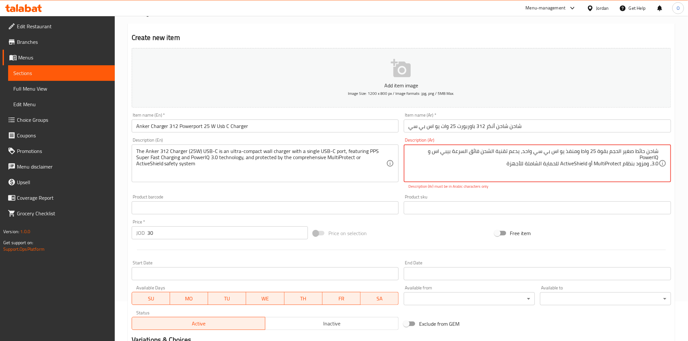
paste textarea "باور آي كيو"
click at [657, 167] on textarea "شاحن حائط صغير الحجم بقوة 25 واط ومنفذ يو اس بي سي واحد، يدعم تقنية الشحن فائق …" at bounding box center [533, 163] width 250 height 31
drag, startPoint x: 586, startPoint y: 160, endPoint x: 612, endPoint y: 157, distance: 26.8
click at [612, 157] on textarea "شاحن حائط صغير الحجم بقوة 25 واط ومنفذ يو اس بي سي واحد، يدعم تقنية الشحن فائق …" at bounding box center [533, 163] width 250 height 31
paste textarea "حماية متعددة"
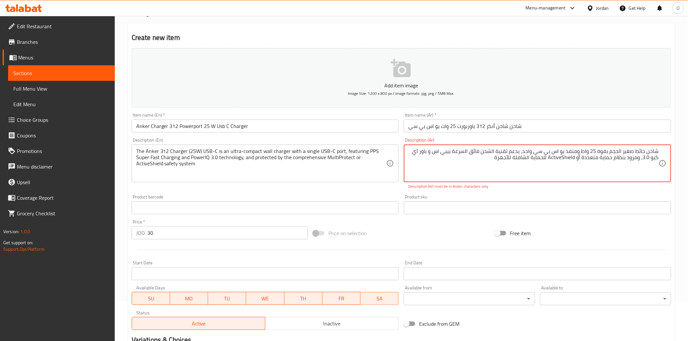
drag, startPoint x: 551, startPoint y: 158, endPoint x: 558, endPoint y: 157, distance: 6.5
click at [558, 157] on textarea "شاحن حائط صغير الحجم بقوة 25 واط ومنفذ يو اس بي سي واحد، يدعم تقنية الشحن فائق …" at bounding box center [533, 163] width 250 height 31
click at [554, 166] on textarea "شاحن حائط صغير الحجم بقوة 25 واط ومنفذ يو اس بي سي واحد، يدعم تقنية الشحن فائق …" at bounding box center [533, 163] width 250 height 31
drag, startPoint x: 550, startPoint y: 160, endPoint x: 576, endPoint y: 160, distance: 26.3
click at [576, 160] on textarea "شاحن حائط صغير الحجم بقوة 25 واط ومنفذ يو اس بي سي واحد، يدعم تقنية الشحن فائق …" at bounding box center [533, 163] width 250 height 31
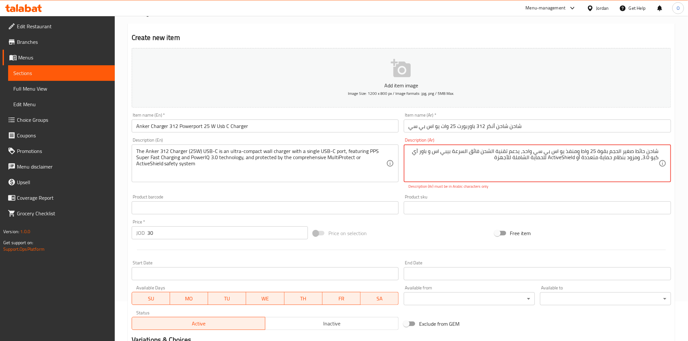
paste textarea "[PERSON_NAME]"
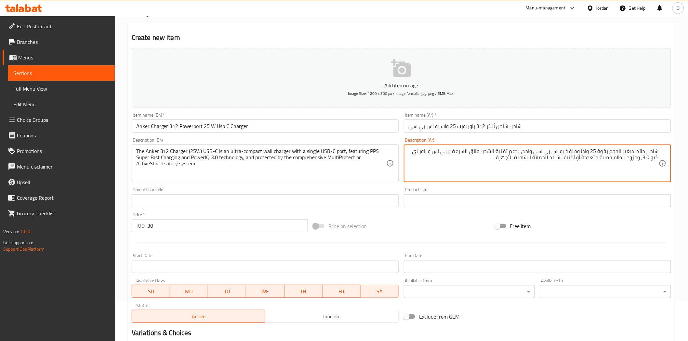
click at [509, 169] on textarea "شاحن حائط صغير الحجم بقوة 25 واط ومنفذ يو اس بي سي واحد، يدعم تقنية الشحن فائق …" at bounding box center [533, 163] width 250 height 31
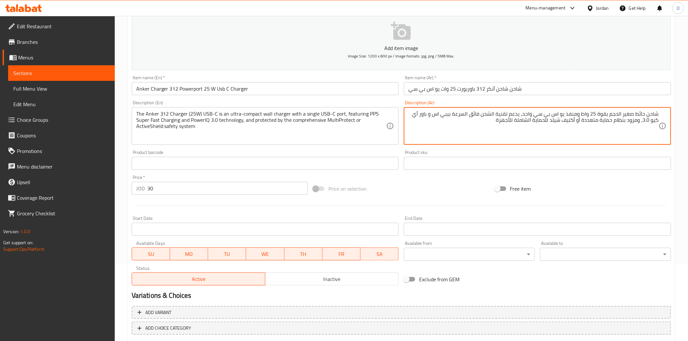
scroll to position [112, 0]
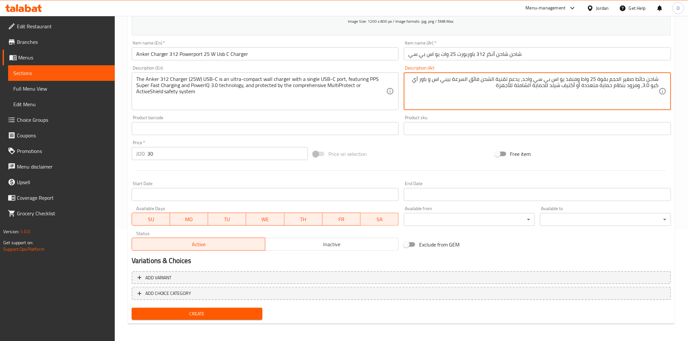
type textarea "شاحن حائط صغير الحجم بقوة 25 واط ومنفذ يو اس بي سي واحد، يدعم تقنية الشحن فائق …"
click at [300, 244] on span "Inactive" at bounding box center [332, 244] width 128 height 9
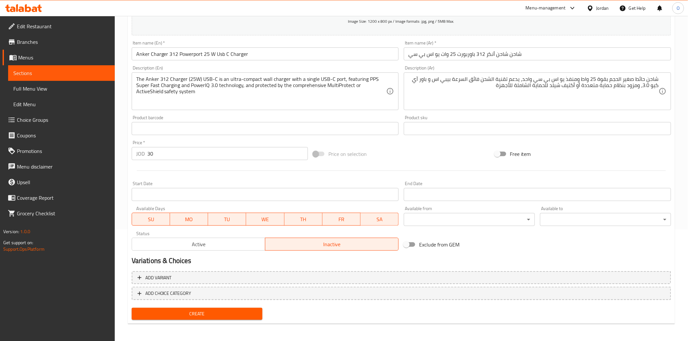
click at [234, 311] on span "Create" at bounding box center [197, 314] width 121 height 8
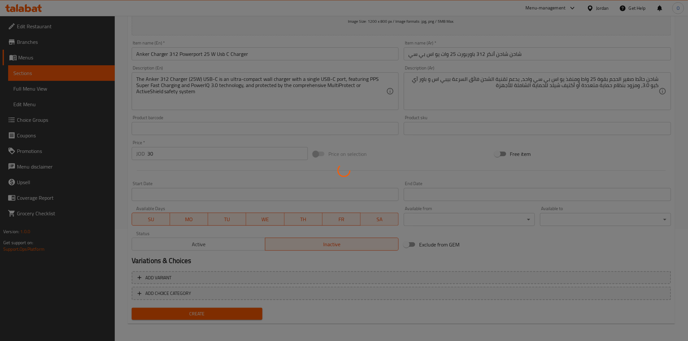
type input "0"
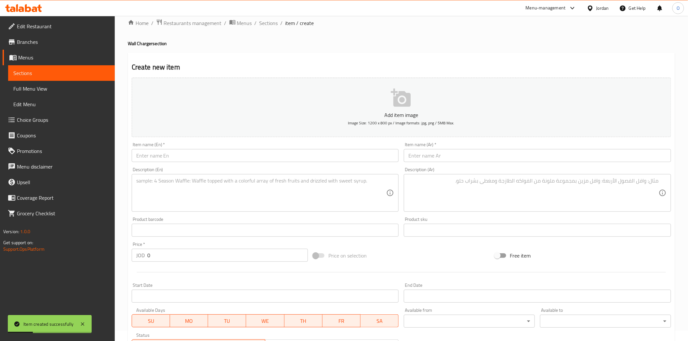
scroll to position [4, 0]
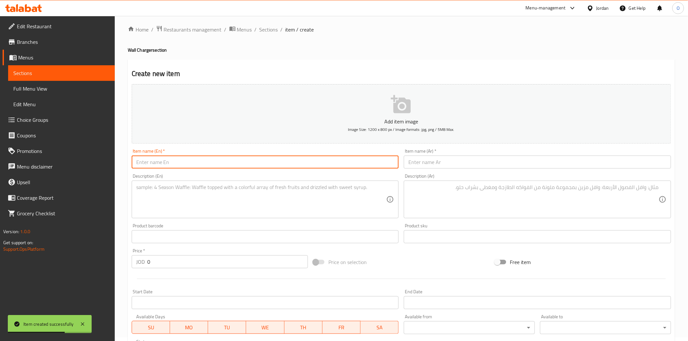
paste input "Anker Prime Charger (100W, 3 Ports, GaN)"
click at [192, 165] on input "Anker Prime Charger (100W, 3 Ports, GaN)" at bounding box center [265, 162] width 267 height 13
type input "Anker Prime Charger (100 W, 3 Ports, GaN)"
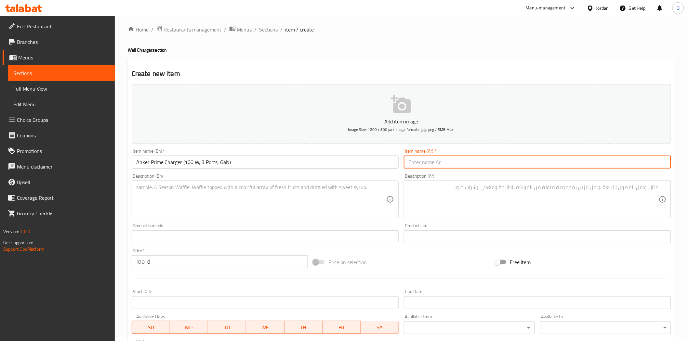
paste input "شاحن Anker Prime (100 واط، 3 منافذ، GaN)"
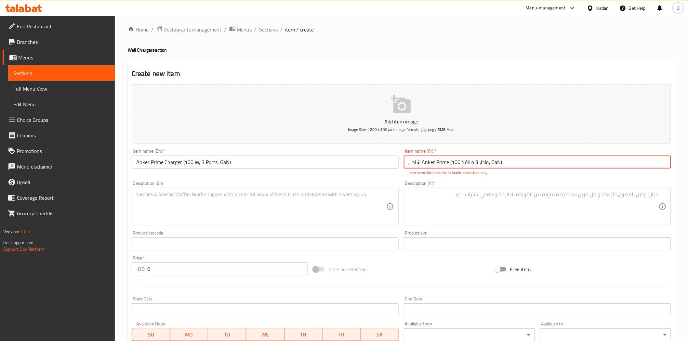
drag, startPoint x: 422, startPoint y: 163, endPoint x: 449, endPoint y: 161, distance: 27.1
click at [449, 161] on input "شاحن Anker Prime (100 واط، 3 منافذ، GaN)" at bounding box center [537, 162] width 267 height 13
paste input "أنكر برايم"
drag, startPoint x: 484, startPoint y: 163, endPoint x: 492, endPoint y: 163, distance: 8.1
click at [492, 163] on input "شاحن أنكر برايم (100 واط، 3 منافذ، GaN)" at bounding box center [537, 162] width 267 height 13
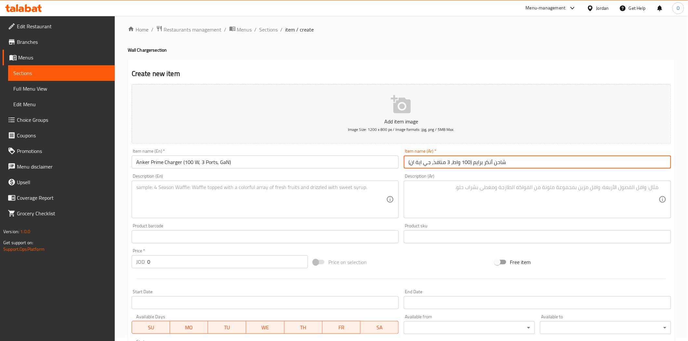
type input "شاحن أنكر برايم (100 واط، 3 منافذ، جي اية ان)"
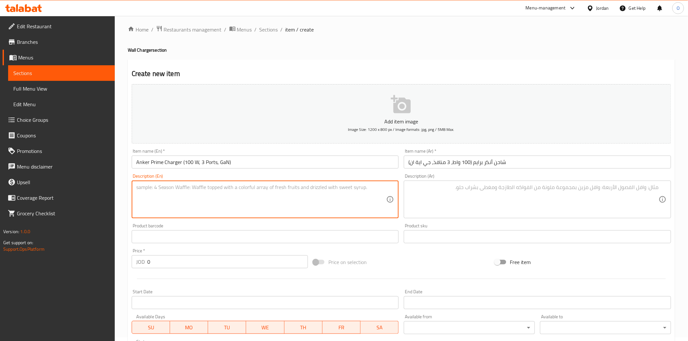
paste textarea ""The Anker Prime 100W 3-Port GaN Charger is an ultra-compact wall adapter with …"
type textarea ""The Anker Prime 100W 3-Port GaN Charger is an ultra-compact wall adapter with …"
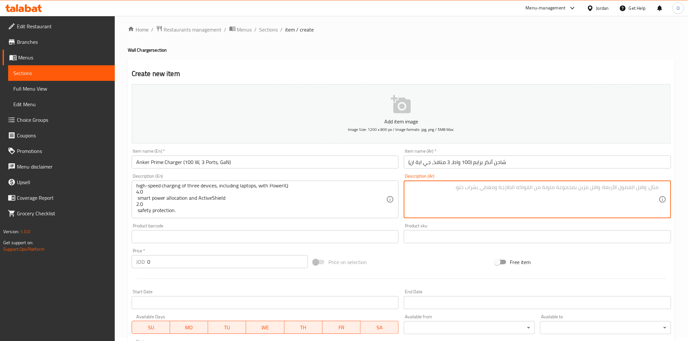
drag, startPoint x: 427, startPoint y: 188, endPoint x: 440, endPoint y: 199, distance: 17.0
click at [438, 201] on textarea at bounding box center [533, 199] width 250 height 31
paste textarea ""شاحن حائط فائق الصغر بقوة إجمالية 100 واط يضم منفذين USB-C ومنفذ USB-A واحد، و…"
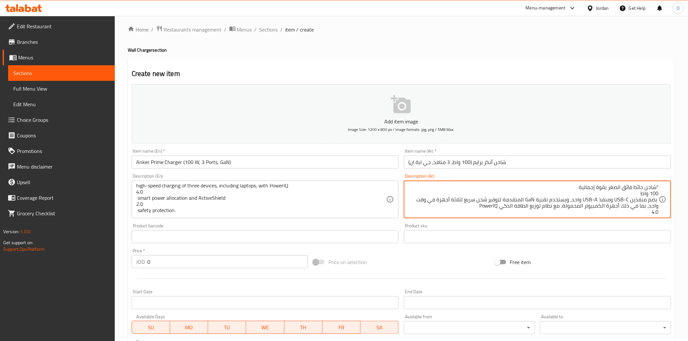
scroll to position [20, 0]
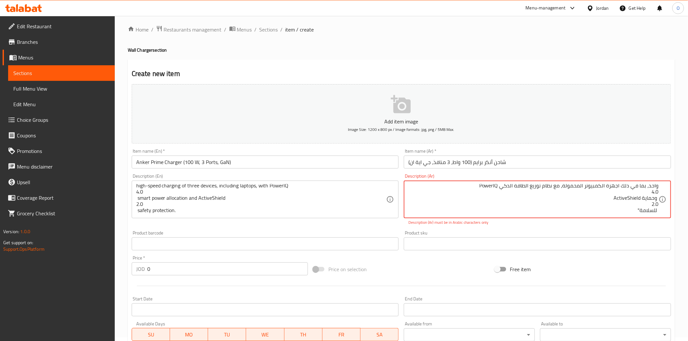
type textarea ""شاحن حائط فائق الصغر بقوة إجمالية 100 واط يضم منفذين USB-C ومنفذ USB-A واحد، و…"
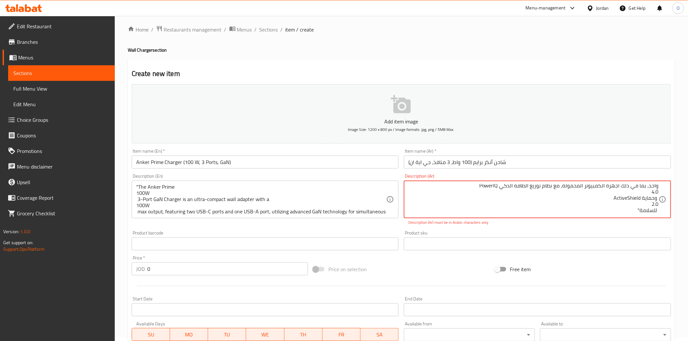
scroll to position [0, 0]
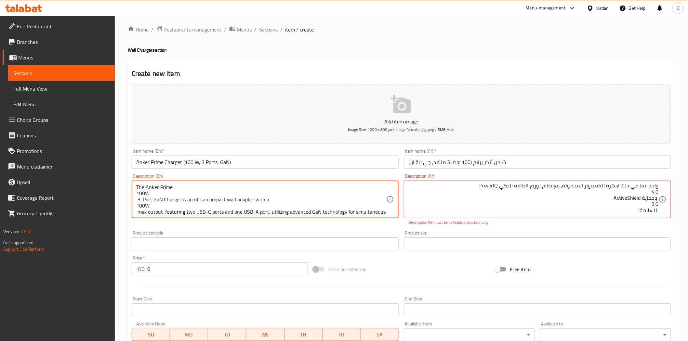
click at [137, 193] on textarea "The Anker Prime 100W 3-Port GaN Charger is an ultra-compact wall adapter with a…" at bounding box center [261, 199] width 250 height 31
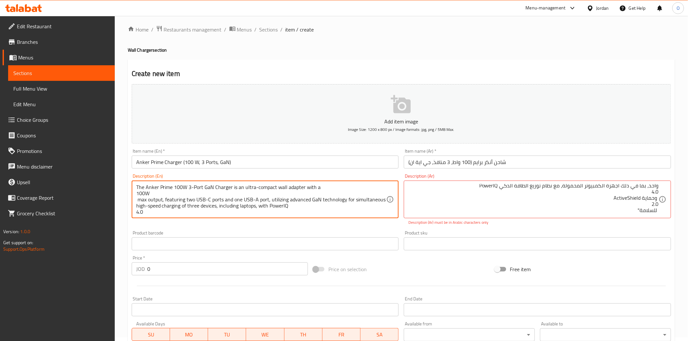
click at [138, 201] on textarea "The Anker Prime 100W 3-Port GaN Charger is an ultra-compact wall adapter with a…" at bounding box center [261, 199] width 250 height 31
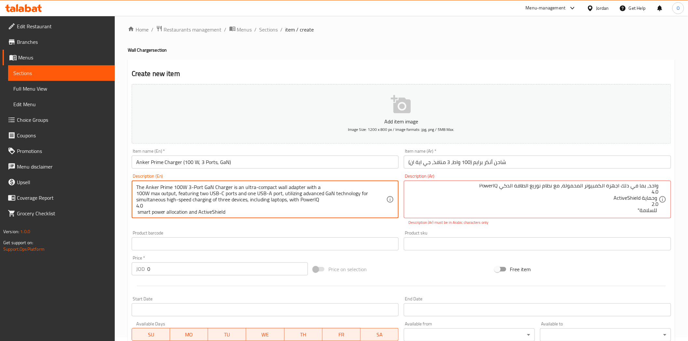
scroll to position [19, 0]
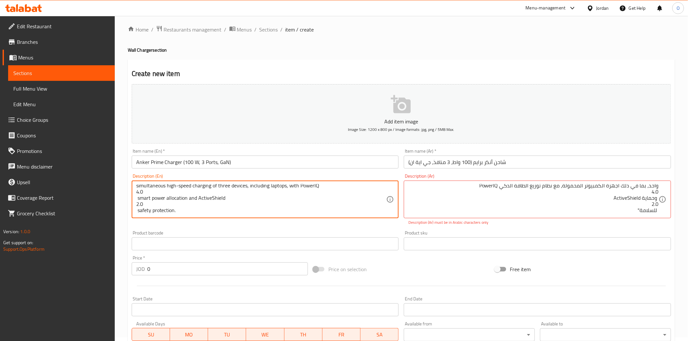
click at [137, 213] on textarea "The Anker Prime 100W 3-Port GaN Charger is an ultra-compact wall adapter with a…" at bounding box center [261, 199] width 250 height 31
click at [154, 203] on textarea "The Anker Prime 100W 3-Port GaN Charger is an ultra-compact wall adapter with a…" at bounding box center [261, 199] width 250 height 31
click at [138, 193] on textarea "The Anker Prime 100W 3-Port GaN Charger is an ultra-compact wall adapter with a…" at bounding box center [261, 199] width 250 height 31
click at [137, 208] on textarea "The Anker Prime 100W 3-Port GaN Charger is an ultra-compact wall adapter with a…" at bounding box center [261, 199] width 250 height 31
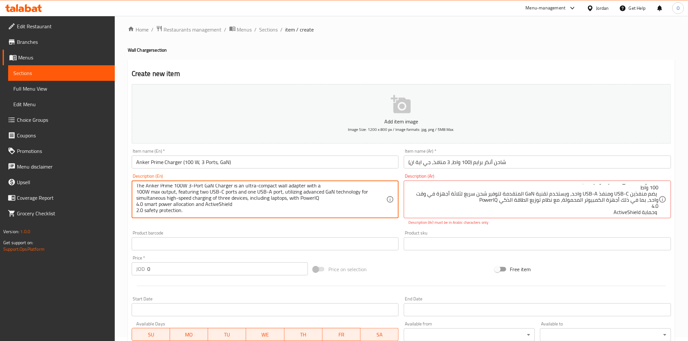
scroll to position [0, 0]
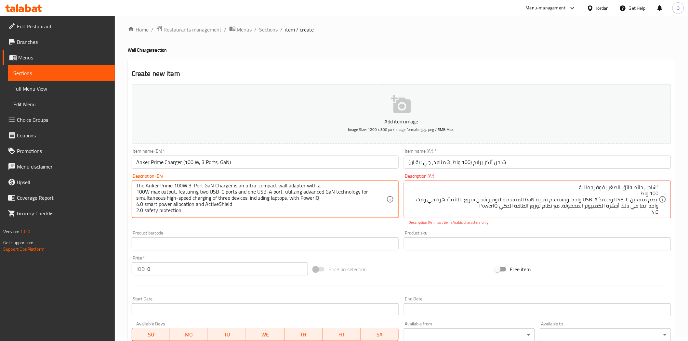
type textarea "The Anker Prime 100W 3-Port GaN Charger is an ultra-compact wall adapter with a…"
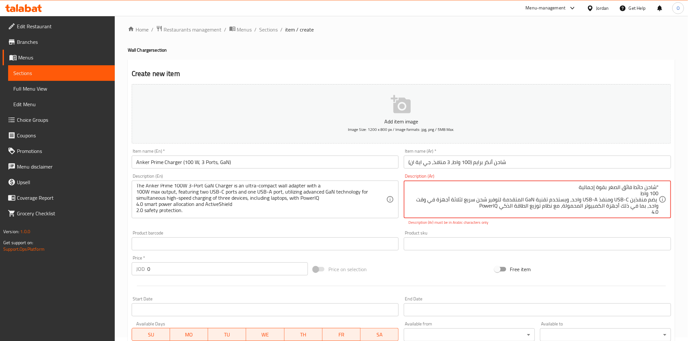
click at [657, 187] on textarea ""شاحن حائط فائق الصغر بقوة إجمالية 100 واط يضم منفذين USB-C ومنفذ USB-A واحد، و…" at bounding box center [533, 199] width 250 height 31
click at [659, 193] on textarea "شاحن حائط فائق الصغر بقوة إجمالية 100 واط يضم منفذين USB-C ومنفذ USB-A واحد، وي…" at bounding box center [533, 199] width 250 height 31
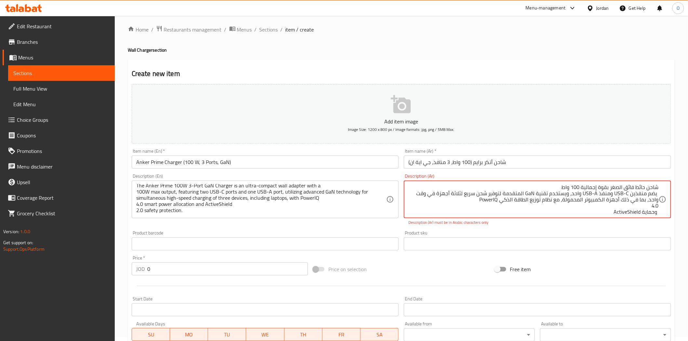
click at [658, 194] on textarea "شاحن حائط فائق الصغر بقوة إجمالية 100 واط يضم منفذين USB-C ومنفذ USB-A واحد، وي…" at bounding box center [533, 199] width 250 height 31
click at [659, 206] on textarea "شاحن حائط فائق الصغر بقوة إجمالية 100 واط يضم منفذين USB-C ومنفذ USB-A واحد، وي…" at bounding box center [533, 199] width 250 height 31
click at [657, 206] on textarea "شاحن حائط فائق الصغر بقوة إجمالية 100 واط يضم منفذين USB-C ومنفذ USB-A واحد، وي…" at bounding box center [533, 199] width 250 height 31
click at [658, 207] on textarea "شاحن حائط فائق الصغر بقوة إجمالية 100 واط يضم منفذين USB-C ومنفذ USB-A واحد، وي…" at bounding box center [533, 199] width 250 height 31
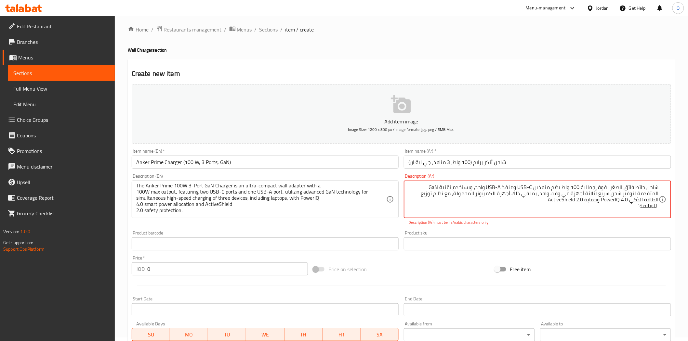
click at [658, 207] on textarea "شاحن حائط فائق الصغر بقوة إجمالية 100 واط يضم منفذين USB-C ومنفذ USB-A واحد، وي…" at bounding box center [533, 199] width 250 height 31
click at [558, 199] on textarea "شاحن حائط فائق الصغر بقوة إجمالية 100 واط يضم منفذين USB-C ومنفذ USB-A واحد، وي…" at bounding box center [533, 199] width 250 height 31
drag, startPoint x: 521, startPoint y: 187, endPoint x: 534, endPoint y: 186, distance: 13.3
click at [534, 186] on textarea "شاحن حائط فائق الصغر بقوة إجمالية 100 واط يضم منفذين USB-C ومنفذ USB-A واحد، وي…" at bounding box center [533, 199] width 250 height 31
drag, startPoint x: 474, startPoint y: 189, endPoint x: 487, endPoint y: 183, distance: 13.8
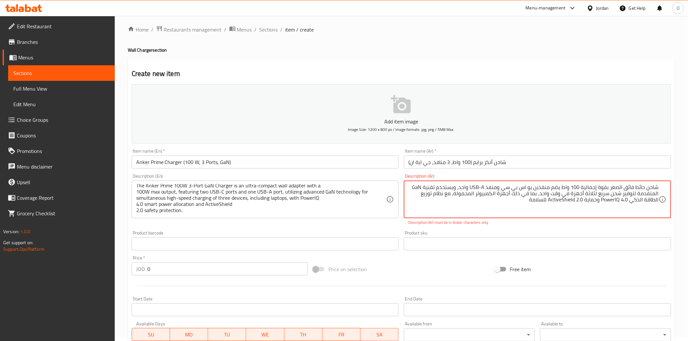
click at [487, 183] on div "شاحن حائط فائق الصغر بقوة إجمالية 100 واط يضم منفذين يو اس بي سي ومنفذ USB-A وا…" at bounding box center [537, 200] width 267 height 38
click at [608, 202] on textarea "شاحن حائط فائق الصغر بقوة إجمالية 100 واط يضم منفذين يو اس بي سي ومنفذ يو اس بي…" at bounding box center [533, 199] width 250 height 31
drag, startPoint x: 608, startPoint y: 203, endPoint x: 604, endPoint y: 209, distance: 7.7
drag, startPoint x: 616, startPoint y: 199, endPoint x: 607, endPoint y: 201, distance: 9.0
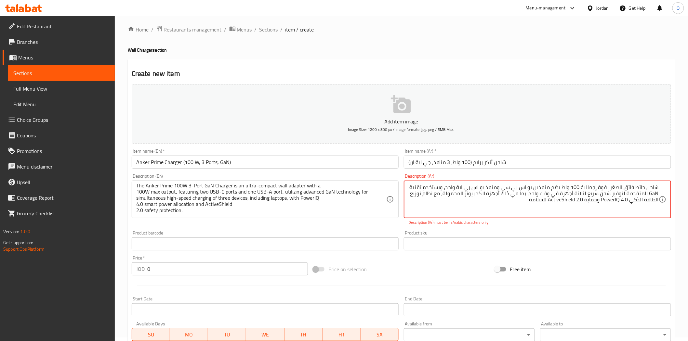
click at [607, 201] on textarea "شاحن حائط فائق الصغر بقوة إجمالية 100 واط يضم منفذين يو اس بي سي ومنفذ يو اس بي…" at bounding box center [533, 199] width 250 height 31
paste textarea "باور آي كيو"
drag, startPoint x: 545, startPoint y: 200, endPoint x: 572, endPoint y: 203, distance: 26.9
click at [572, 203] on textarea "شاحن حائط فائق الصغر بقوة إجمالية 100 واط يضم منفذين يو اس بي سي ومنفذ يو اس بي…" at bounding box center [533, 199] width 250 height 31
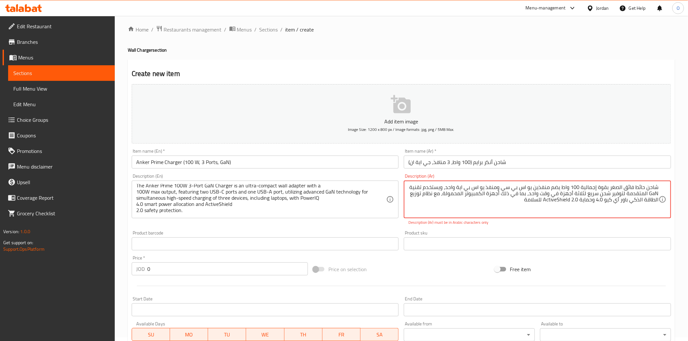
drag, startPoint x: 547, startPoint y: 200, endPoint x: 552, endPoint y: 204, distance: 6.0
click at [552, 204] on textarea "شاحن حائط فائق الصغر بقوة إجمالية 100 واط يضم منفذين يو اس بي سي ومنفذ يو اس بي…" at bounding box center [533, 199] width 250 height 31
drag, startPoint x: 546, startPoint y: 197, endPoint x: 573, endPoint y: 197, distance: 27.0
click at [573, 197] on textarea "شاحن حائط فائق الصغر بقوة إجمالية 100 واط يضم منفذين يو اس بي سي ومنفذ يو اس بي…" at bounding box center [533, 199] width 250 height 31
click at [563, 202] on textarea "شاحن حائط فائق الصغر بقوة إجمالية 100 واط يضم منفذين يو اس بي سي ومنفذ يو اس بي…" at bounding box center [533, 199] width 250 height 31
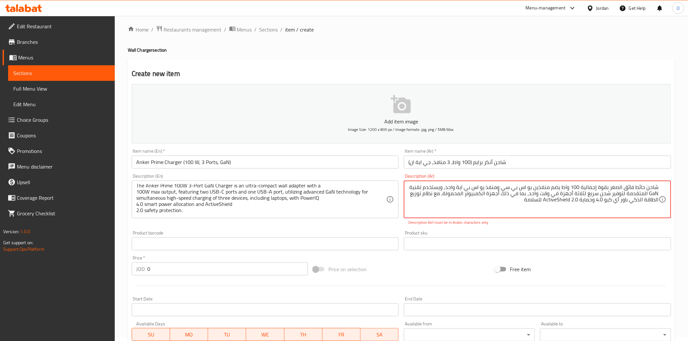
drag, startPoint x: 547, startPoint y: 200, endPoint x: 571, endPoint y: 200, distance: 24.4
click at [571, 200] on textarea "شاحن حائط فائق الصغر بقوة إجمالية 100 واط يضم منفذين يو اس بي سي ومنفذ يو اس بي…" at bounding box center [533, 199] width 250 height 31
paste textarea "[PERSON_NAME]"
click at [503, 199] on textarea "شاحن حائط فائق الصغر بقوة إجمالية 100 واط يضم منفذين يو اس بي سي ومنفذ يو اس بي…" at bounding box center [533, 199] width 250 height 31
type textarea "شاحن حائط فائق الصغر بقوة إجمالية 100 واط يضم منفذين يو اس بي سي ومنفذ يو اس بي…"
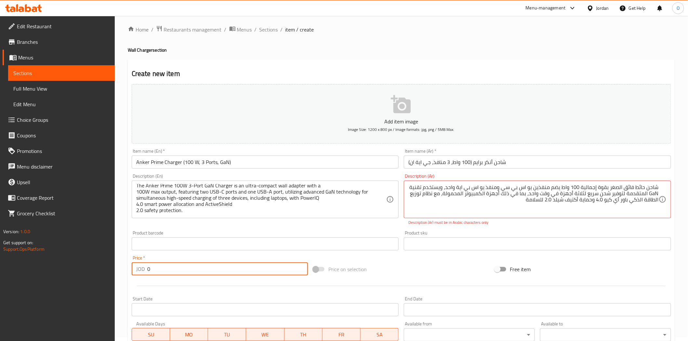
drag, startPoint x: 151, startPoint y: 274, endPoint x: 160, endPoint y: 272, distance: 9.3
click at [149, 274] on input "0" at bounding box center [227, 269] width 161 height 13
drag, startPoint x: 160, startPoint y: 272, endPoint x: 154, endPoint y: 270, distance: 6.6
click at [154, 271] on input "0" at bounding box center [227, 269] width 161 height 13
drag, startPoint x: 152, startPoint y: 268, endPoint x: 157, endPoint y: 271, distance: 6.3
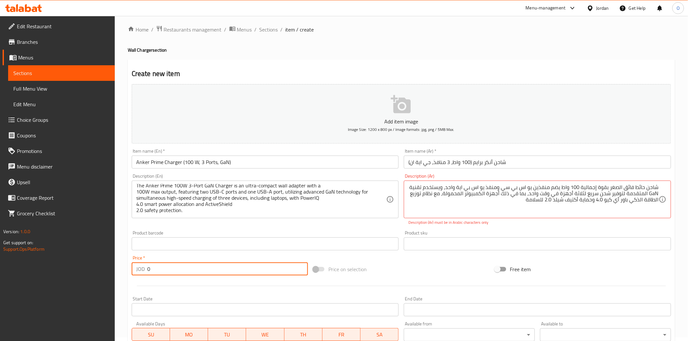
click at [147, 269] on input "0" at bounding box center [227, 269] width 161 height 13
paste input "52"
type input "52"
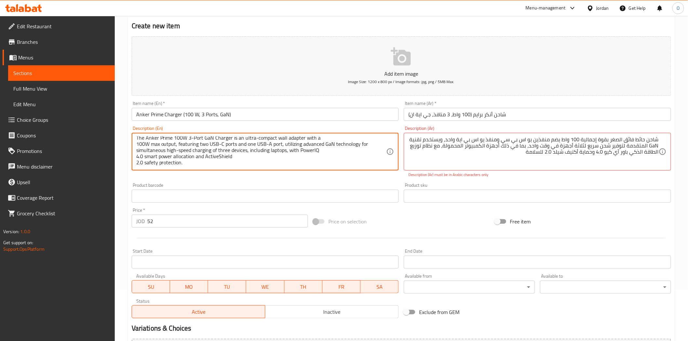
scroll to position [119, 0]
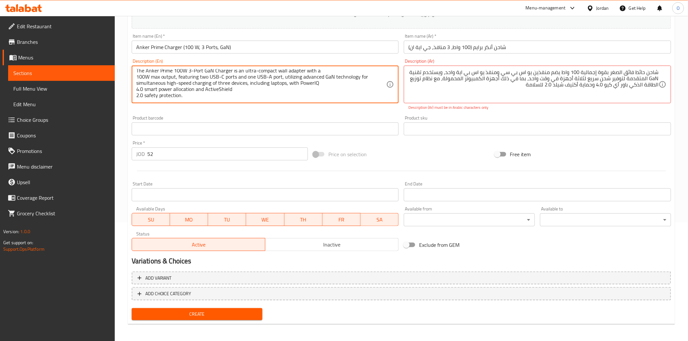
click at [306, 252] on div "Status Active Inactive" at bounding box center [265, 241] width 273 height 25
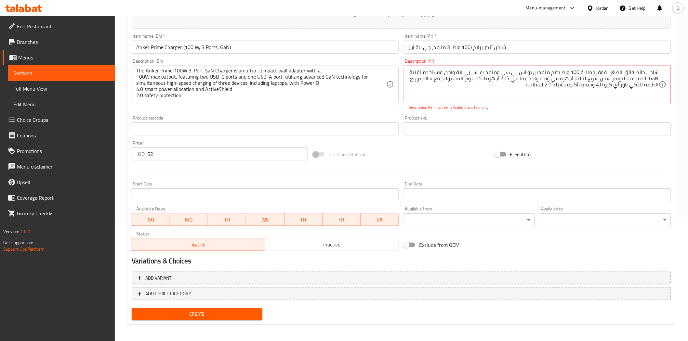
click at [306, 246] on span "Inactive" at bounding box center [332, 244] width 128 height 9
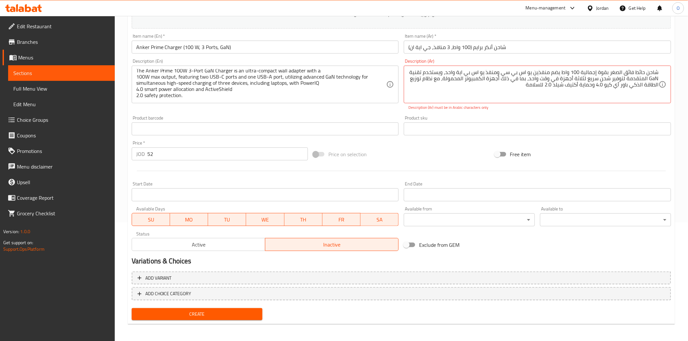
click at [246, 309] on button "Create" at bounding box center [197, 315] width 131 height 12
click at [229, 311] on span "Create" at bounding box center [197, 315] width 121 height 8
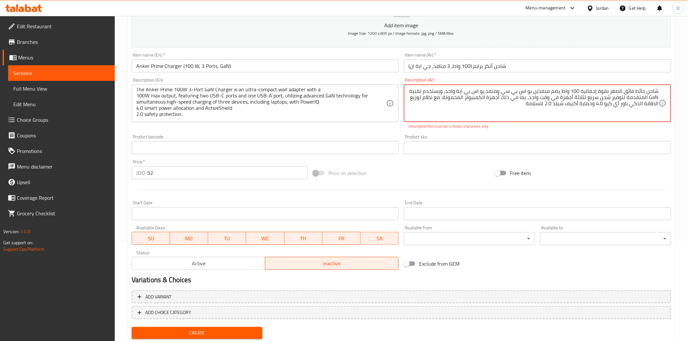
scroll to position [83, 0]
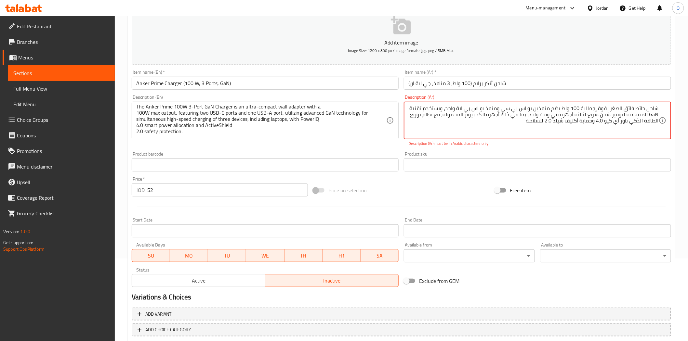
click at [599, 122] on textarea "شاحن حائط فائق الصغر بقوة إجمالية 100 واط يضم منفذين يو اس بي سي ومنفذ يو اس بي…" at bounding box center [533, 120] width 250 height 31
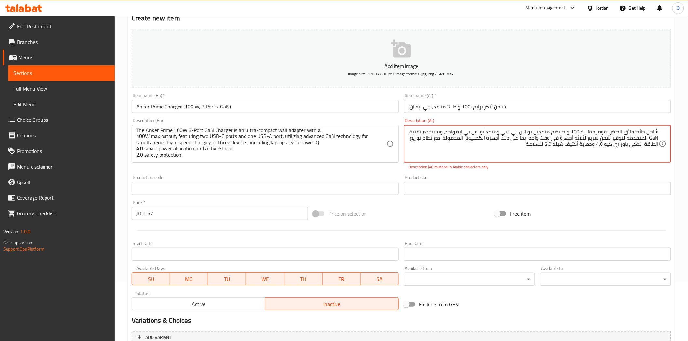
scroll to position [47, 0]
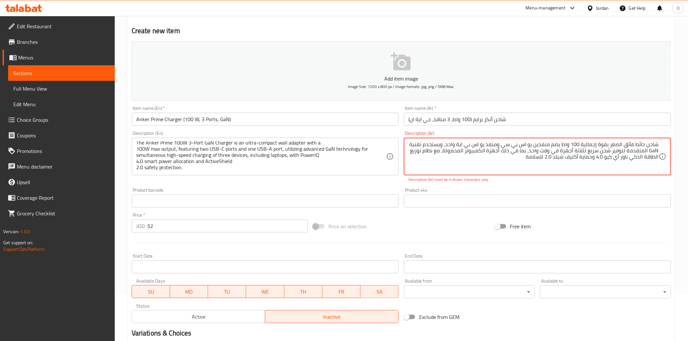
click at [657, 149] on textarea "شاحن حائط فائق الصغر بقوة إجمالية 100 واط يضم منفذين يو اس بي سي ومنفذ يو اس بي…" at bounding box center [533, 156] width 250 height 31
click at [532, 183] on div "Description (Ar) شاحن حائط فائق الصغر بقوة إجمالية 100 واط يضم منفذين يو اس بي …" at bounding box center [537, 156] width 273 height 57
drag, startPoint x: 649, startPoint y: 151, endPoint x: 659, endPoint y: 150, distance: 9.8
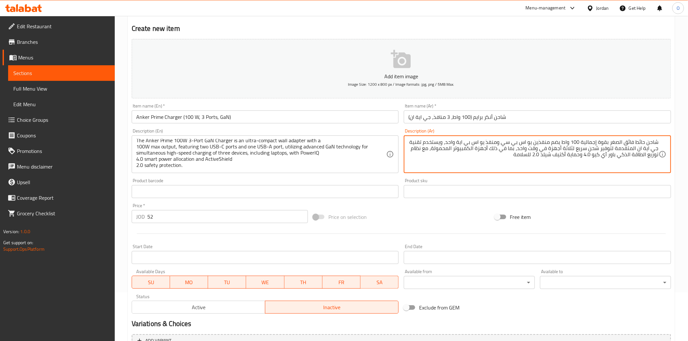
scroll to position [112, 0]
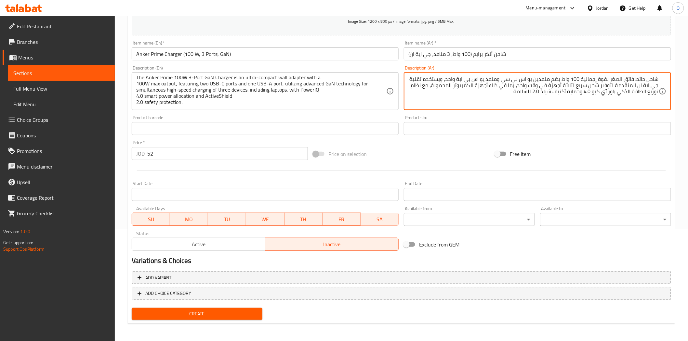
type textarea "شاحن حائط فائق الصغر بقوة إجمالية 100 واط يضم منفذين يو اس بي سي ومنفذ يو اس بي…"
click at [237, 310] on span "Create" at bounding box center [197, 314] width 121 height 8
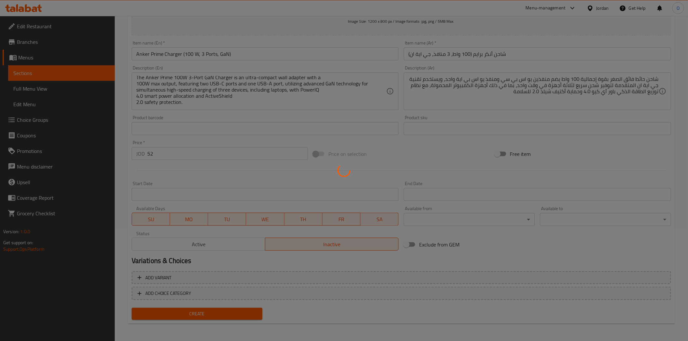
type input "0"
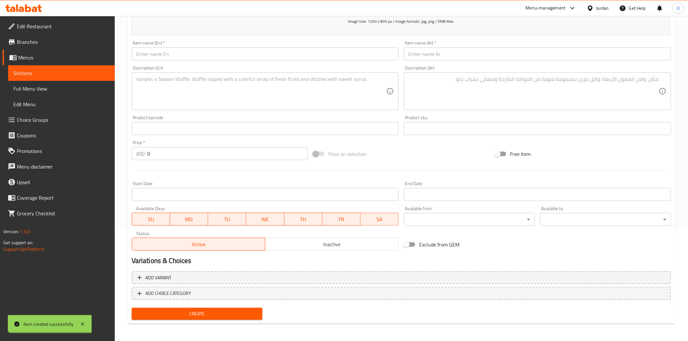
scroll to position [0, 0]
click at [293, 261] on h2 "Variations & Choices" at bounding box center [402, 261] width 540 height 10
click at [157, 54] on input "text" at bounding box center [265, 53] width 267 height 13
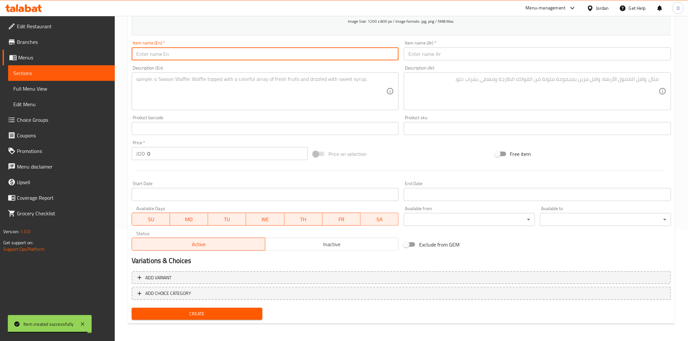
paste input "Anker Nano Charger (45W)"
click at [189, 54] on input "Anker Nano Charger (45W)" at bounding box center [265, 53] width 267 height 13
type input "Anker Nano Charger (45 W)"
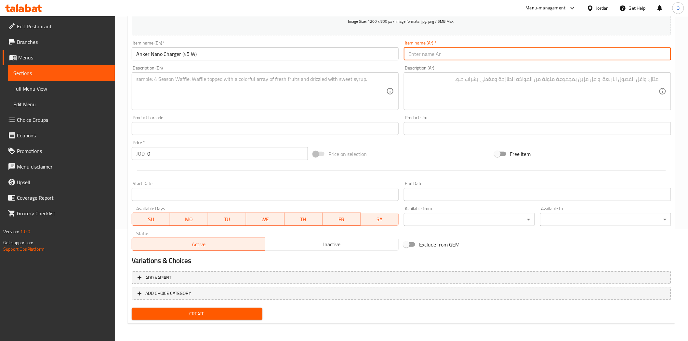
paste input "شاحن أنكر نانو (45 واط)"
type input "شاحن أنكر نانو (45 واط)"
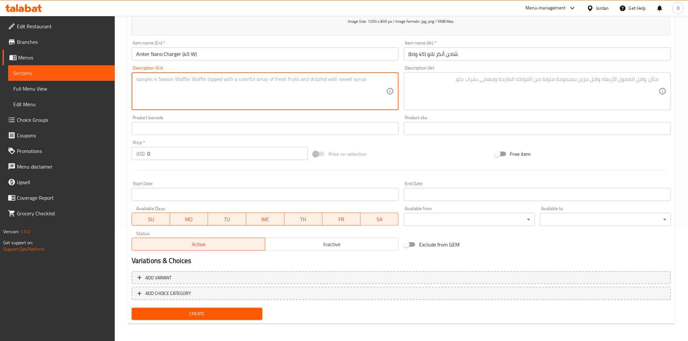
paste textarea "" Compact Power: Delivers a maximum output of 45W using GaN technology, making …"
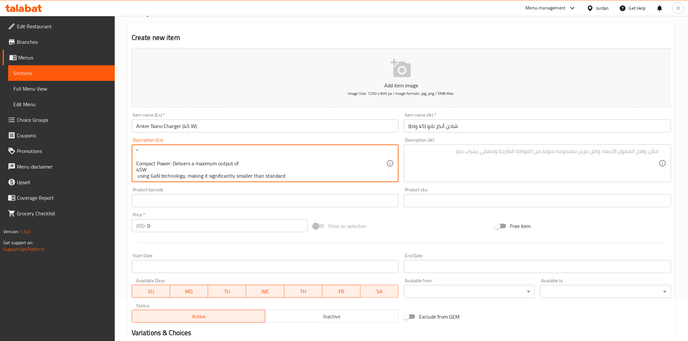
click at [136, 163] on textarea "" Compact Power: Delivers a maximum output of 45W using GaN technology, making …" at bounding box center [261, 163] width 250 height 31
click at [137, 157] on textarea "Compact Power: Delivers a maximum output of 45W using GaN technology, making it…" at bounding box center [261, 163] width 250 height 31
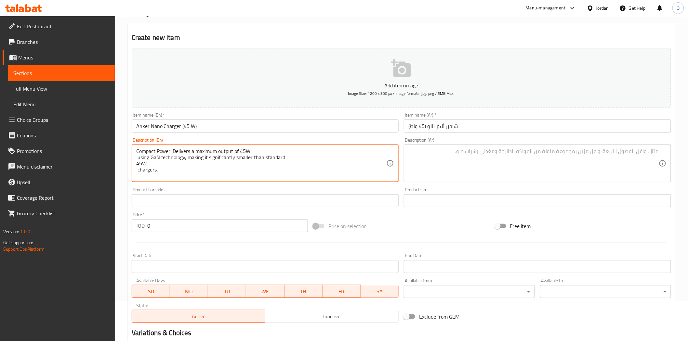
click at [138, 157] on textarea "Compact Power: Delivers a maximum output of 45W using GaN technology, making it…" at bounding box center [261, 163] width 250 height 31
click at [136, 158] on textarea "Compact Power: Delivers a maximum output of 45W using GaN technology, making it…" at bounding box center [261, 163] width 250 height 31
click at [137, 164] on textarea "Compact Power: Delivers a maximum output of 45W using GaN technology, making it…" at bounding box center [261, 163] width 250 height 31
type textarea "Compact Power: Delivers a maximum output of 45W using GaN technology, making it…"
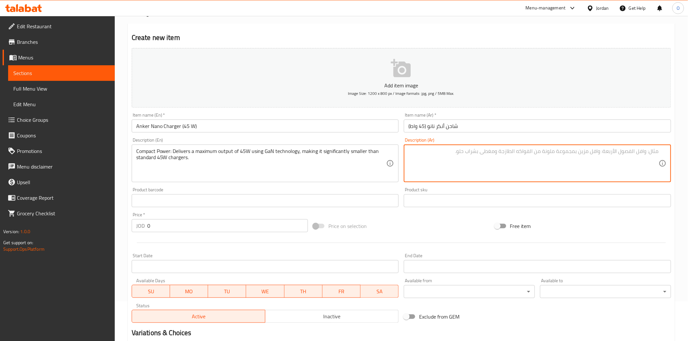
paste textarea ""شاحن [PERSON_NAME] ( 45W ) هو شاحن حائط أحادي المنفذ يتميز بالآتي: قوة فائقة ف…"
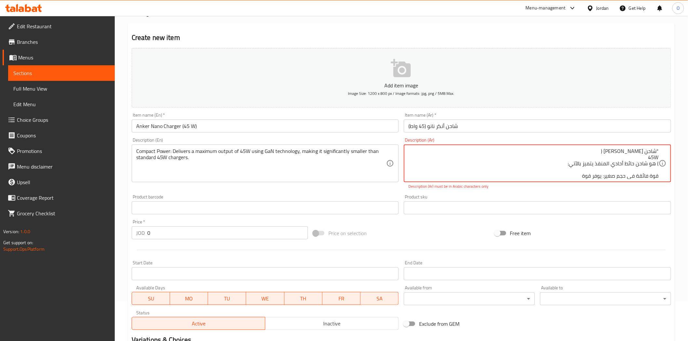
drag, startPoint x: 658, startPoint y: 151, endPoint x: 663, endPoint y: 152, distance: 5.2
click at [663, 152] on div ""شاحن [PERSON_NAME] ( 45W ) هو شاحن حائط أحادي المنفذ يتميز بالآتي: قوة فائقة ف…" at bounding box center [537, 164] width 267 height 38
click at [658, 158] on textarea "شاحن [PERSON_NAME] ( 45W ) هو شاحن حائط أحادي المنفذ يتميز بالآتي: قوة فائقة في…" at bounding box center [533, 163] width 250 height 31
click at [660, 158] on div "شاحن [PERSON_NAME] (45W ) هو شاحن حائط أحادي المنفذ يتميز بالآتي: قوة فائقة في …" at bounding box center [537, 164] width 267 height 38
click at [659, 158] on textarea "شاحن [PERSON_NAME] (45W ) هو شاحن حائط أحادي المنفذ يتميز بالآتي: قوة فائقة في …" at bounding box center [533, 163] width 250 height 31
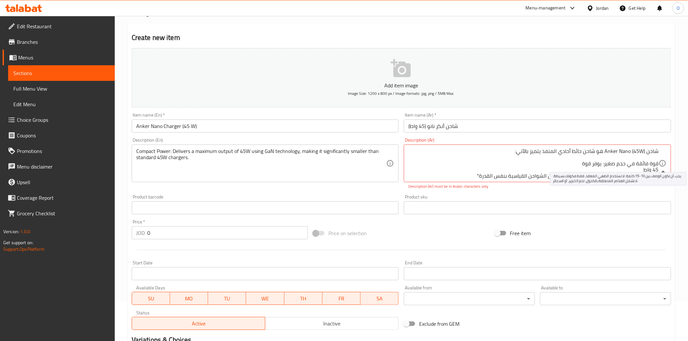
click at [659, 164] on icon at bounding box center [663, 164] width 8 height 8
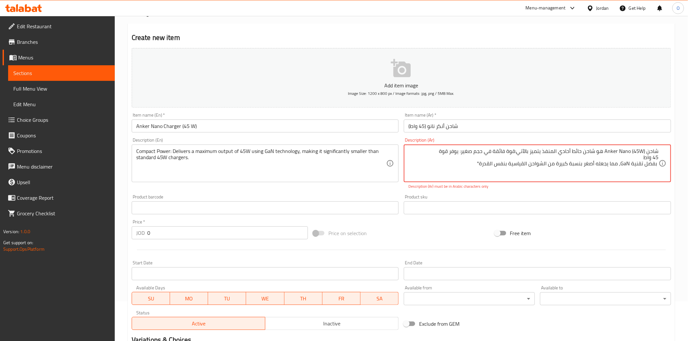
click at [659, 158] on textarea "شاحن Anker Nano (45W) هو شاحن حائط أحادي المنفذ يتميز بالآتي:قوة فائقة في حجم ص…" at bounding box center [533, 163] width 250 height 31
click at [658, 160] on textarea "شاحن Anker Nano (45W) هو شاحن حائط أحادي المنفذ يتميز بالآتي:قوة فائقة في حجم ص…" at bounding box center [533, 163] width 250 height 31
drag, startPoint x: 607, startPoint y: 152, endPoint x: 631, endPoint y: 152, distance: 23.7
click at [631, 152] on textarea "شاحن Anker Nano (45W) هو شاحن حائط أحادي المنفذ يتميز بالآتي:قوة فائقة في حجم ص…" at bounding box center [533, 163] width 250 height 31
drag, startPoint x: 610, startPoint y: 154, endPoint x: 621, endPoint y: 152, distance: 11.0
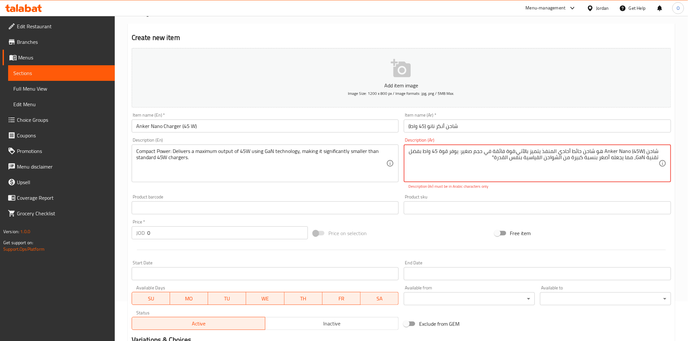
click at [621, 152] on textarea "شاحن Anker Nano (45W) هو شاحن حائط أحادي المنفذ يتميز بالآتي:قوة فائقة في حجم ص…" at bounding box center [533, 163] width 250 height 31
drag, startPoint x: 607, startPoint y: 151, endPoint x: 632, endPoint y: 151, distance: 24.1
click at [632, 151] on textarea "شاحن Anker Nano (45W) هو شاحن حائط أحادي المنفذ يتميز بالآتي:قوة فائقة في حجم ص…" at bounding box center [533, 163] width 250 height 31
paste textarea "أنكر نانو"
drag, startPoint x: 638, startPoint y: 159, endPoint x: 646, endPoint y: 159, distance: 7.5
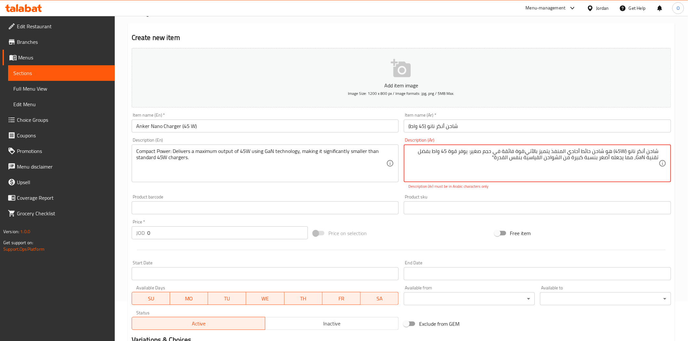
click at [646, 159] on textarea "شاحن أنكر نانو (45W) هو شاحن حائط أحادي المنفذ يتميز بالآتي:قوة فائقة في حجم صغ…" at bounding box center [533, 163] width 250 height 31
click at [495, 192] on div "Description (Ar) شاحن أنكر نانو (45W) هو شاحن حائط أحادي المنفذ يتميز بالآتي:قو…" at bounding box center [537, 163] width 273 height 57
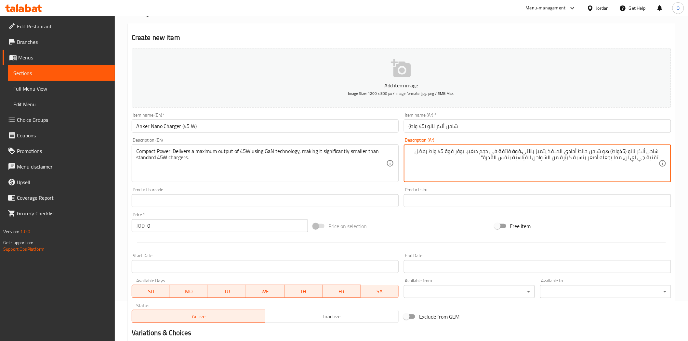
click at [621, 151] on textarea "شاحن أنكر نانو (45واط) هو شاحن حائط أحادي المنفذ يتميز بالآتي:قوة فائقة في حجم …" at bounding box center [533, 163] width 250 height 31
type textarea "شاحن أنكر نانو (45 واط) هو شاحن حائط أحادي المنفذ يتميز بالآتي:قوة فائقة في حجم…"
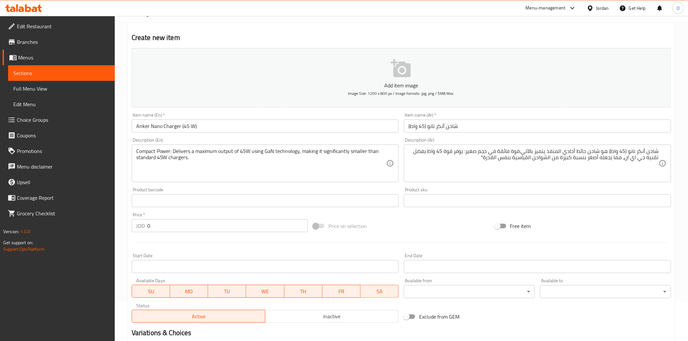
click at [562, 191] on div "Product sku Product sku" at bounding box center [537, 198] width 267 height 20
drag, startPoint x: 151, startPoint y: 225, endPoint x: 147, endPoint y: 226, distance: 4.2
click at [147, 226] on div "JOD 0 Price *" at bounding box center [220, 226] width 176 height 13
paste input "25"
type input "25"
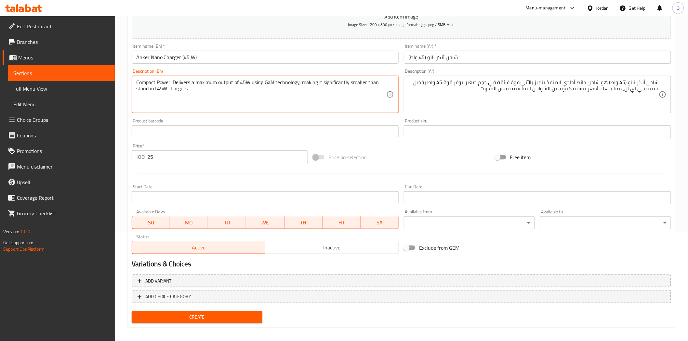
scroll to position [112, 0]
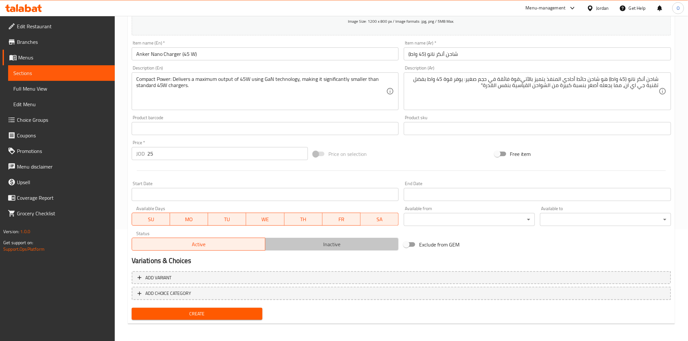
click at [307, 243] on span "Inactive" at bounding box center [332, 244] width 128 height 9
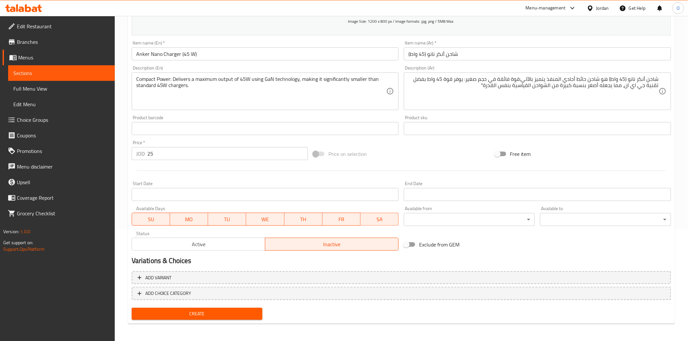
click at [228, 311] on span "Create" at bounding box center [197, 314] width 121 height 8
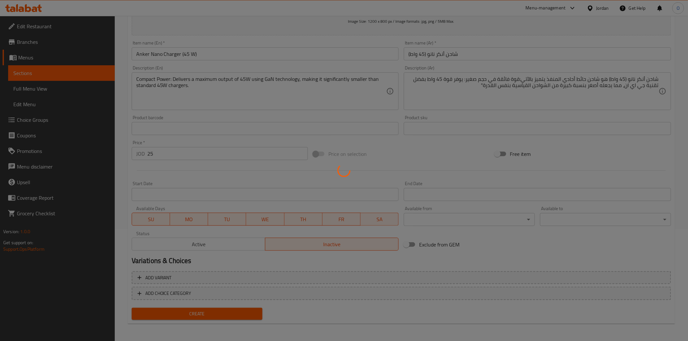
type input "0"
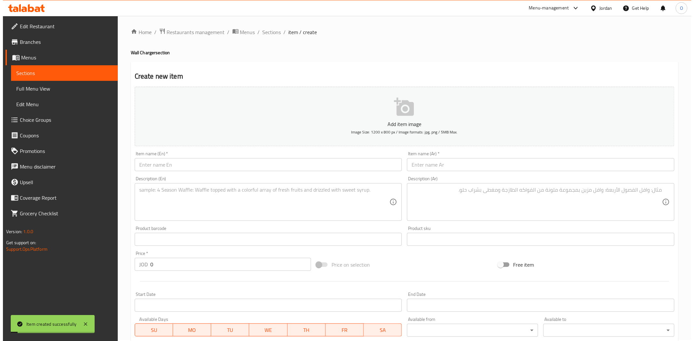
scroll to position [0, 0]
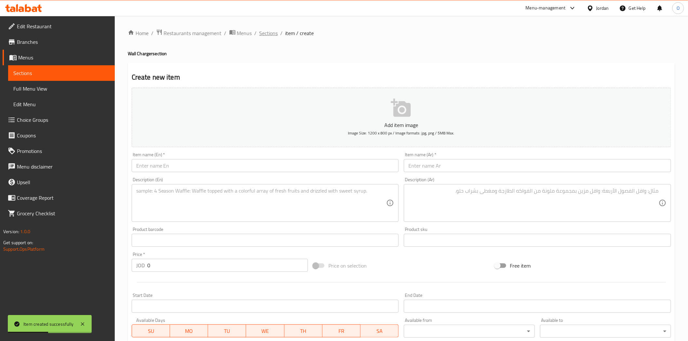
click at [262, 34] on span "Sections" at bounding box center [269, 33] width 19 height 8
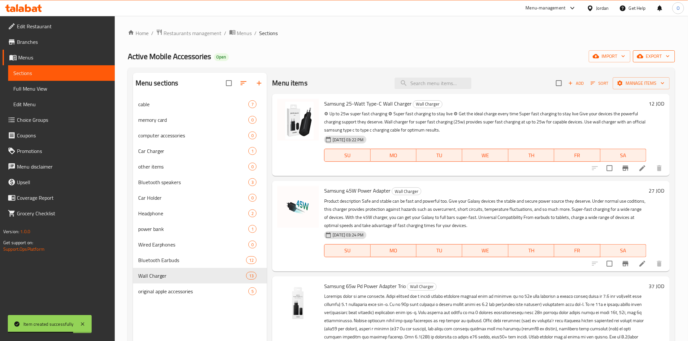
click at [656, 59] on span "export" at bounding box center [654, 56] width 32 height 8
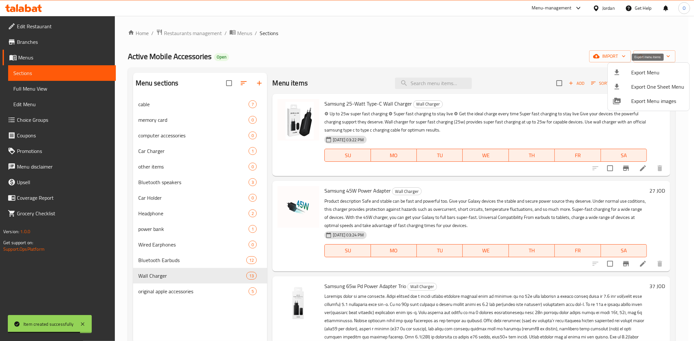
click at [642, 77] on li "Export Menu" at bounding box center [648, 72] width 82 height 14
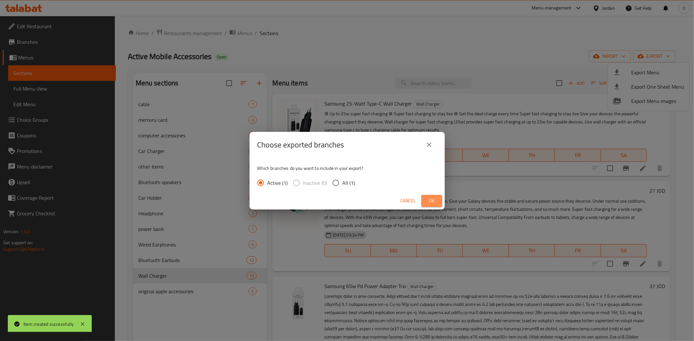
click at [434, 199] on span "Ok" at bounding box center [431, 201] width 10 height 8
